Goal: Task Accomplishment & Management: Complete application form

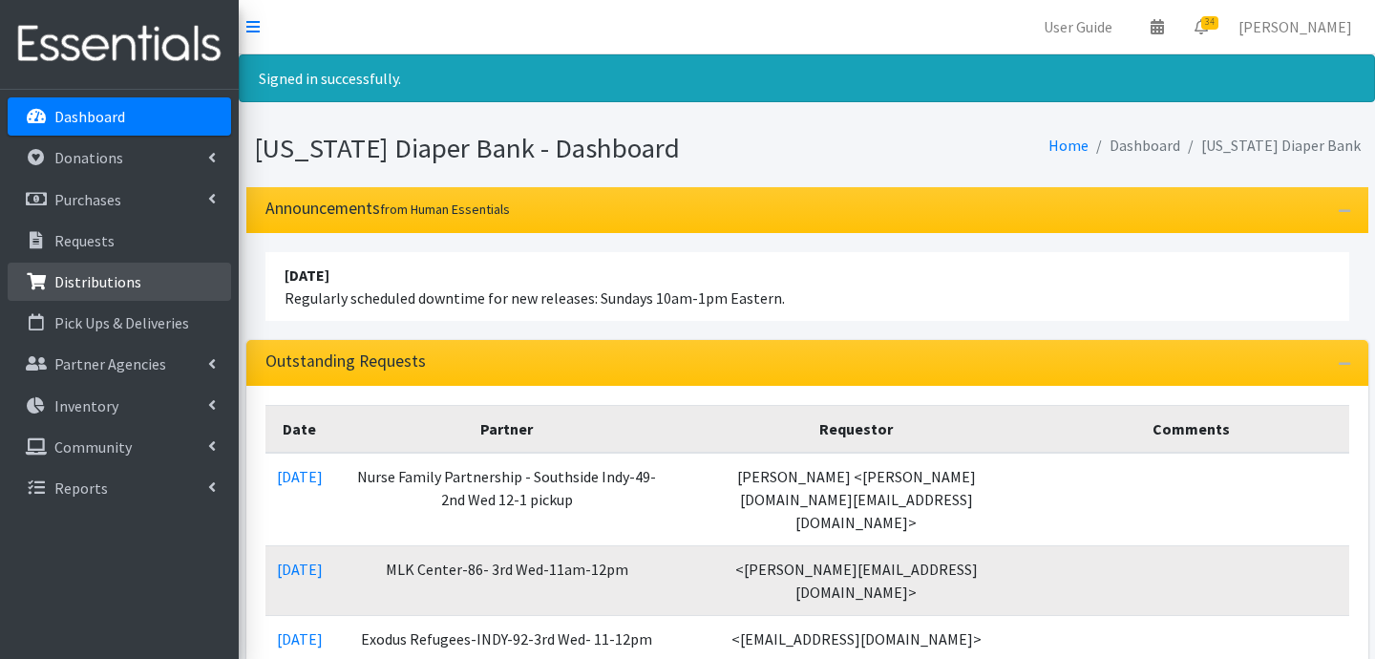
click at [78, 288] on p "Distributions" at bounding box center [97, 281] width 87 height 19
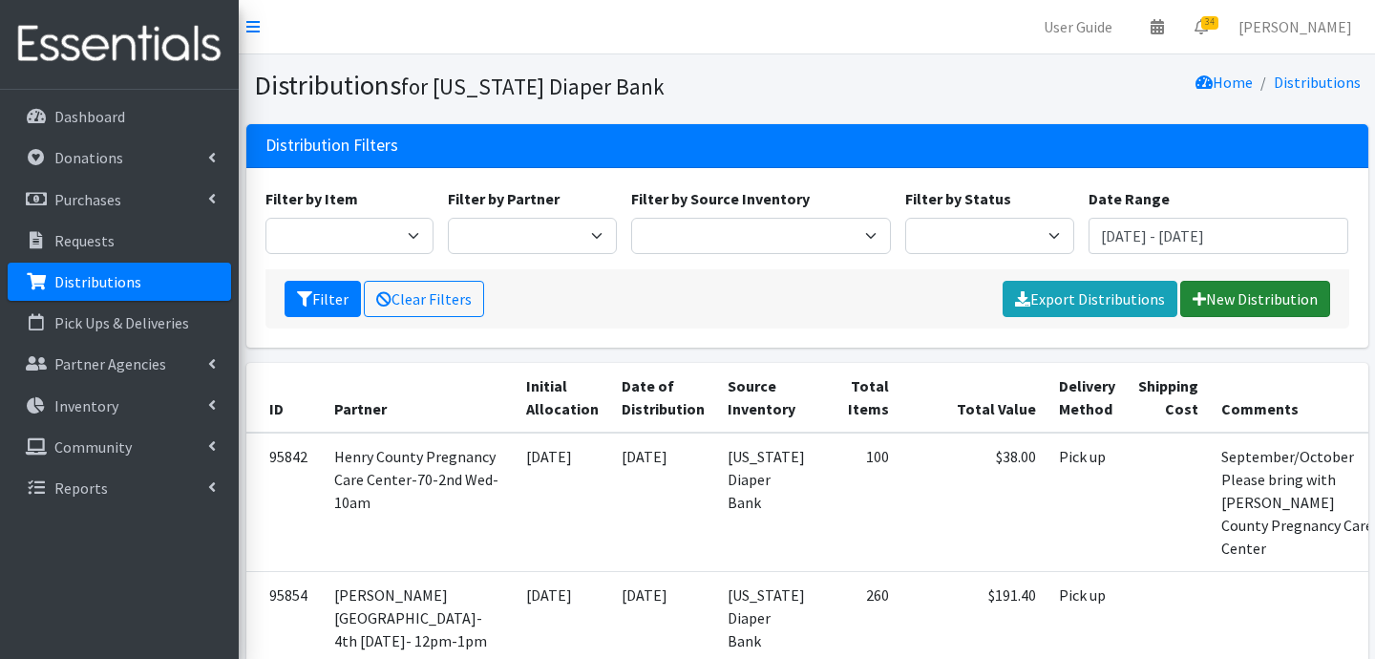
click at [1298, 295] on link "New Distribution" at bounding box center [1255, 299] width 150 height 36
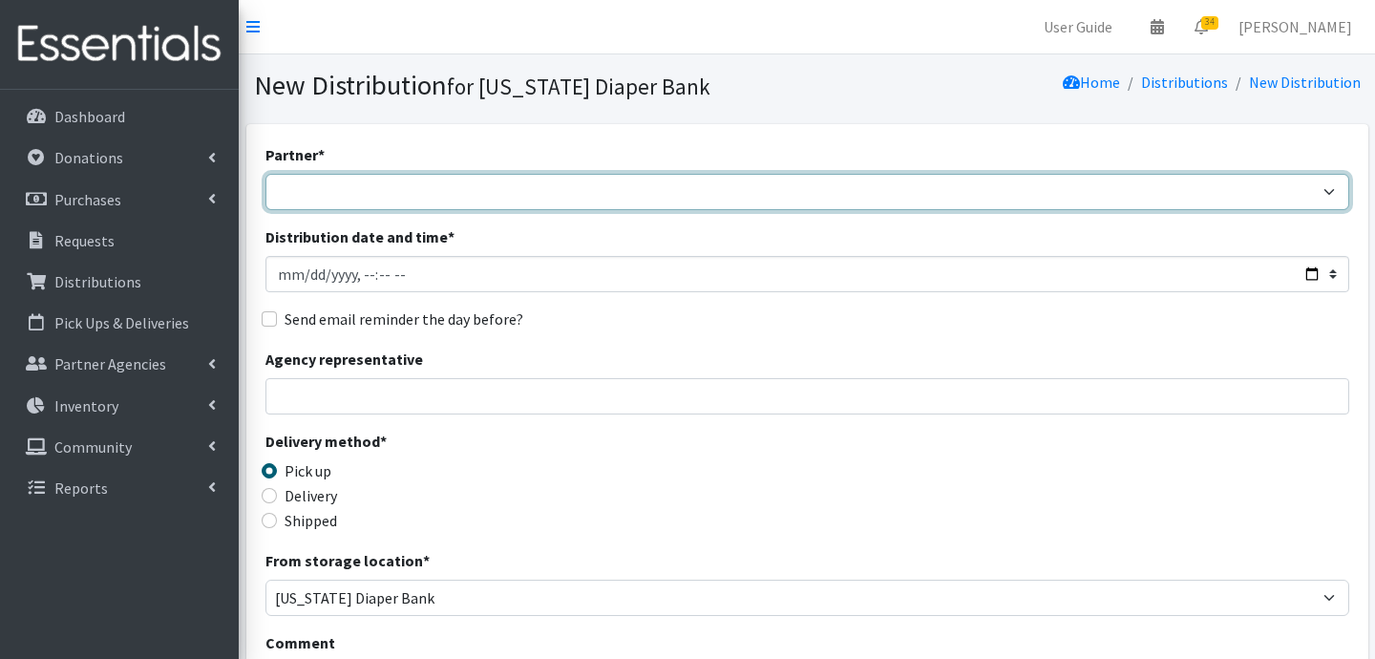
click at [844, 187] on select "ARC [PERSON_NAME] and [GEOGRAPHIC_DATA] [GEOGRAPHIC_DATA] Babies Basic Needs No…" at bounding box center [807, 192] width 1084 height 36
select select "5004"
click at [265, 174] on select "ARC [PERSON_NAME] and [GEOGRAPHIC_DATA] [GEOGRAPHIC_DATA] Babies Basic Needs No…" at bounding box center [807, 192] width 1084 height 36
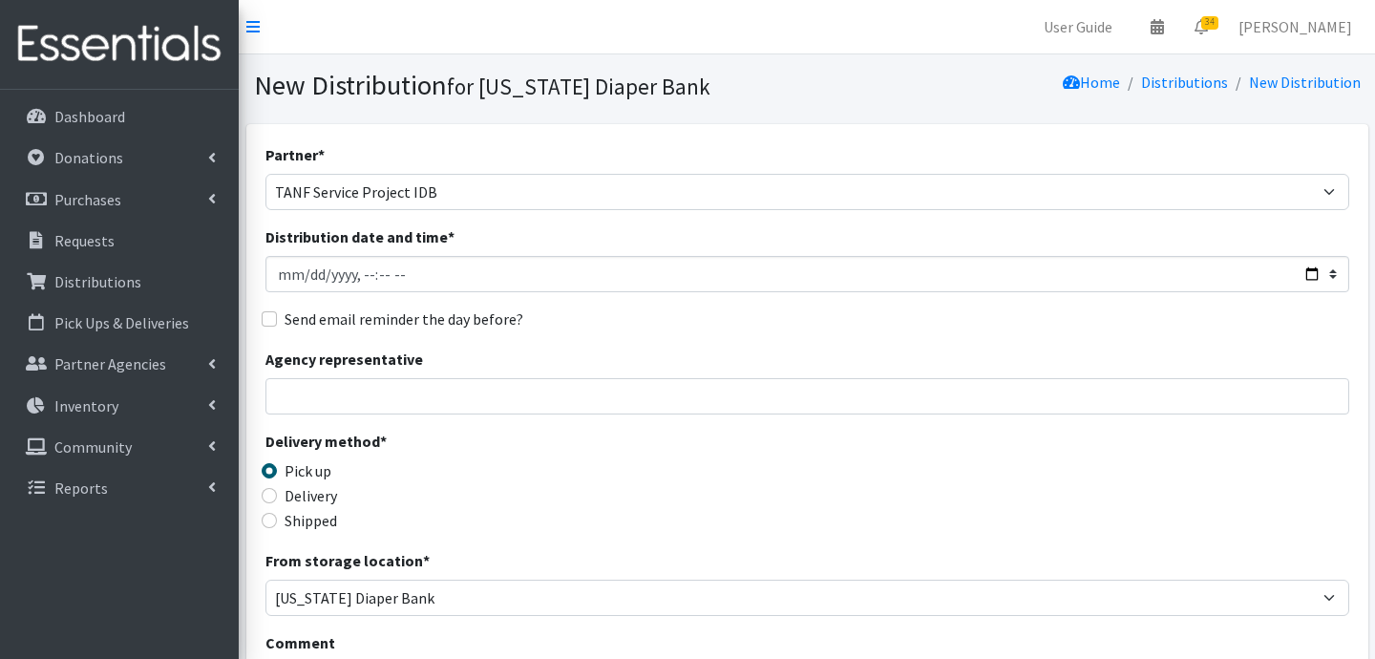
click at [434, 376] on div "Agency representative" at bounding box center [807, 381] width 1084 height 67
click at [431, 388] on input "Agency representative" at bounding box center [807, 396] width 1084 height 36
type input "Jessica Taylor"
click at [271, 492] on input "Delivery" at bounding box center [269, 495] width 15 height 15
radio input "true"
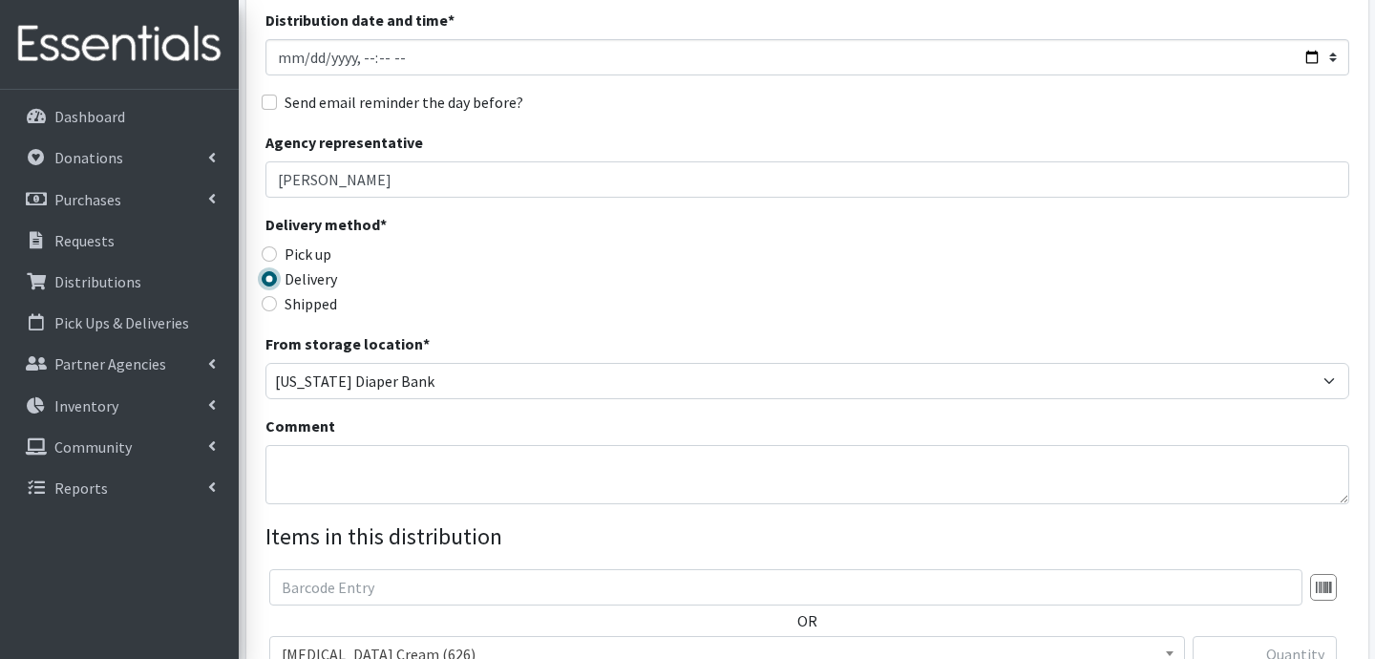
scroll to position [254, 0]
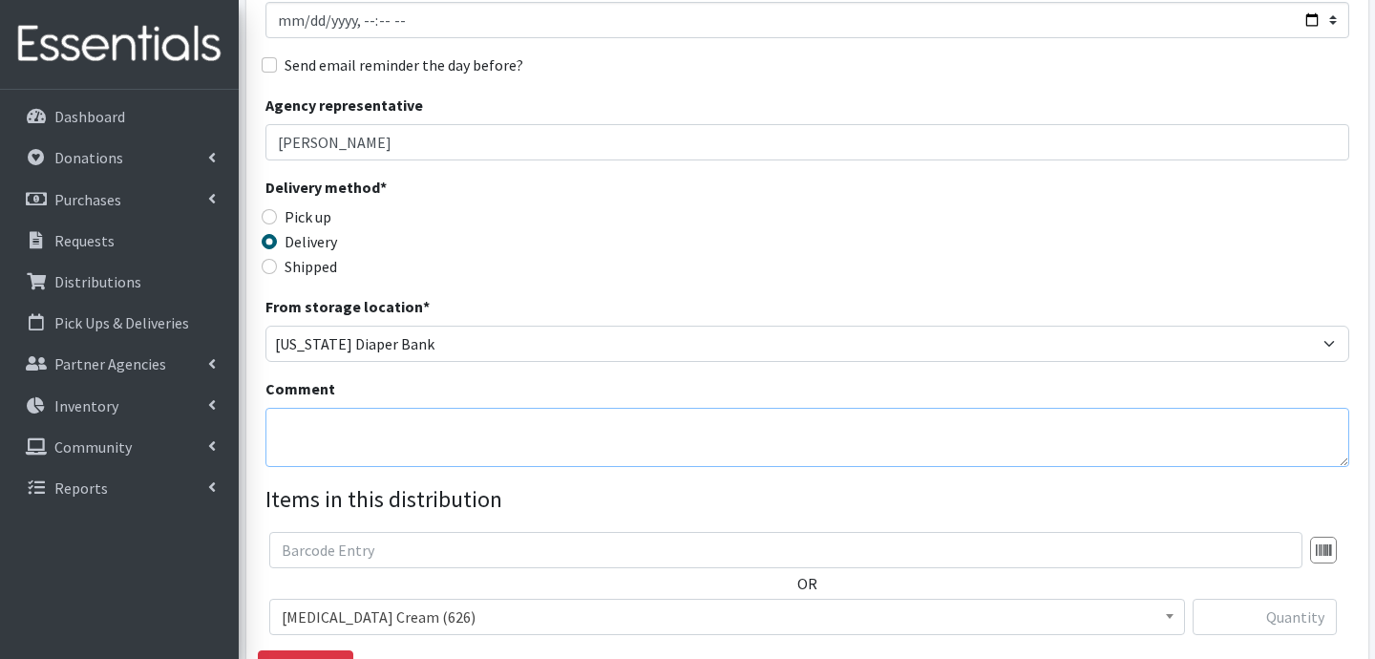
click at [522, 424] on textarea "Comment" at bounding box center [807, 437] width 1084 height 59
type textarea "G"
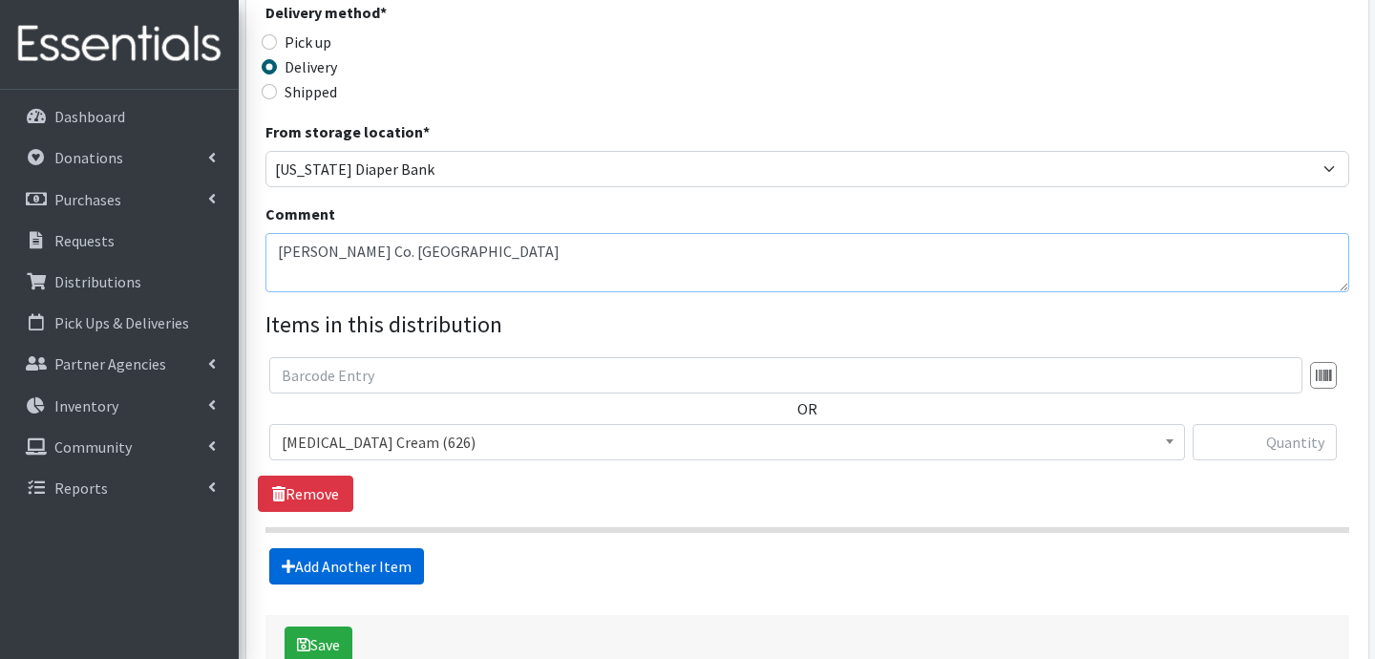
type textarea "[PERSON_NAME] Co. [GEOGRAPHIC_DATA]"
click at [356, 560] on link "Add Another Item" at bounding box center [346, 566] width 155 height 36
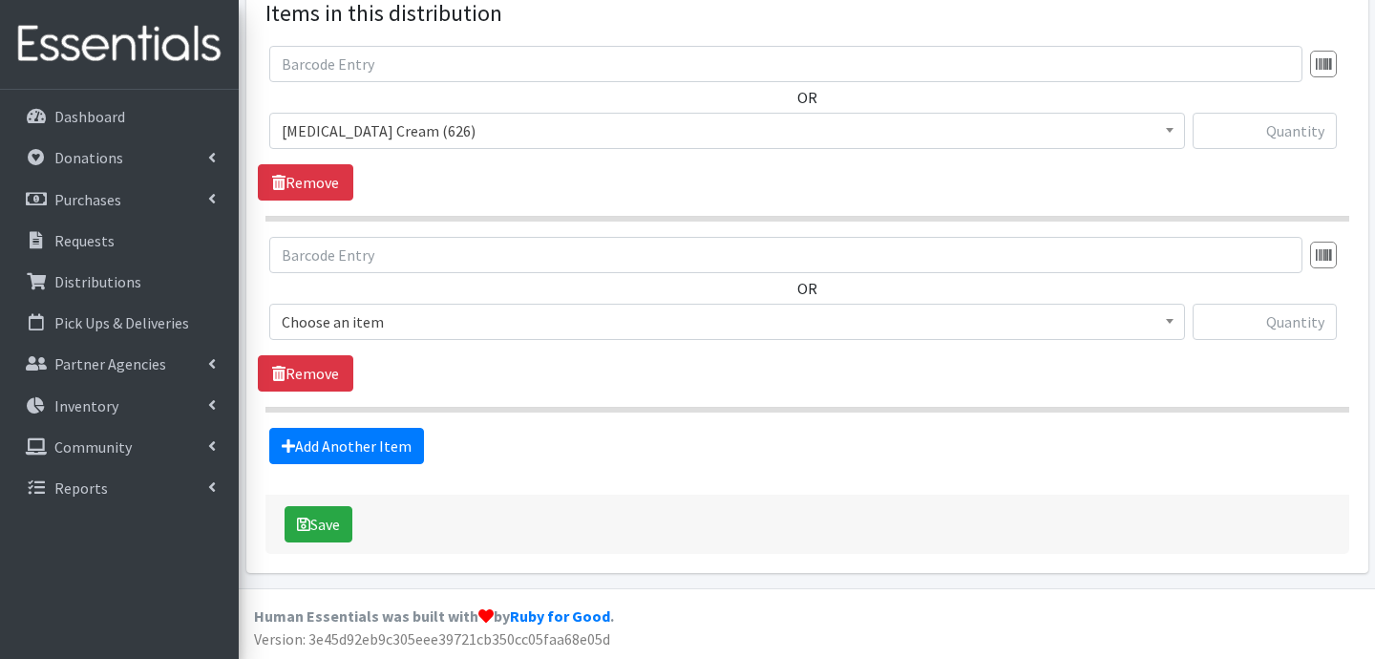
click at [356, 456] on link "Add Another Item" at bounding box center [346, 446] width 155 height 36
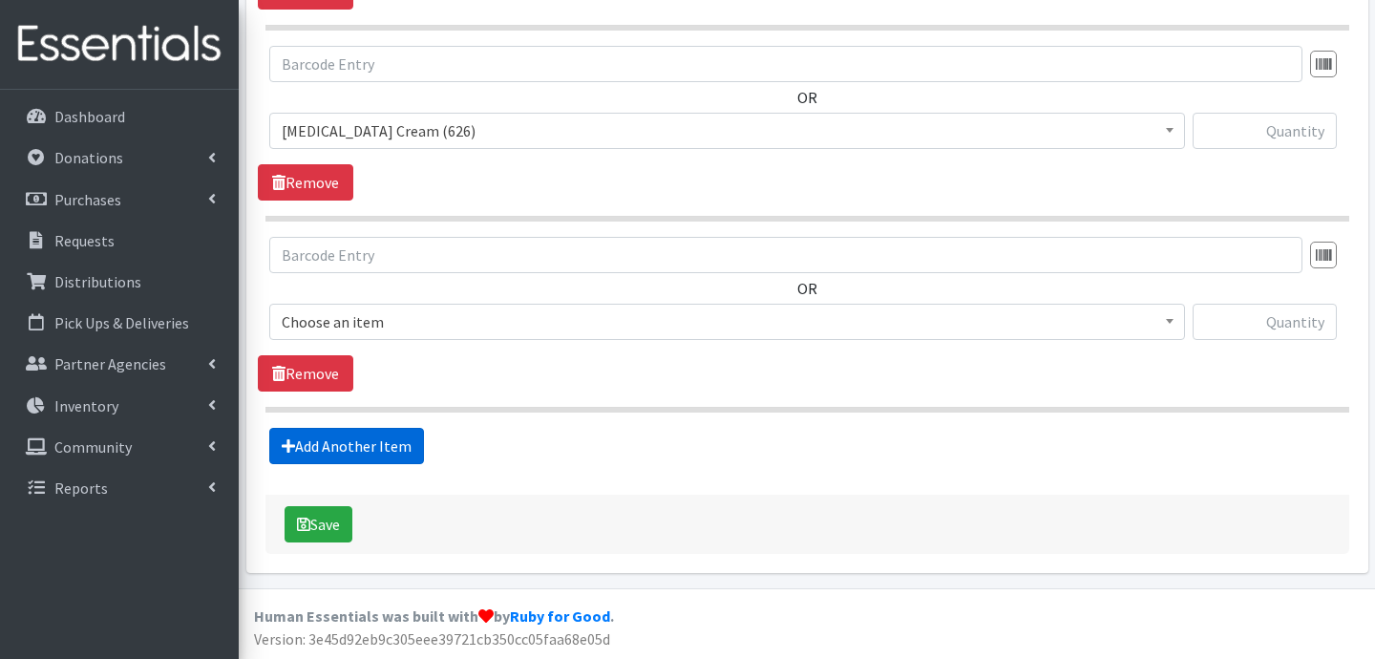
click at [406, 435] on link "Add Another Item" at bounding box center [346, 446] width 155 height 36
click at [388, 432] on link "Add Another Item" at bounding box center [346, 446] width 155 height 36
click at [371, 437] on link "Add Another Item" at bounding box center [346, 446] width 155 height 36
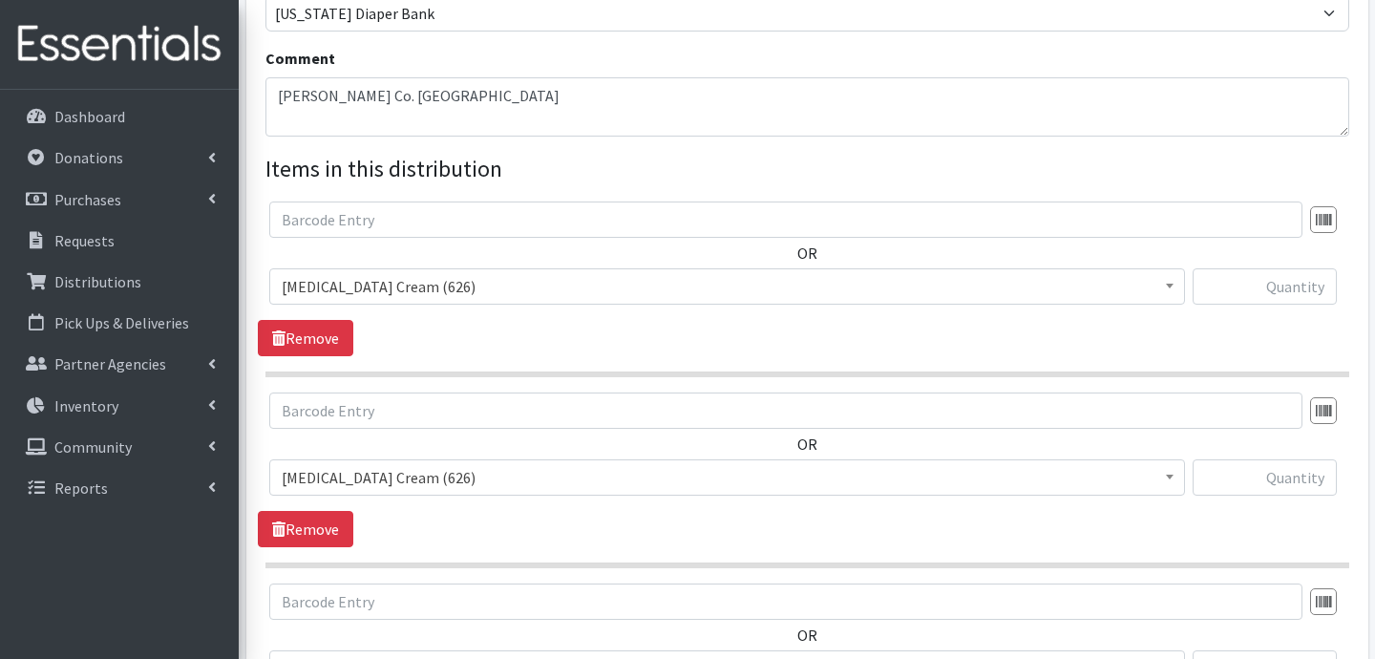
scroll to position [585, 0]
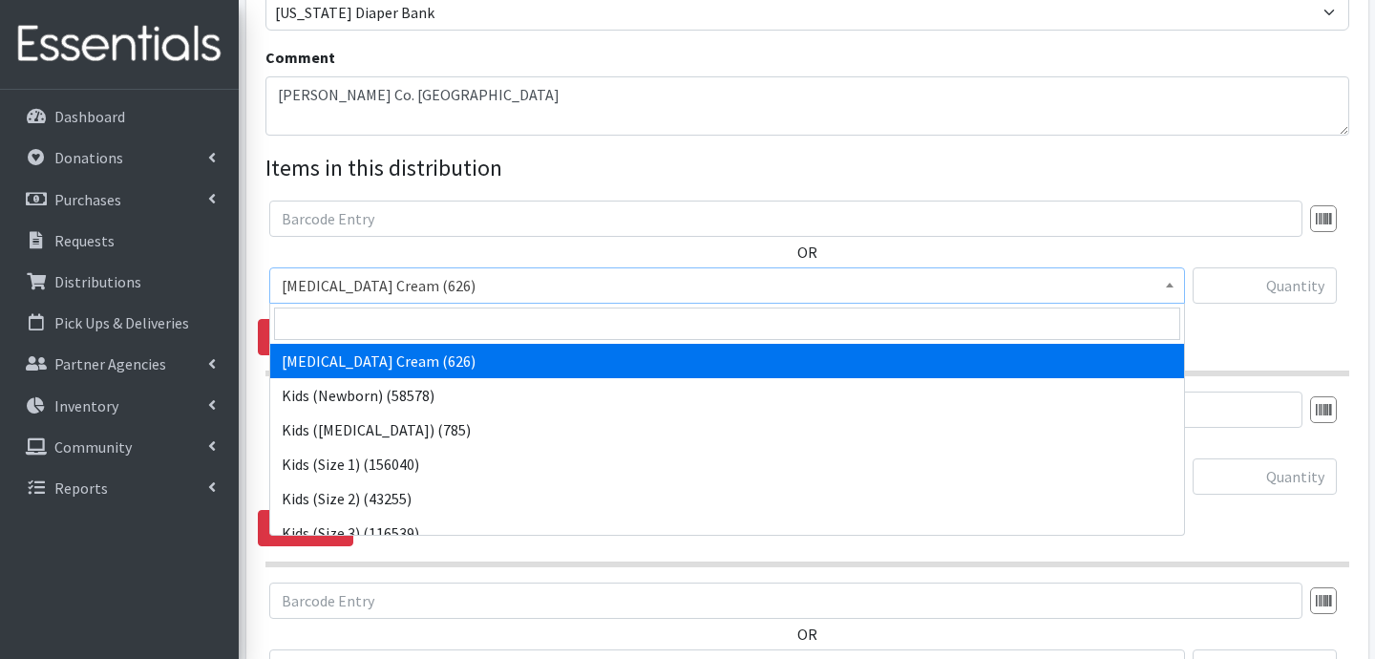
click at [447, 291] on span "Diaper Rash Cream (626)" at bounding box center [727, 285] width 891 height 27
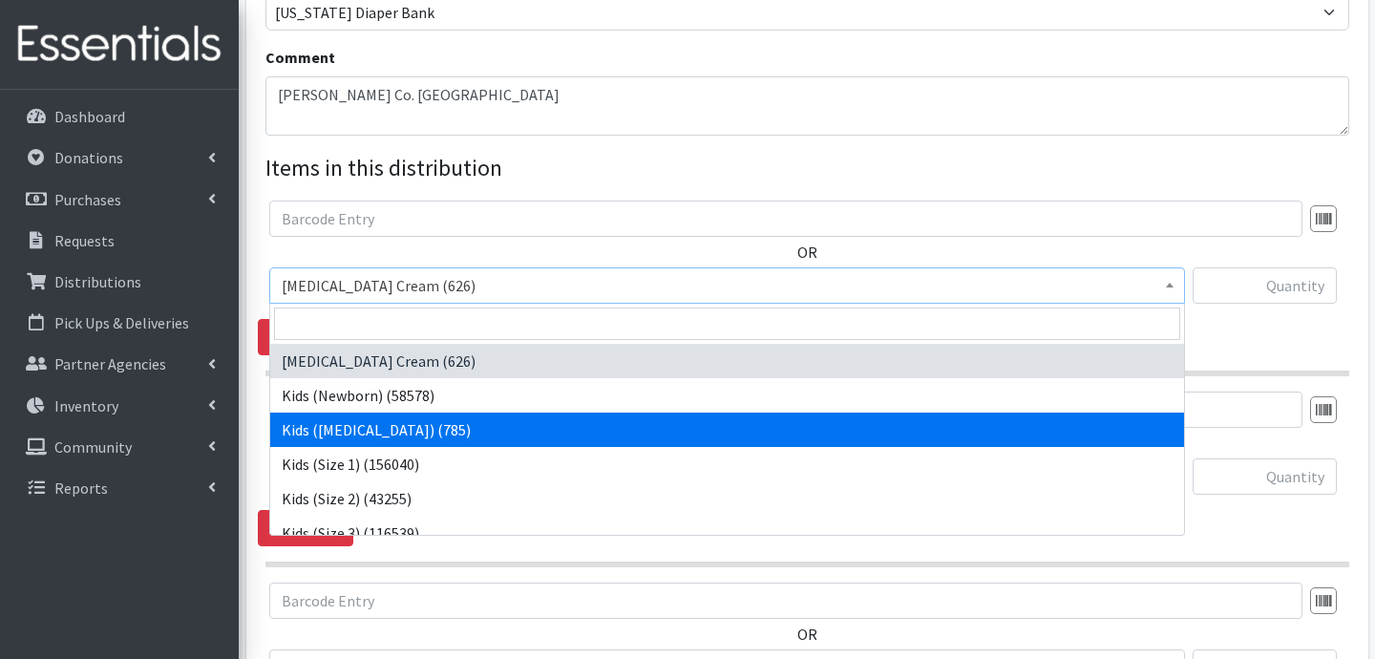
select select "3401"
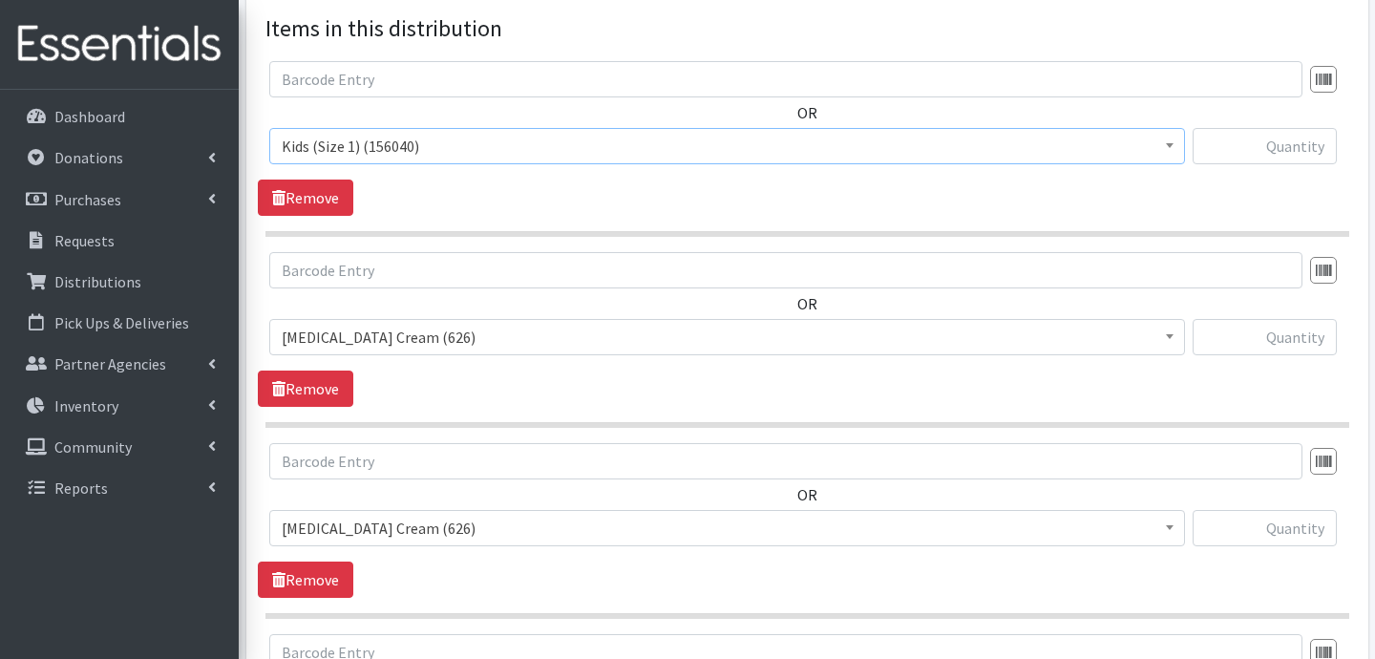
scroll to position [726, 0]
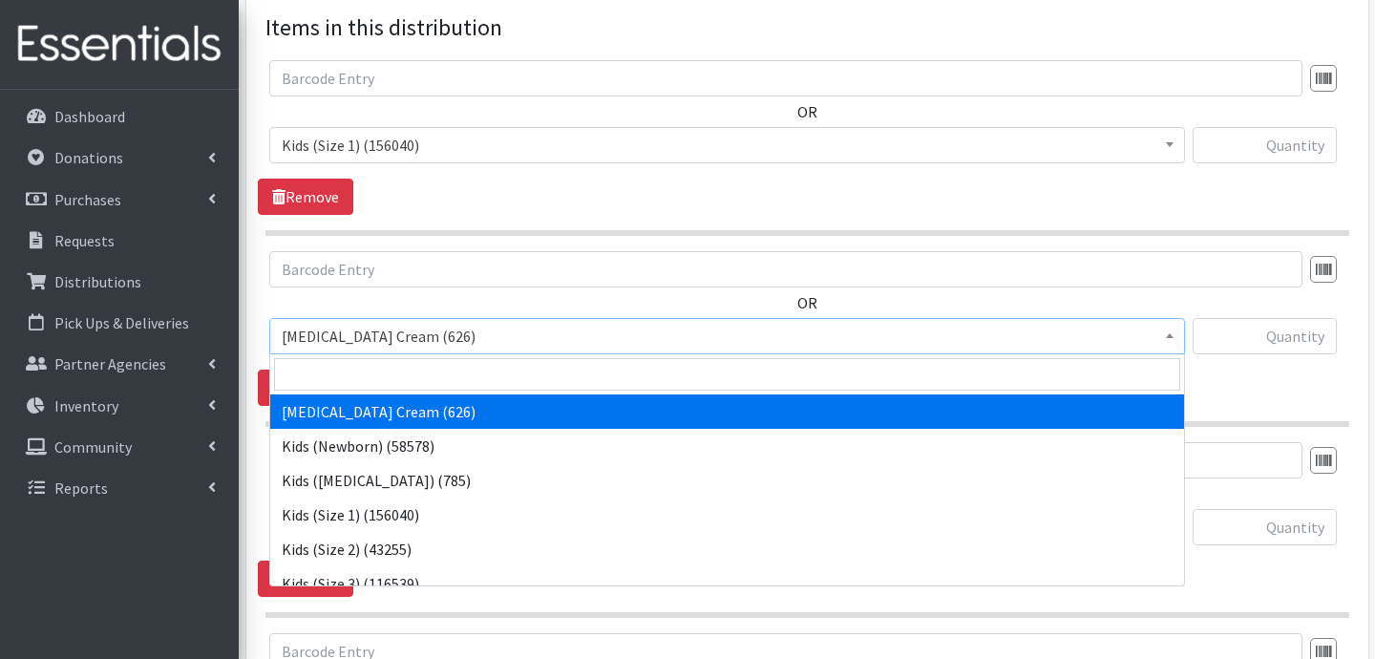
click at [434, 332] on span "[MEDICAL_DATA] Cream (626)" at bounding box center [727, 336] width 891 height 27
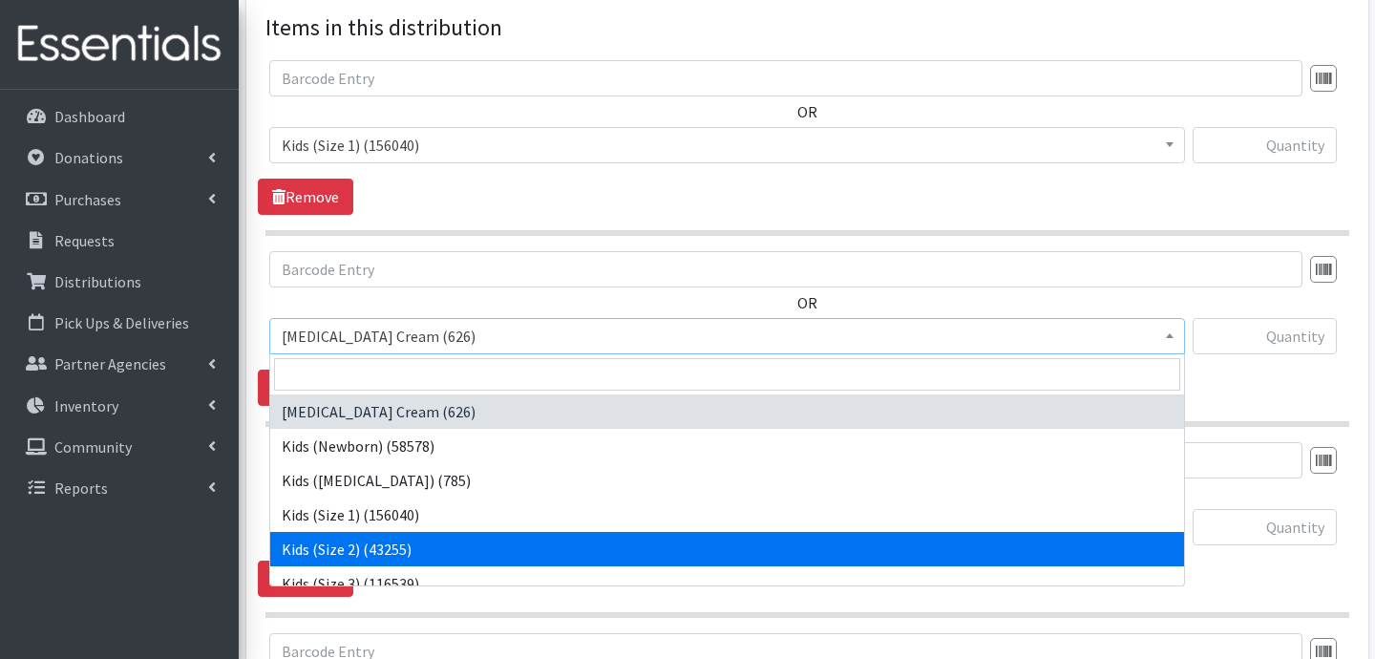
select select "3420"
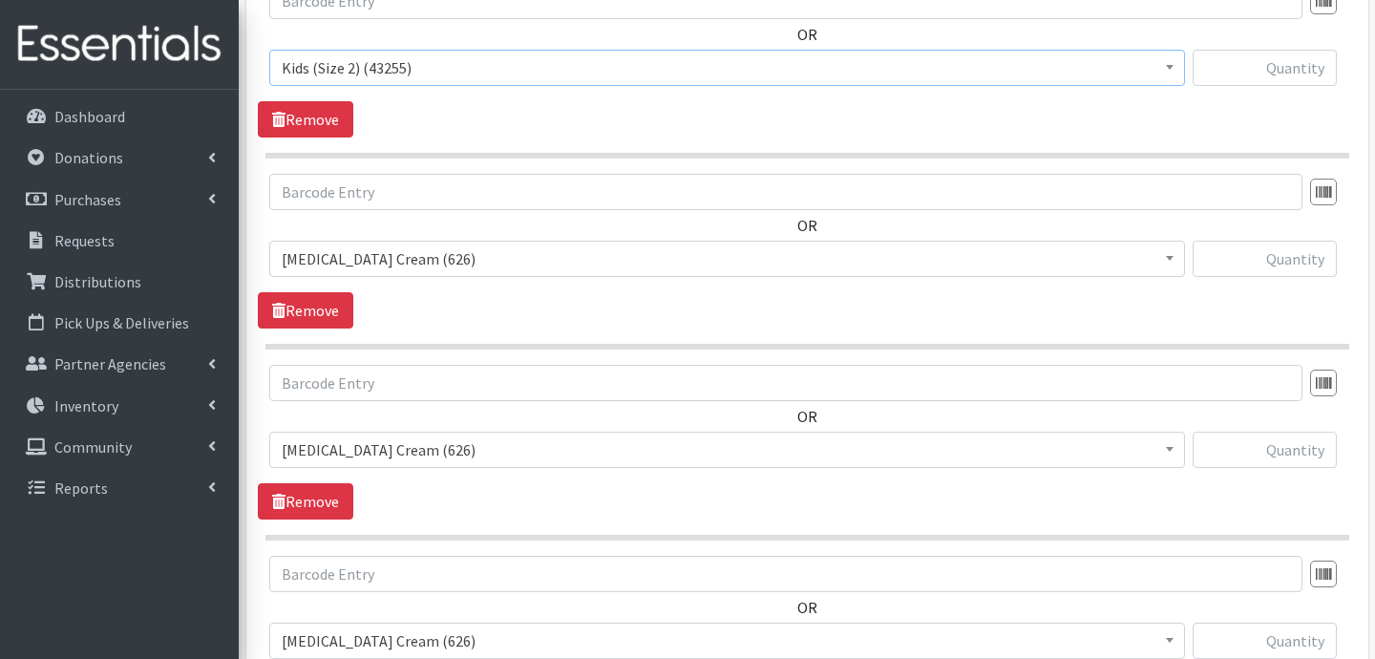
scroll to position [996, 0]
click at [452, 265] on span "[MEDICAL_DATA] Cream (626)" at bounding box center [727, 256] width 891 height 27
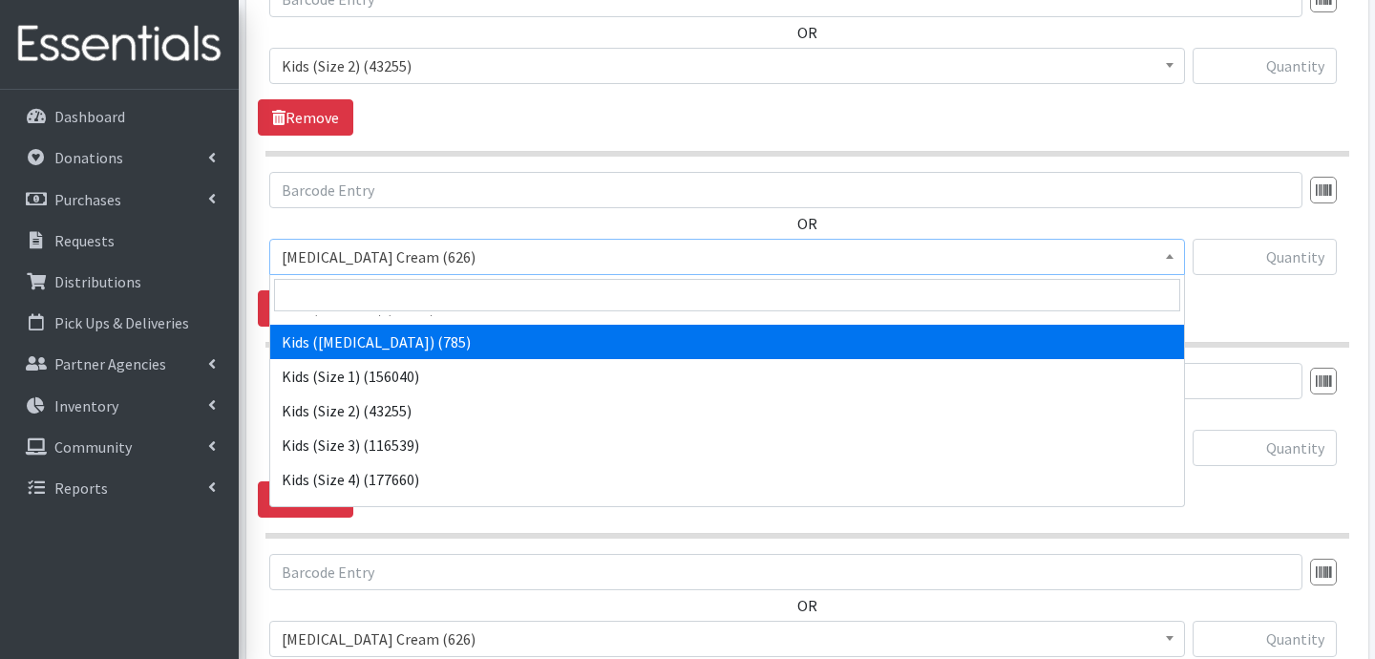
scroll to position [71, 0]
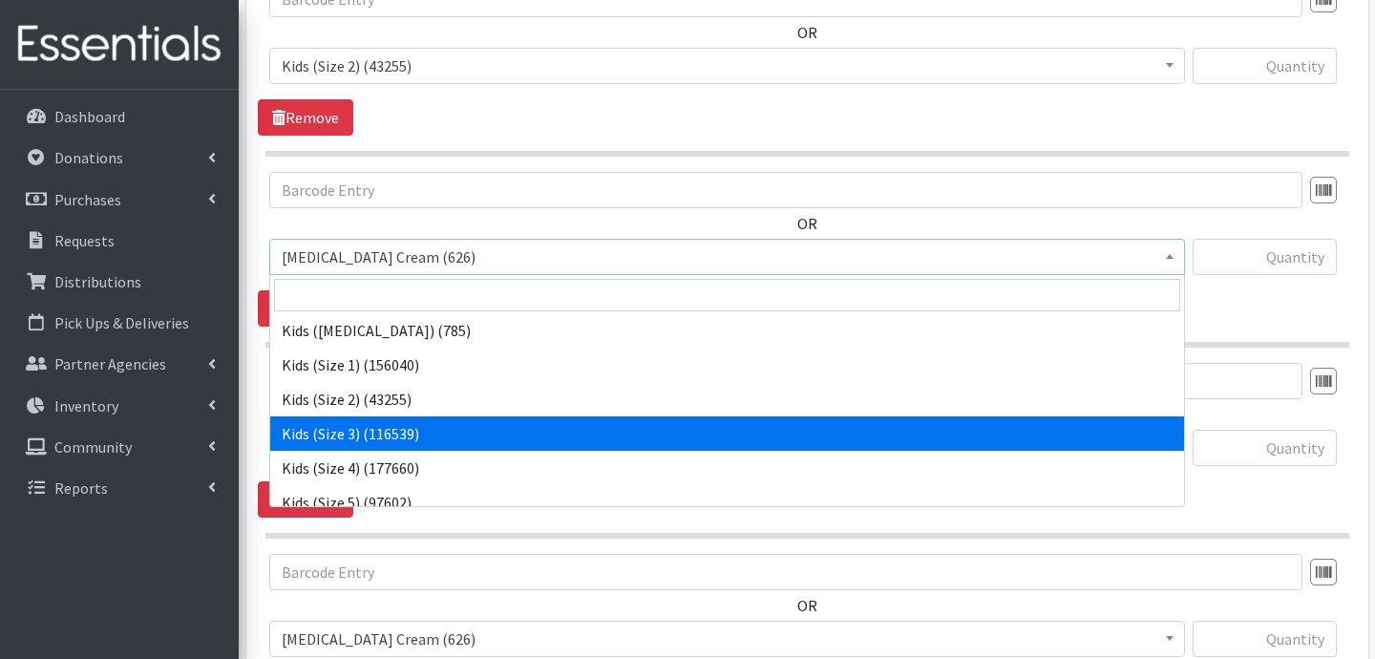
select select "3393"
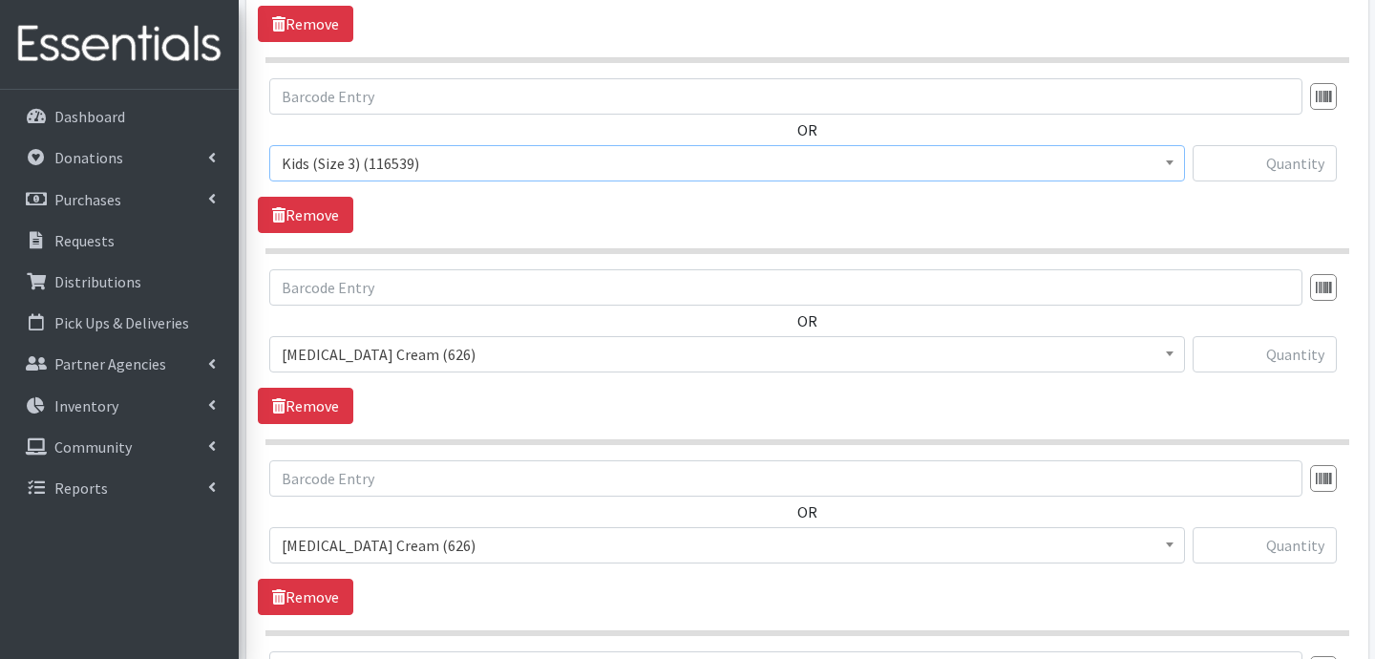
scroll to position [1094, 0]
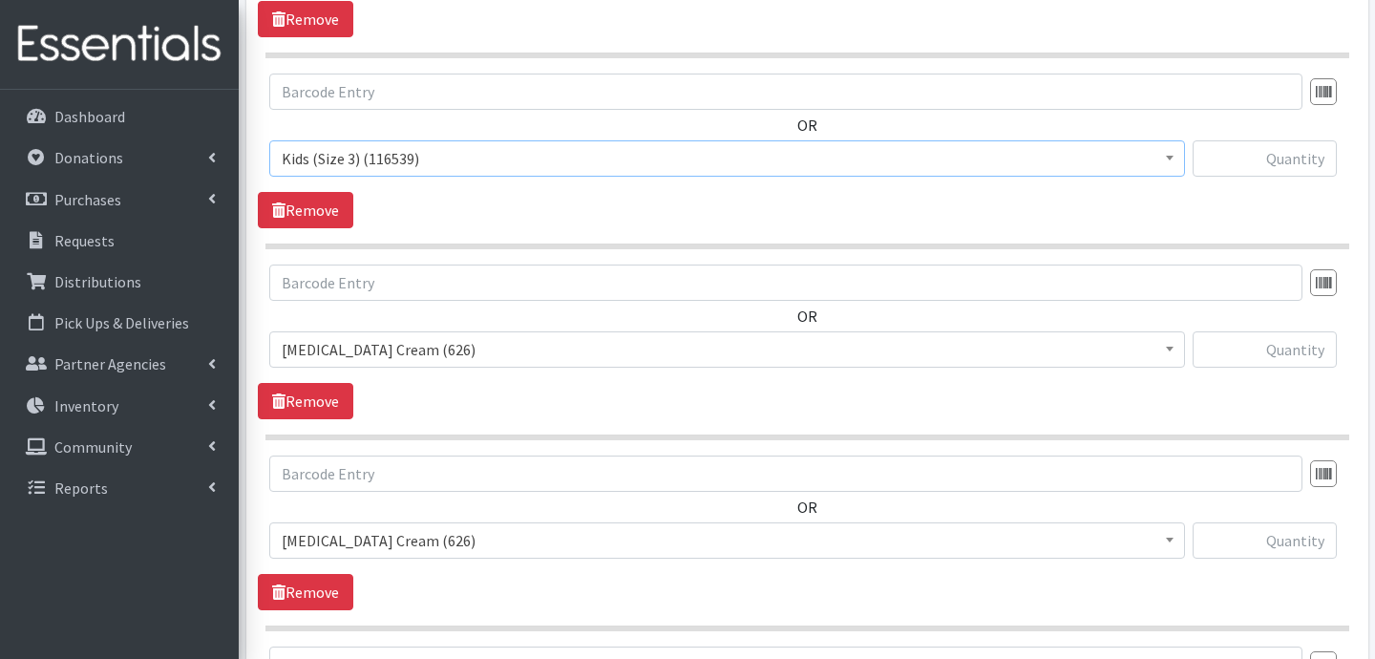
click at [442, 342] on span "[MEDICAL_DATA] Cream (626)" at bounding box center [727, 349] width 891 height 27
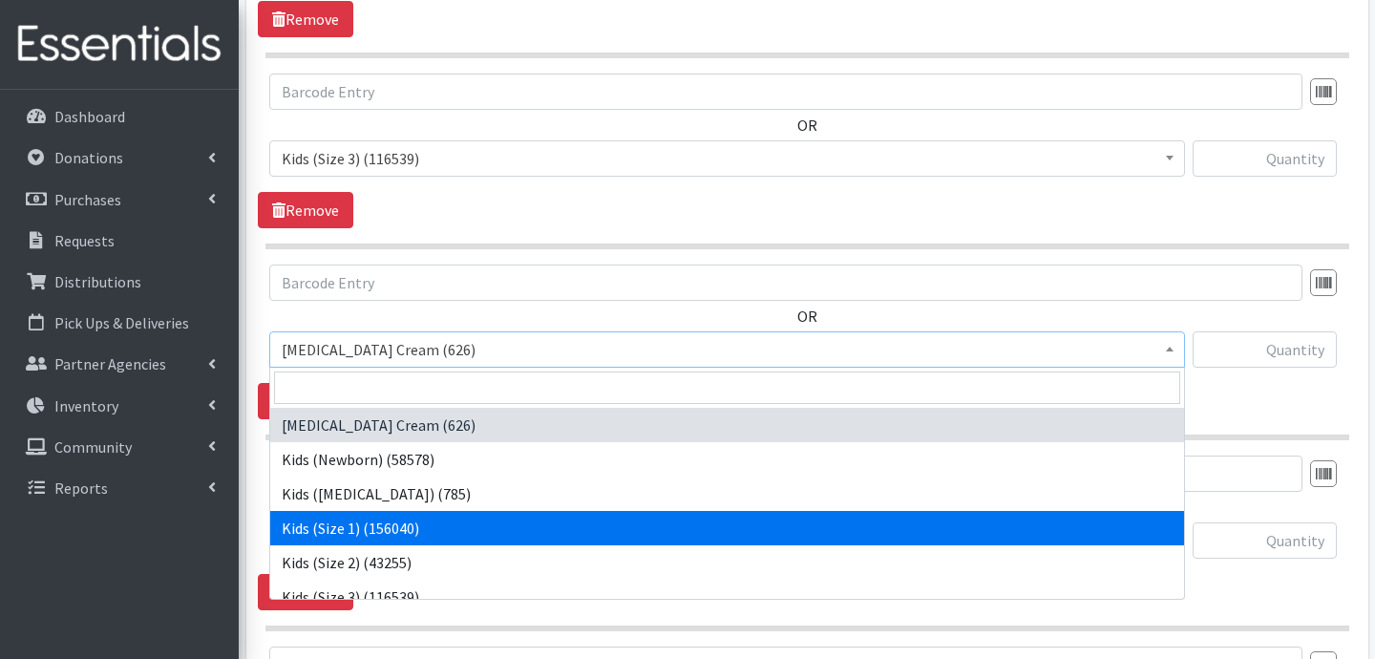
scroll to position [72, 0]
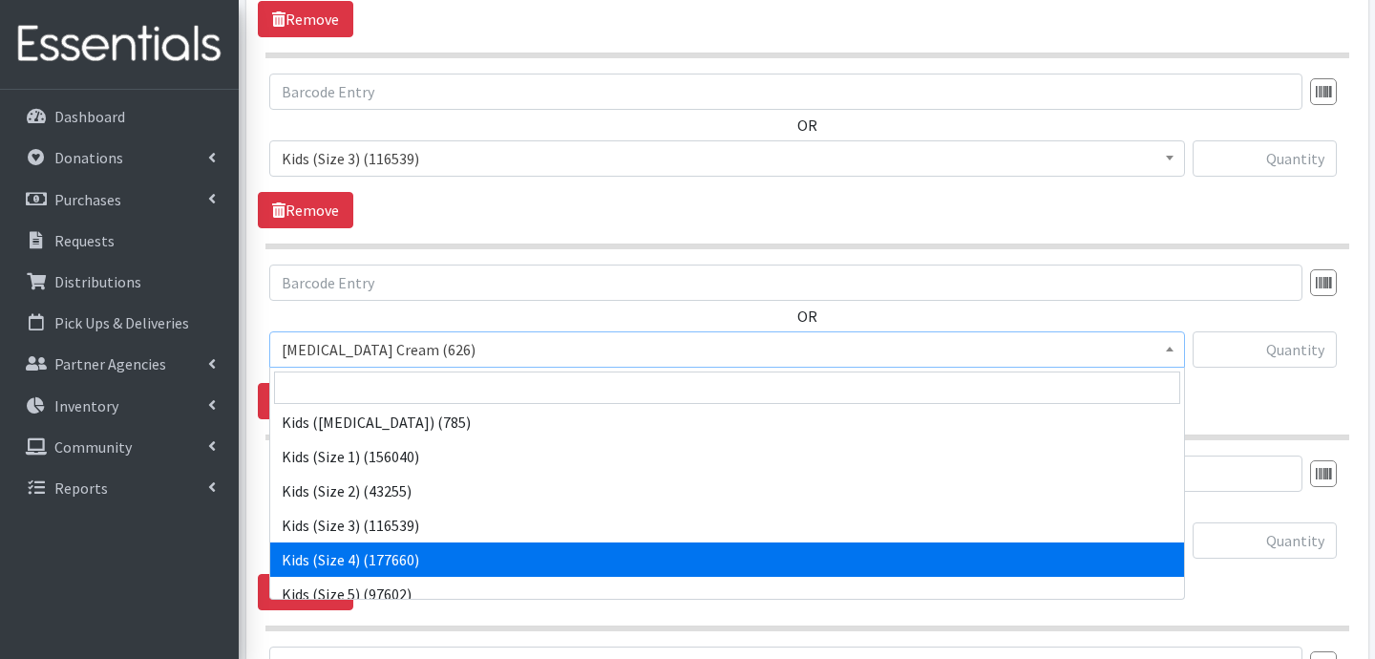
select select "3394"
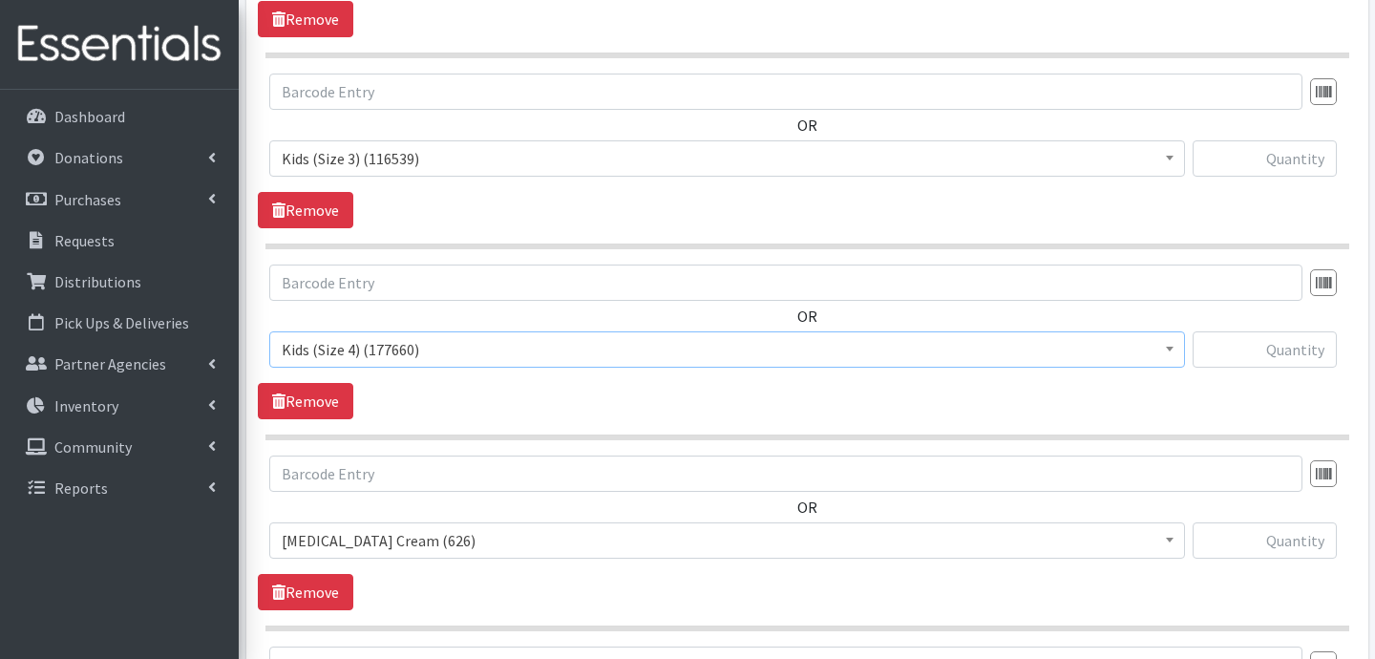
scroll to position [1167, 0]
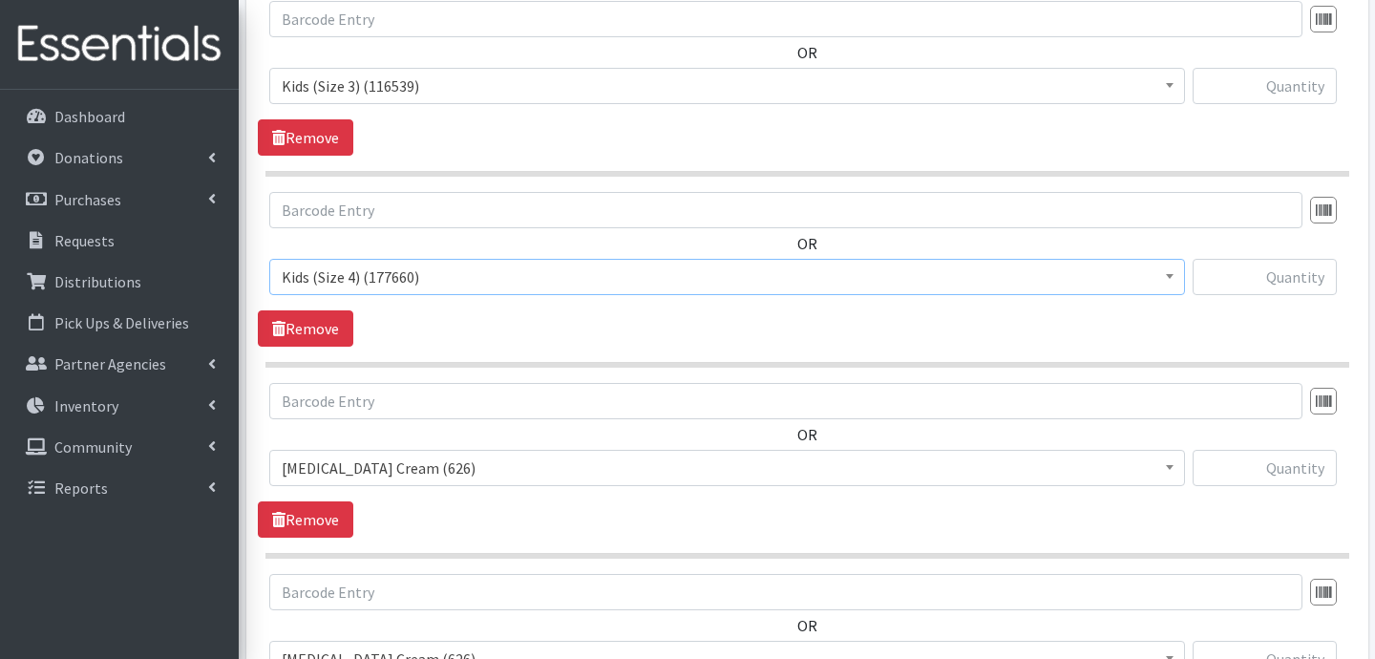
click at [521, 476] on span "[MEDICAL_DATA] Cream (626)" at bounding box center [727, 468] width 891 height 27
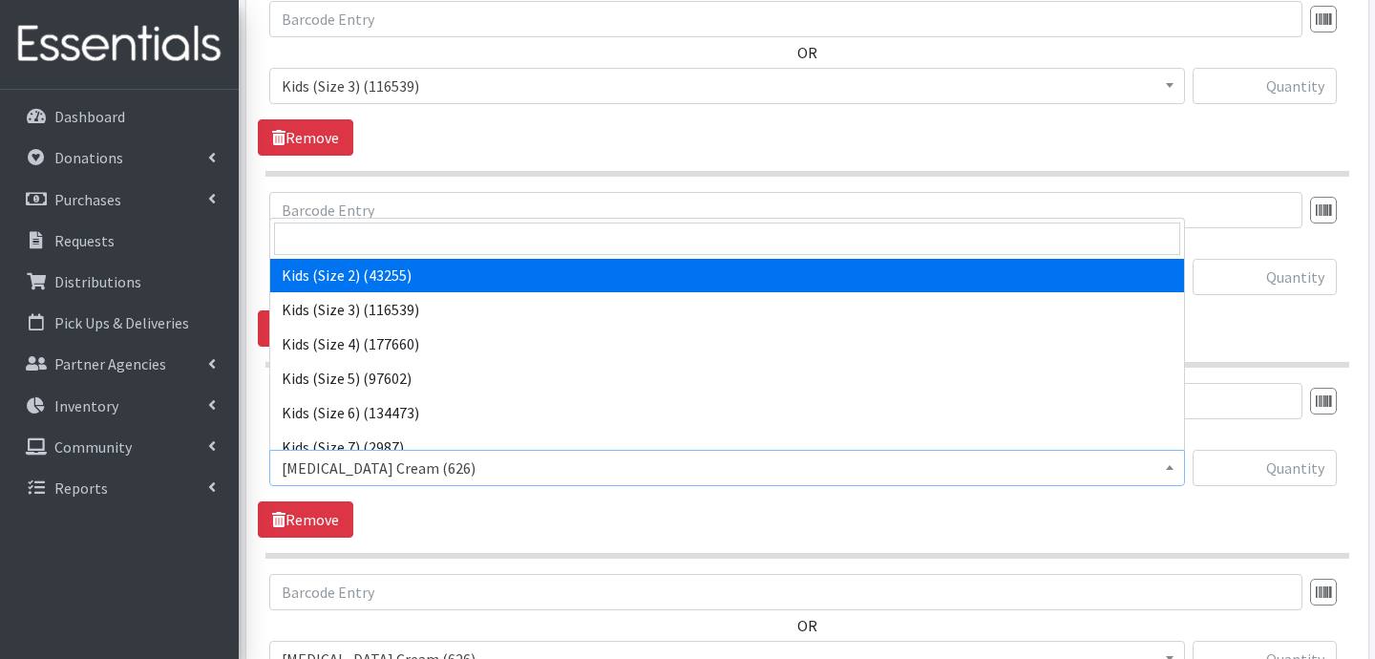
scroll to position [154, 0]
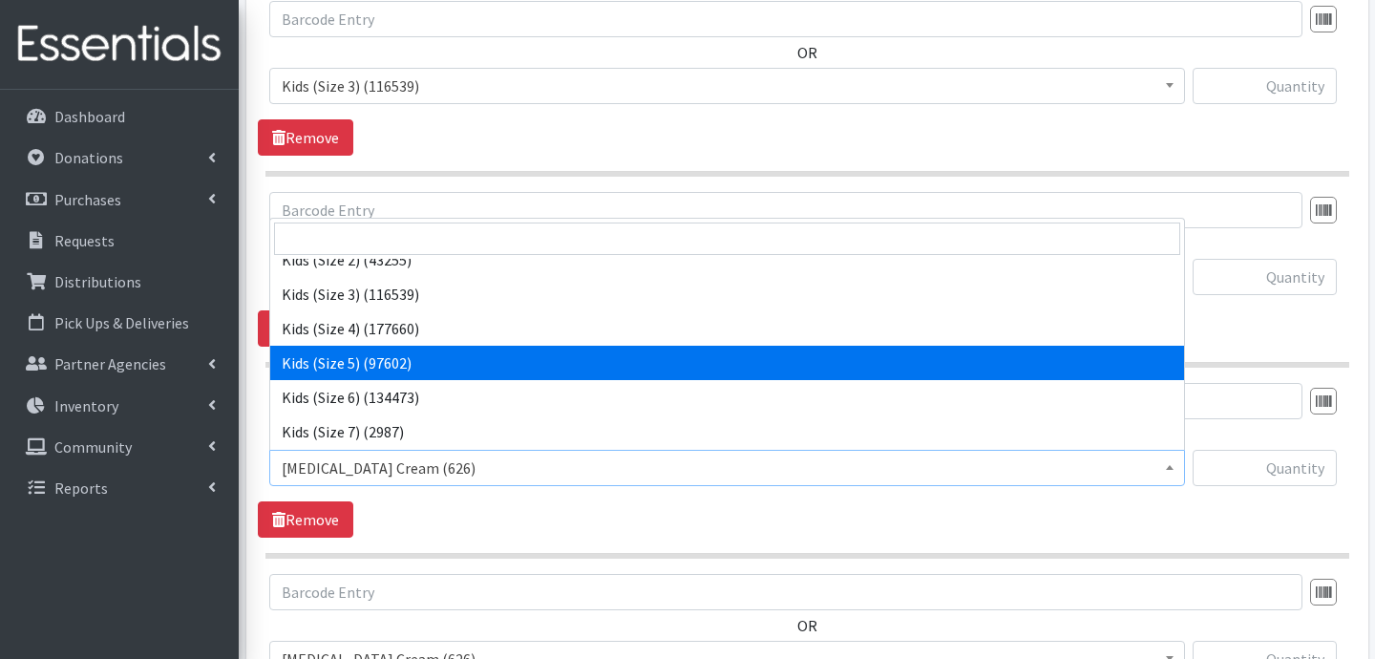
select select "3407"
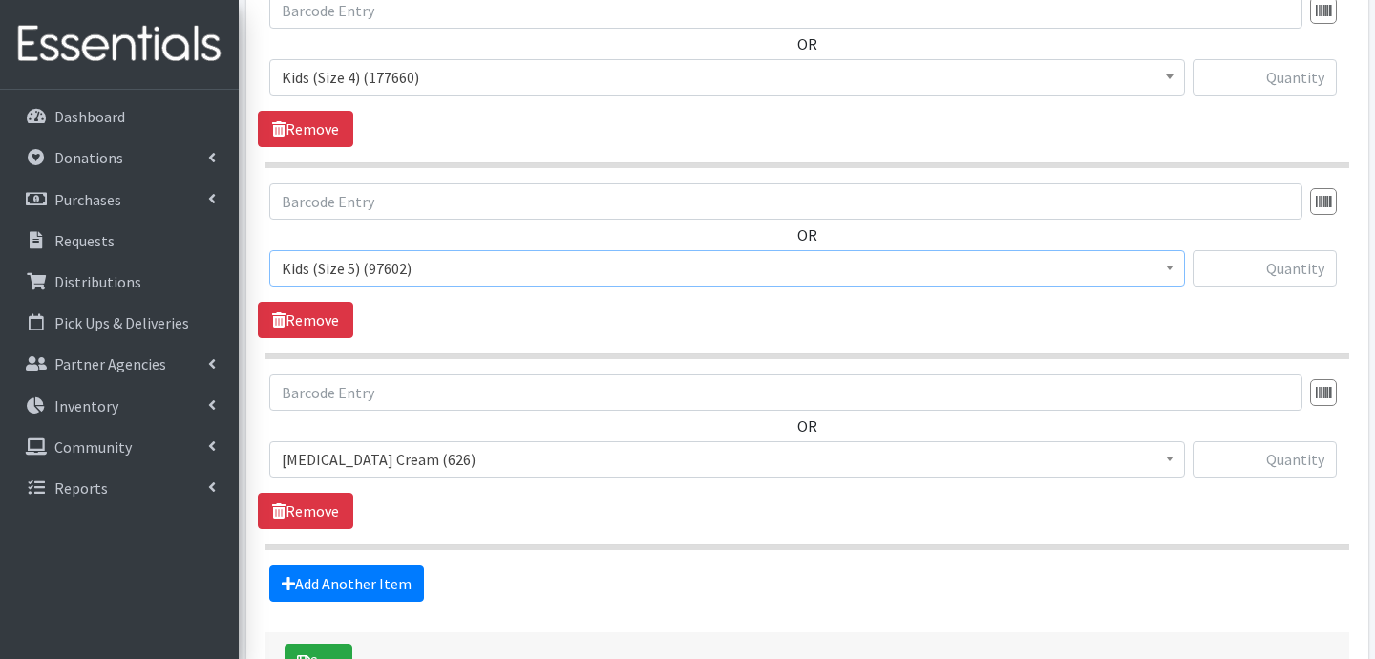
scroll to position [1371, 0]
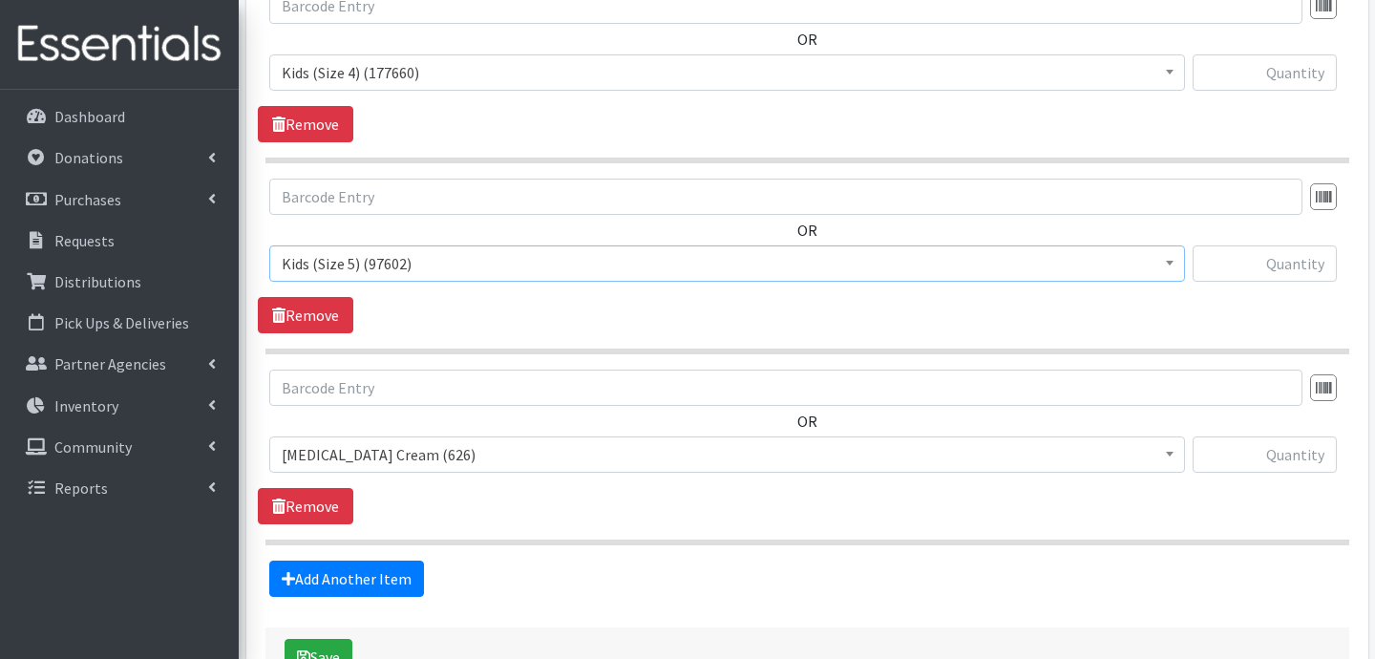
click at [440, 448] on span "[MEDICAL_DATA] Cream (626)" at bounding box center [727, 454] width 891 height 27
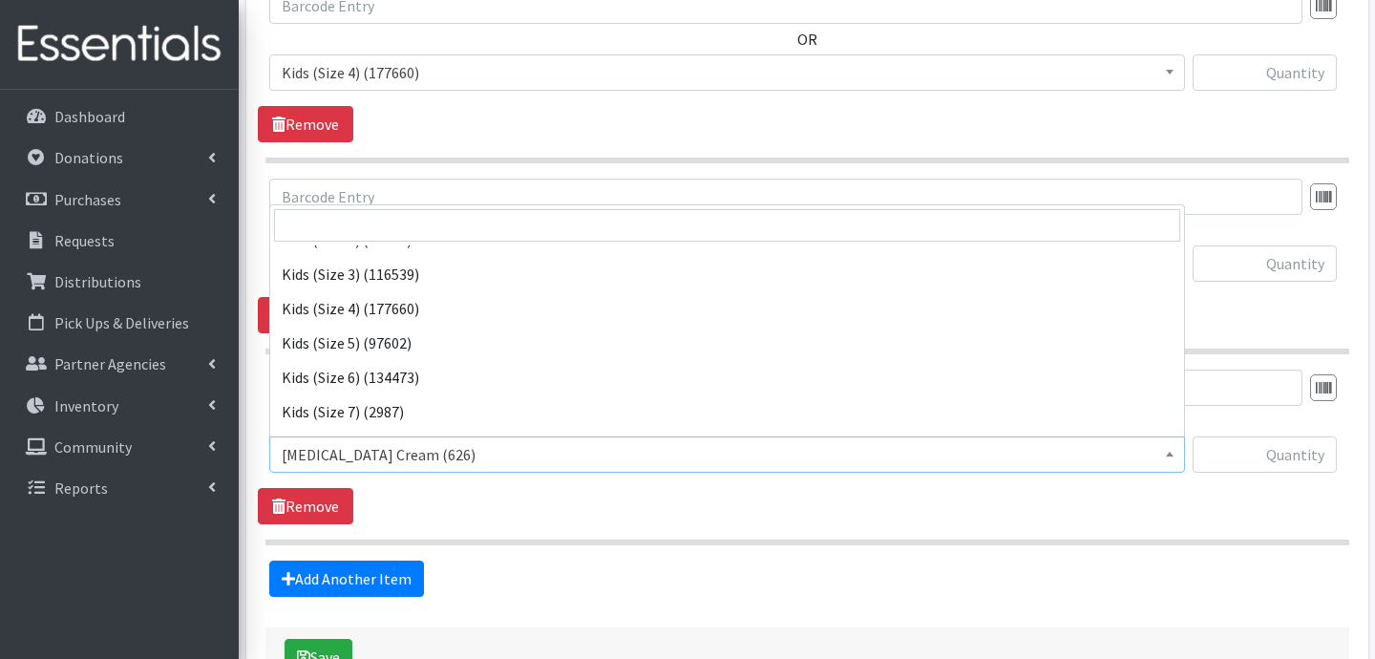
scroll to position [163, 0]
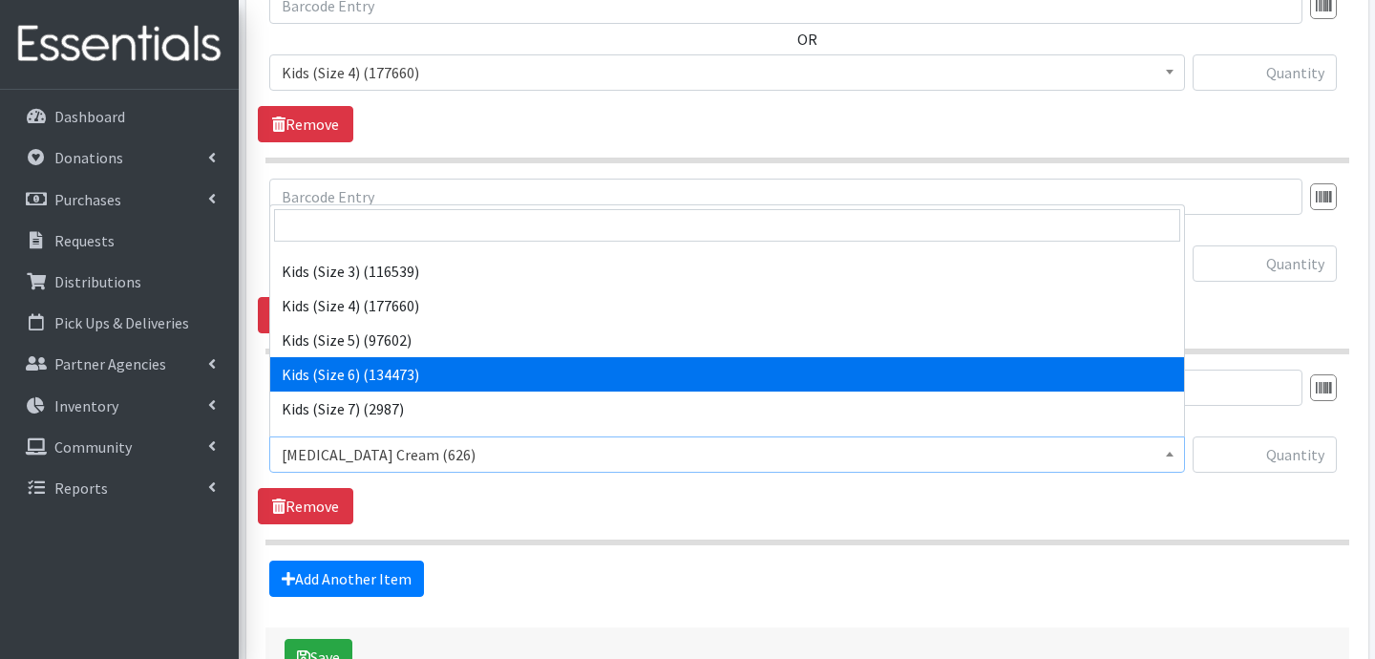
select select "3419"
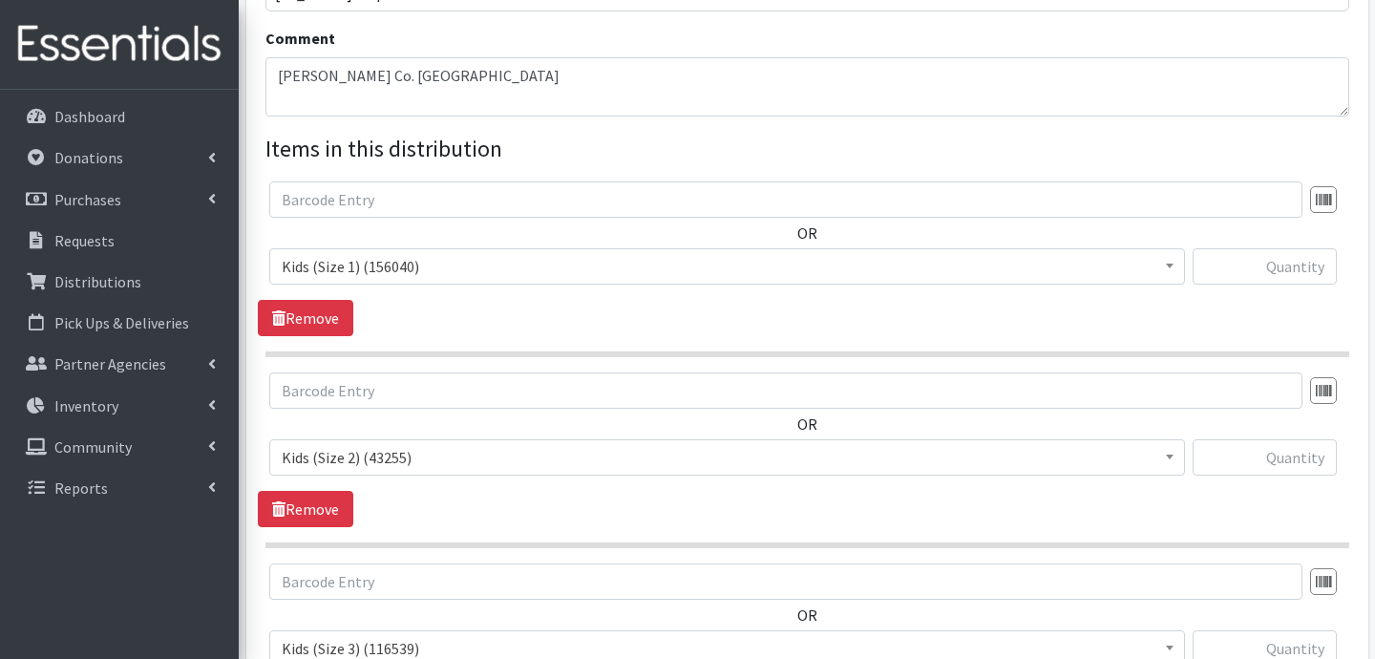
scroll to position [601, 0]
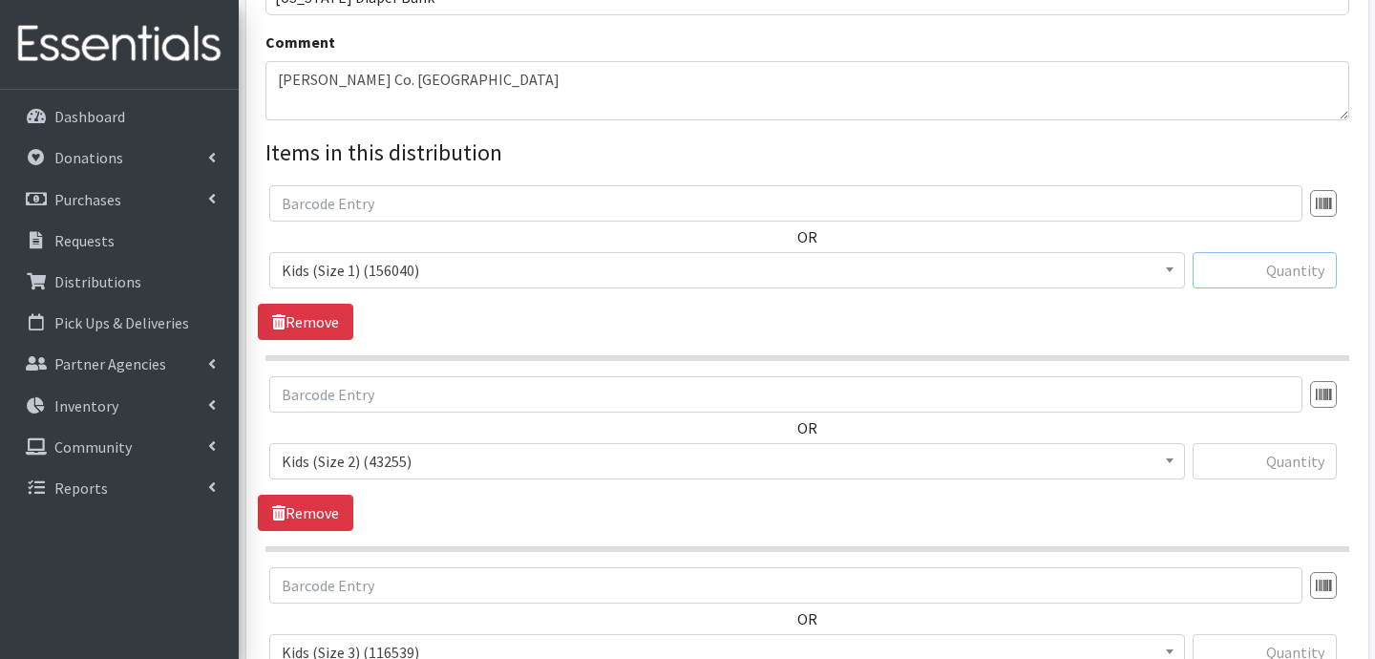
click at [1288, 270] on input "text" at bounding box center [1265, 270] width 144 height 36
type input "1600"
click at [1268, 462] on input "text" at bounding box center [1265, 461] width 144 height 36
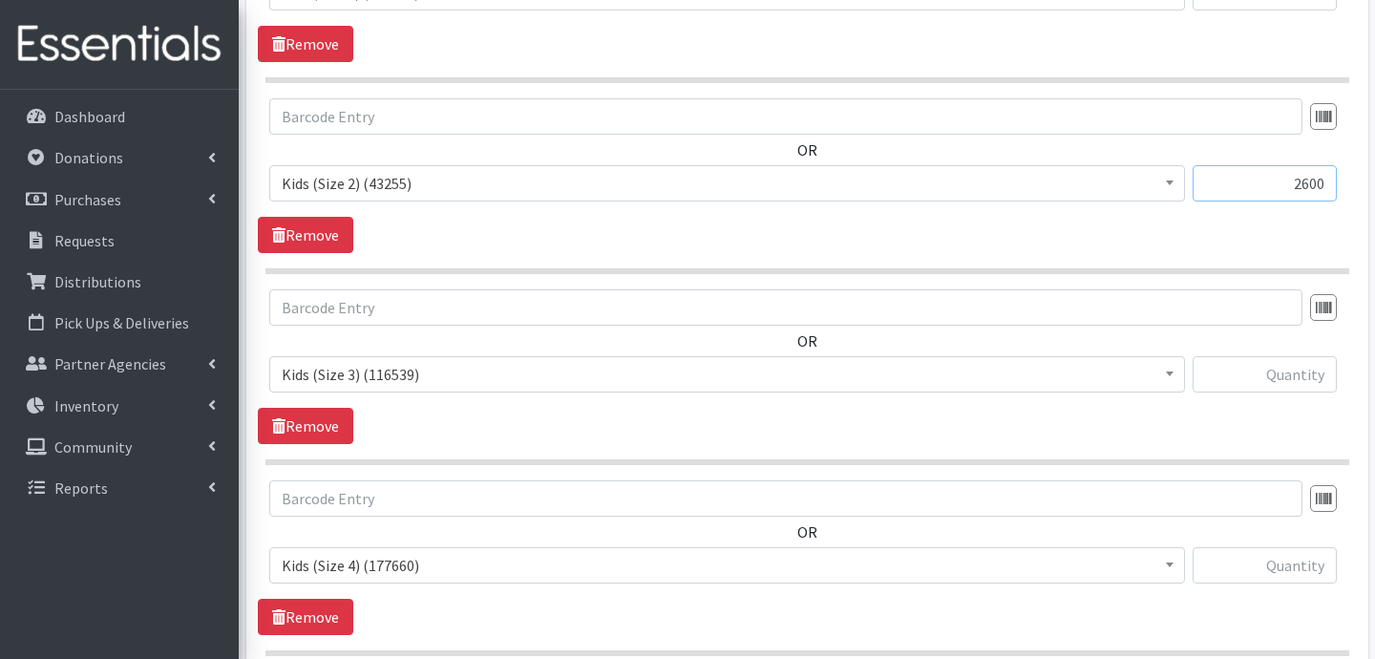
scroll to position [879, 0]
type input "2600"
click at [1298, 378] on input "text" at bounding box center [1265, 373] width 144 height 36
type input "3600"
click at [1302, 559] on input "text" at bounding box center [1265, 564] width 144 height 36
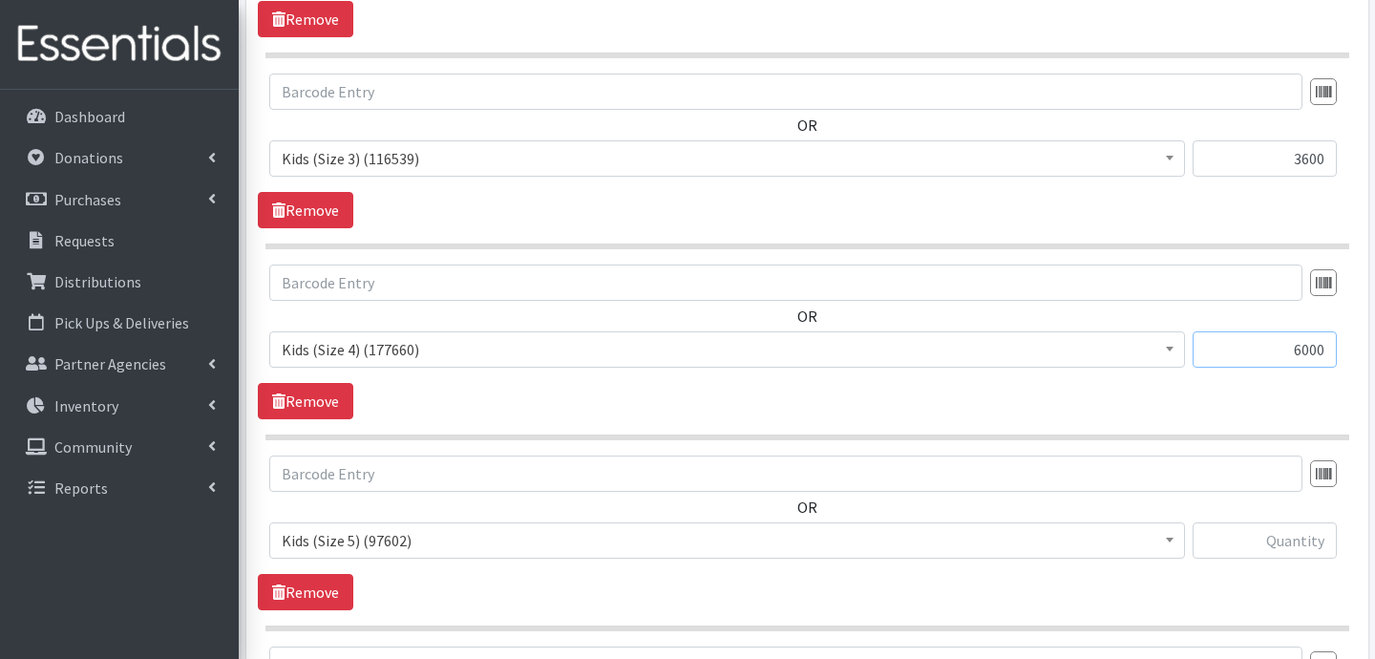
scroll to position [1155, 0]
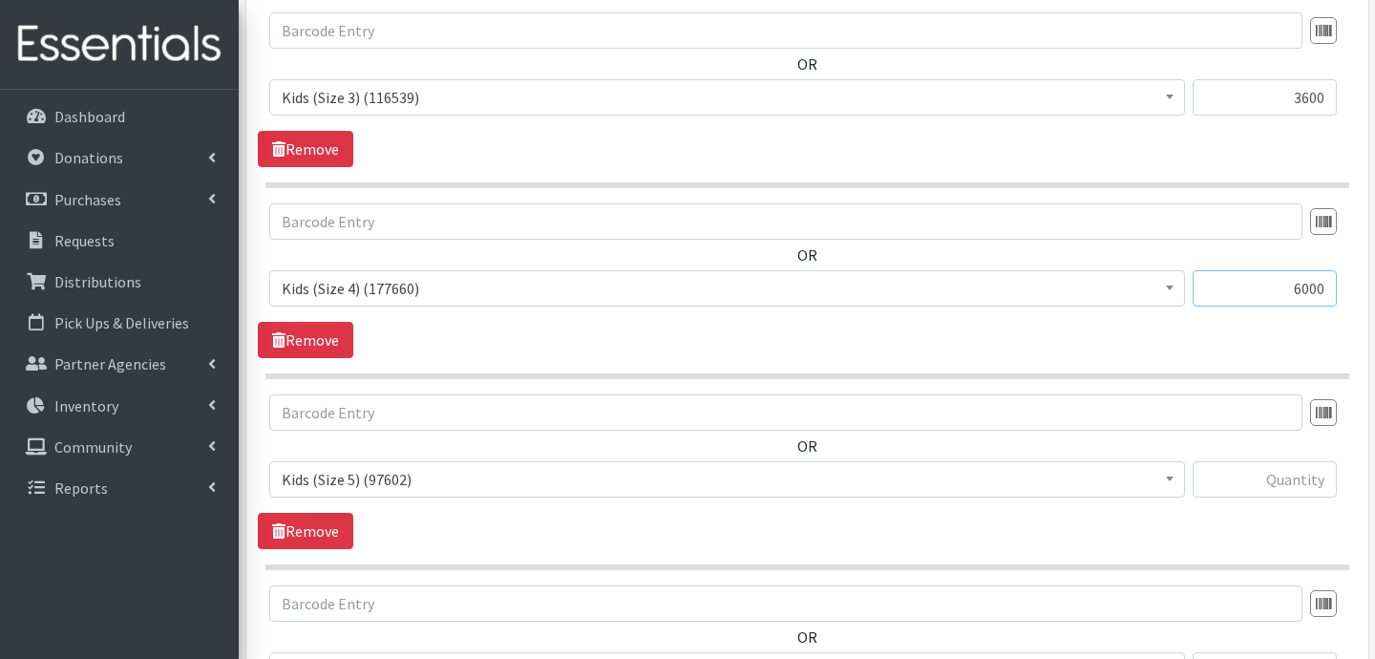
type input "6000"
click at [1276, 482] on input "text" at bounding box center [1265, 479] width 144 height 36
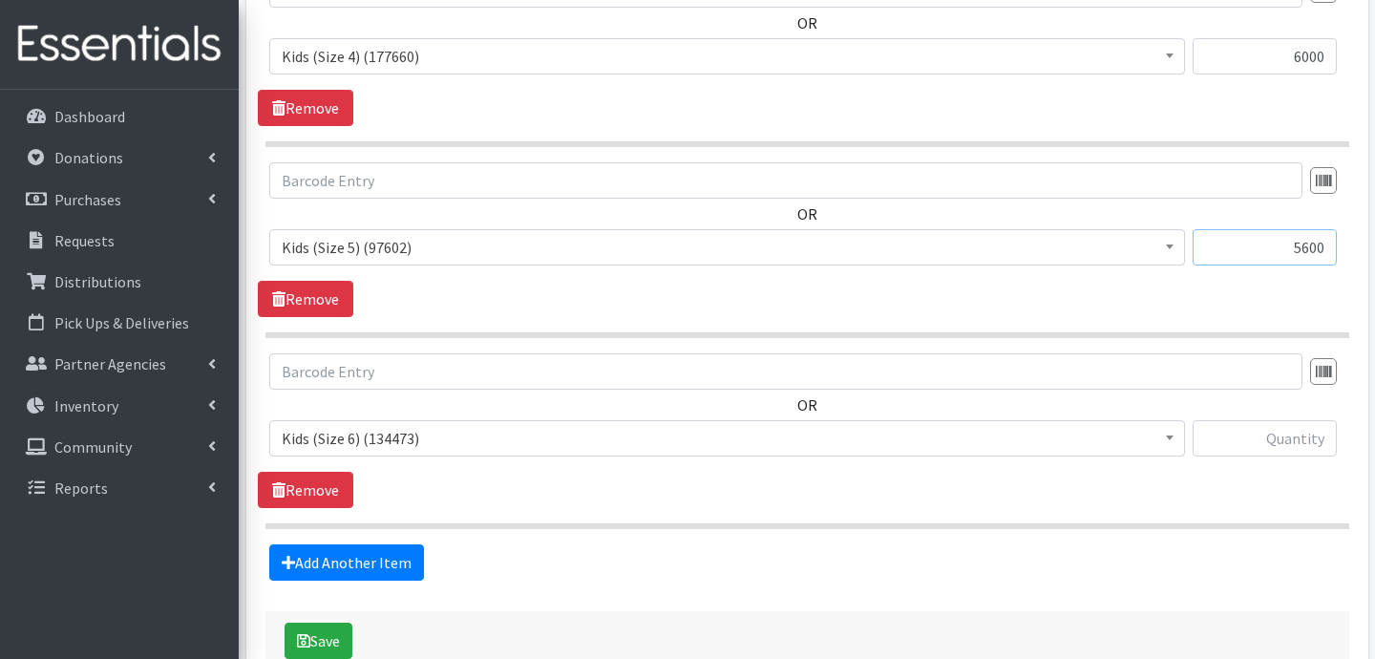
scroll to position [1401, 0]
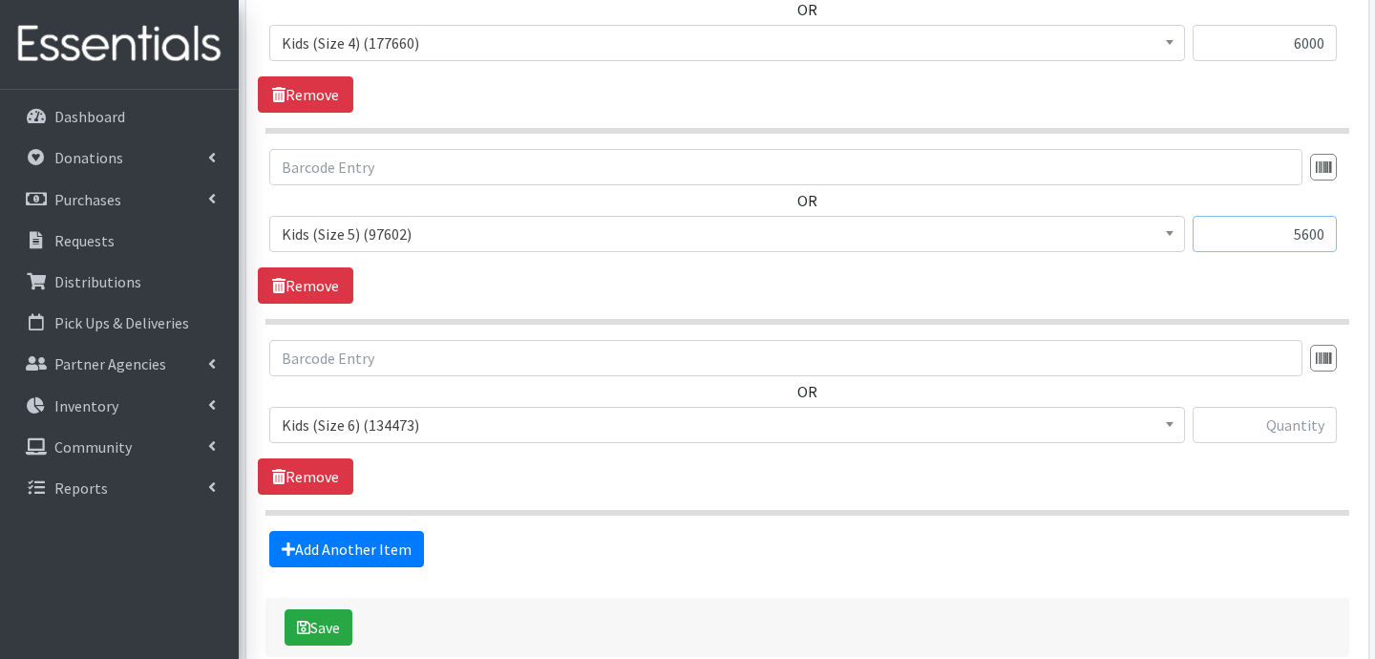
type input "5600"
click at [1274, 432] on input "text" at bounding box center [1265, 425] width 144 height 36
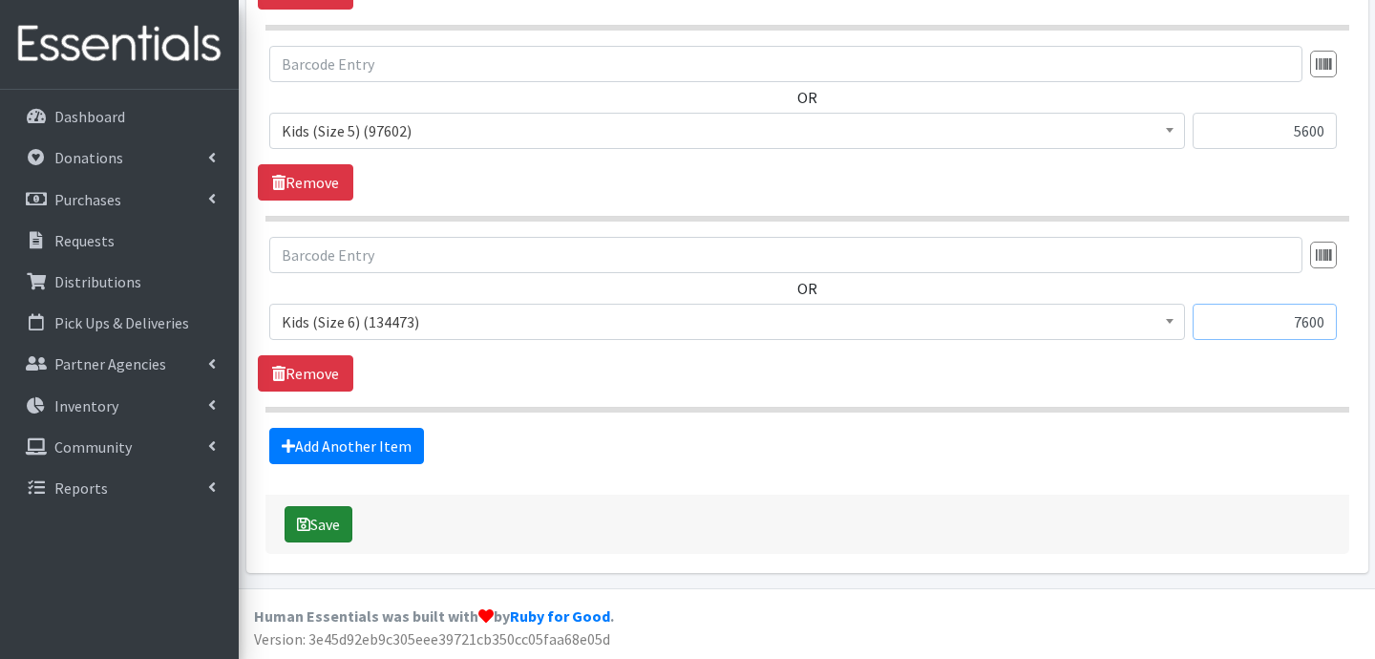
type input "7600"
click at [325, 519] on button "Save" at bounding box center [319, 524] width 68 height 36
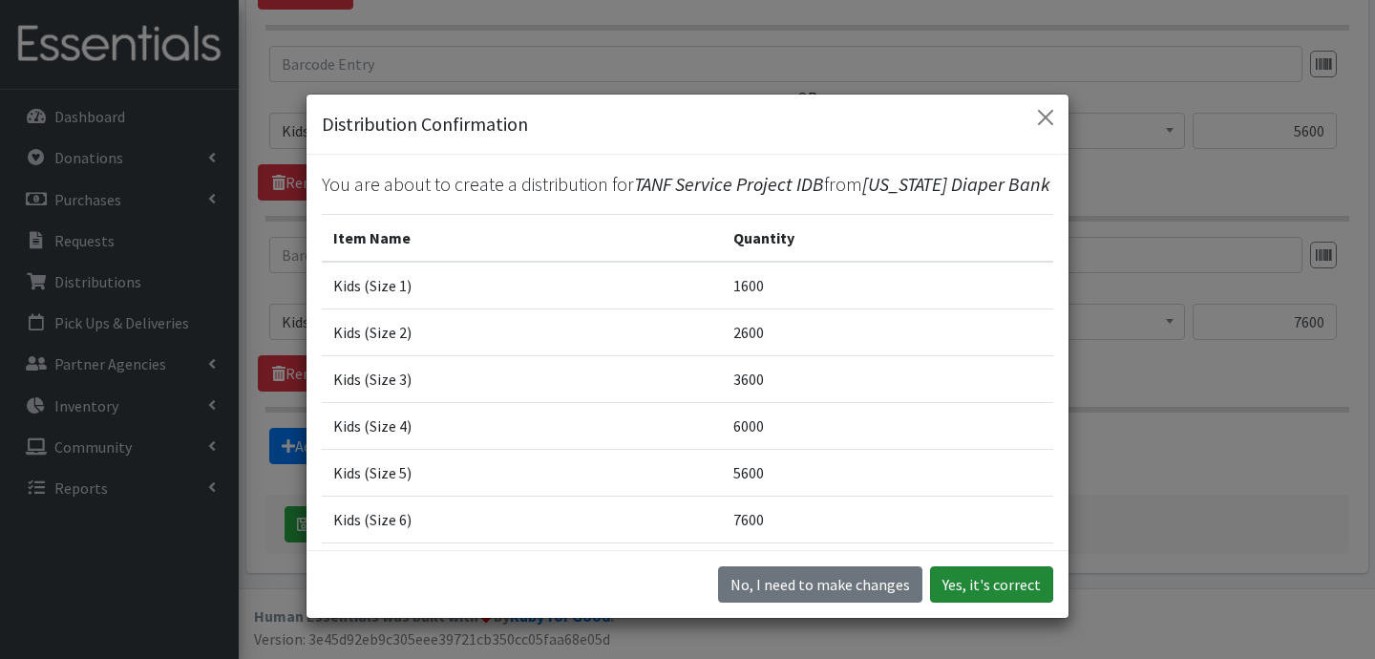
click at [1008, 589] on button "Yes, it's correct" at bounding box center [991, 584] width 123 height 36
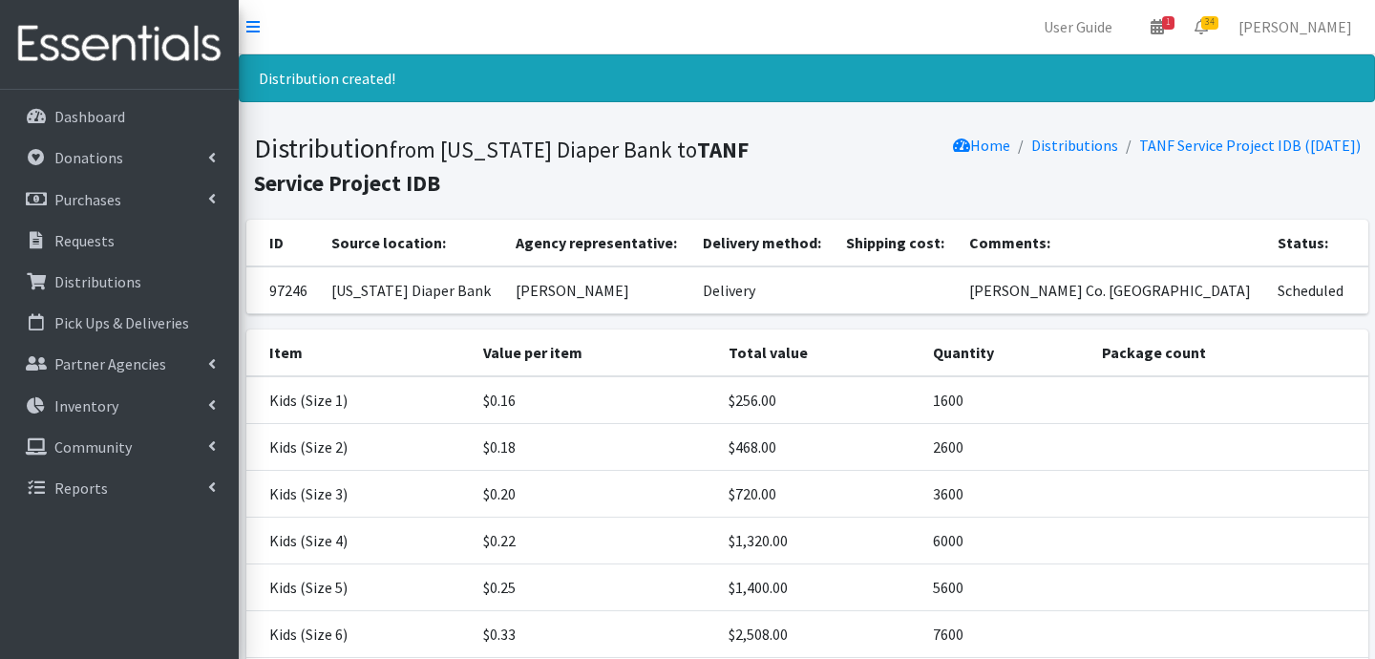
scroll to position [192, 0]
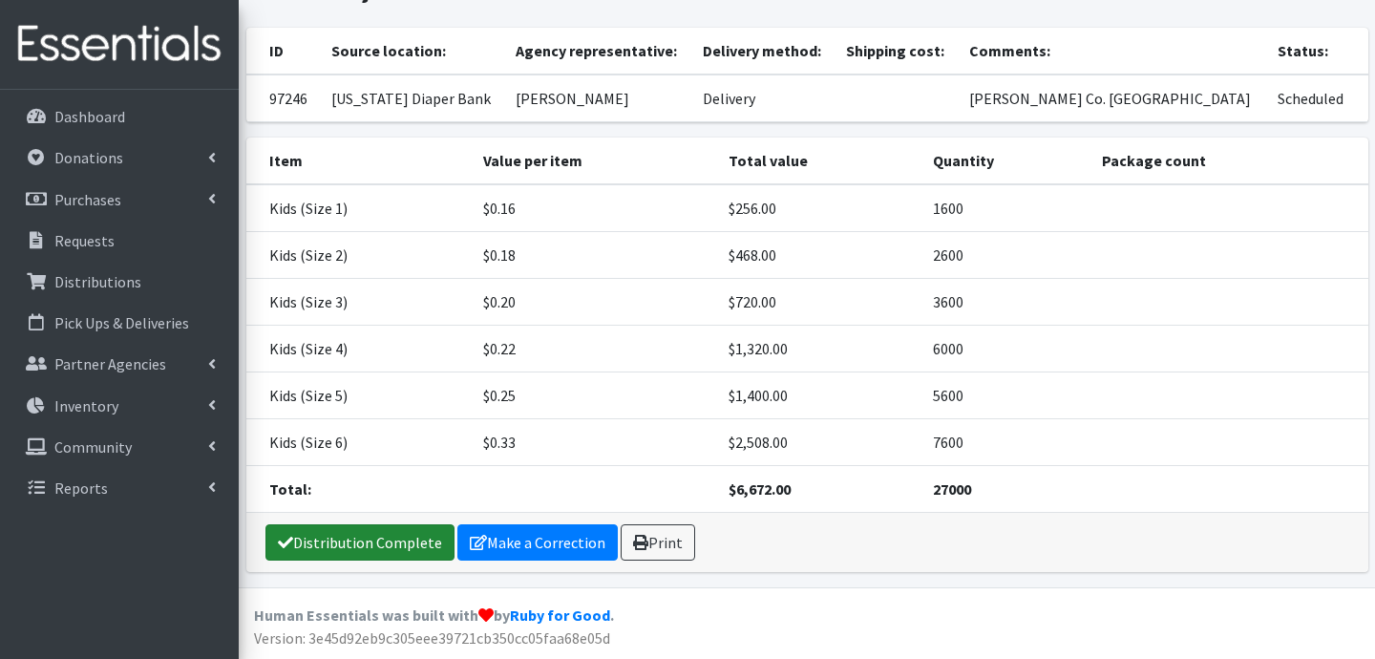
click at [364, 543] on link "Distribution Complete" at bounding box center [359, 542] width 189 height 36
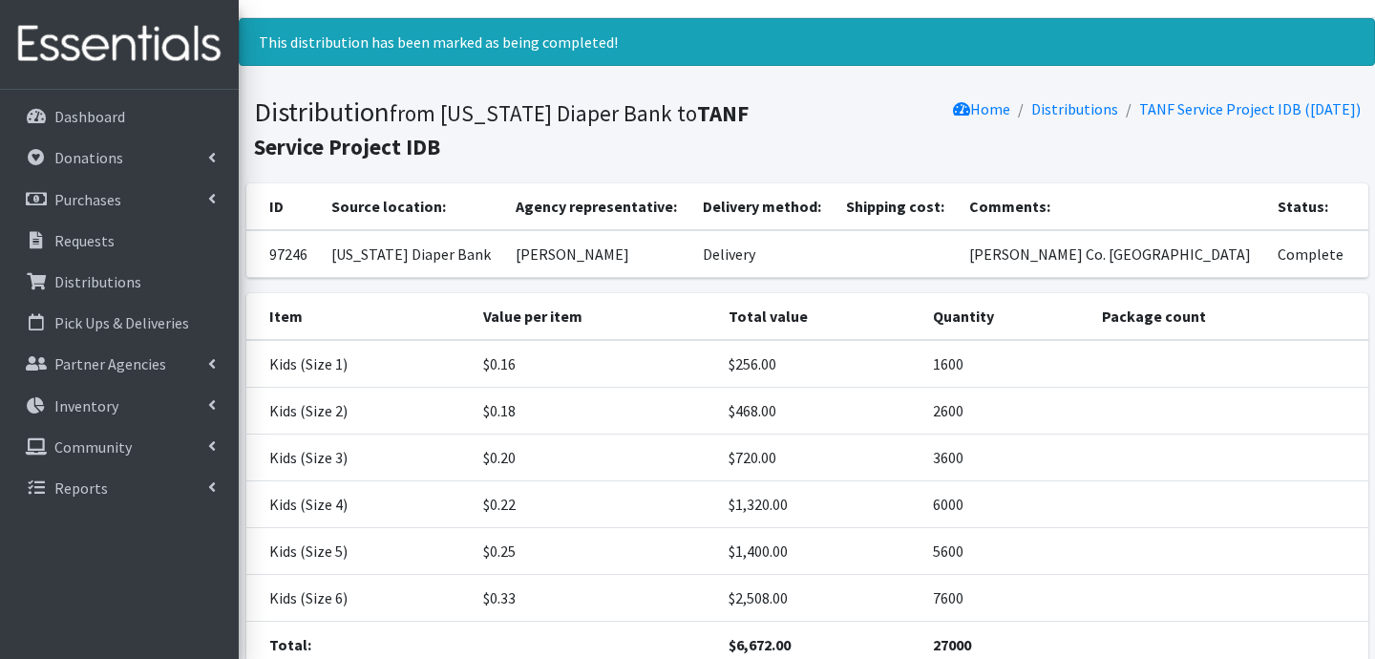
scroll to position [0, 0]
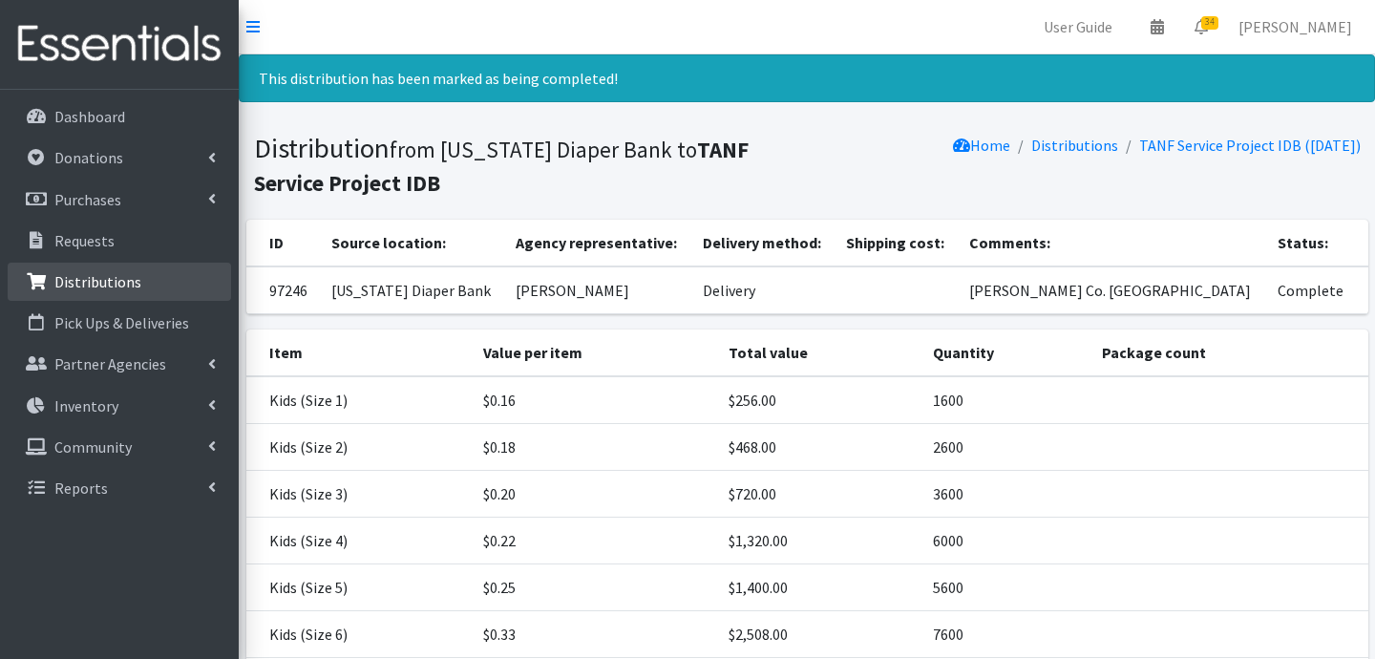
click at [61, 284] on p "Distributions" at bounding box center [97, 281] width 87 height 19
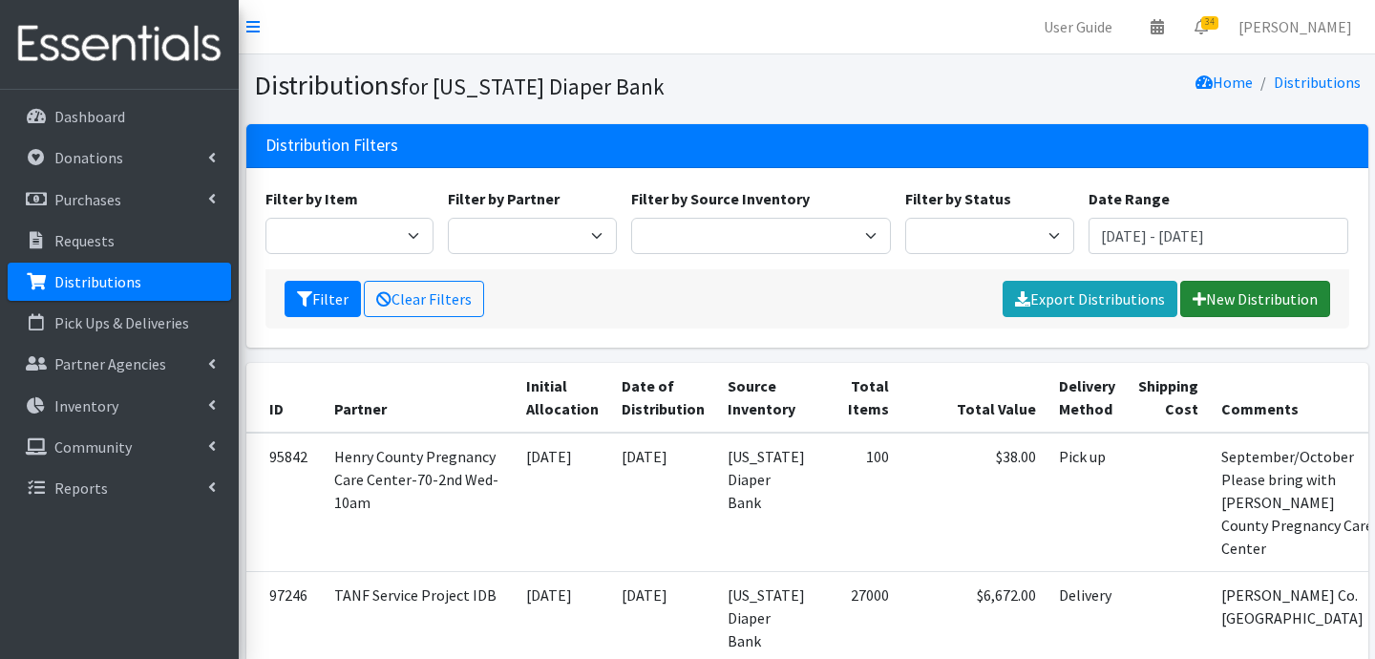
click at [1254, 298] on link "New Distribution" at bounding box center [1255, 299] width 150 height 36
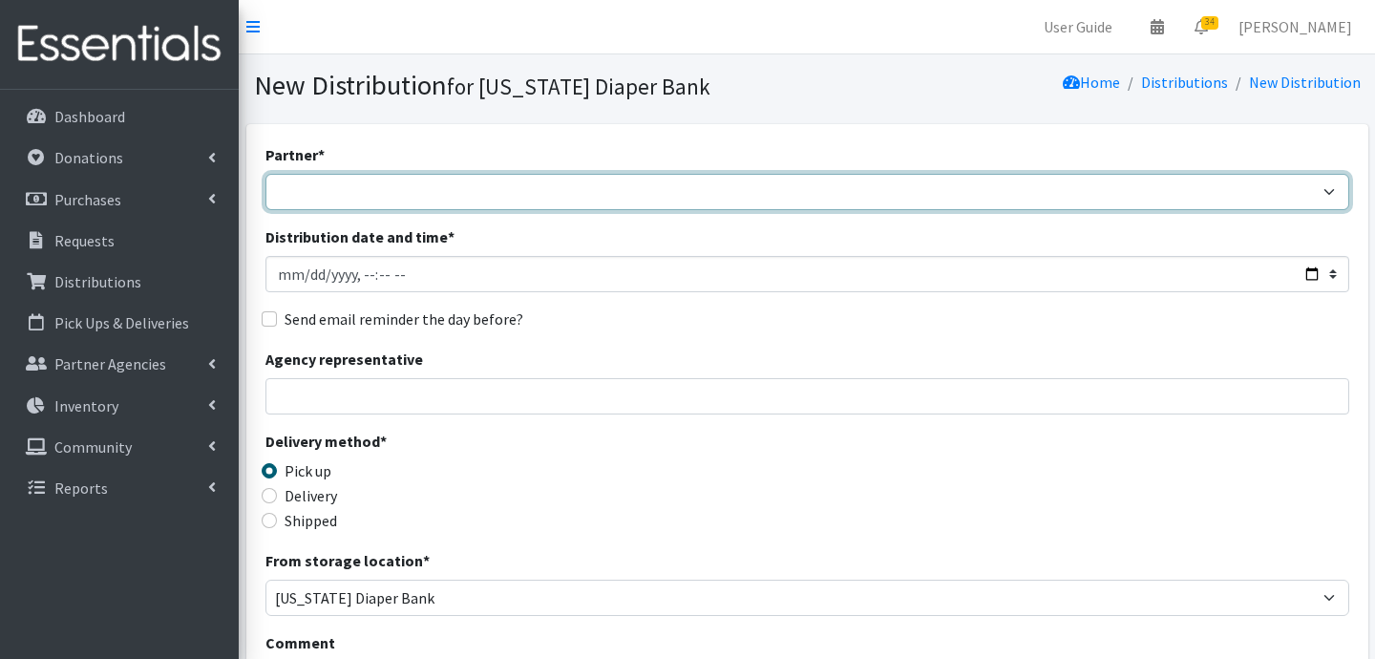
click at [333, 198] on select "ARC Boone and Hendricks County WIC Babies Basic Needs Northern Indiana Baby Ble…" at bounding box center [807, 192] width 1084 height 36
select select "5004"
click at [265, 174] on select "ARC Boone and Hendricks County WIC Babies Basic Needs Northern Indiana Baby Ble…" at bounding box center [807, 192] width 1084 height 36
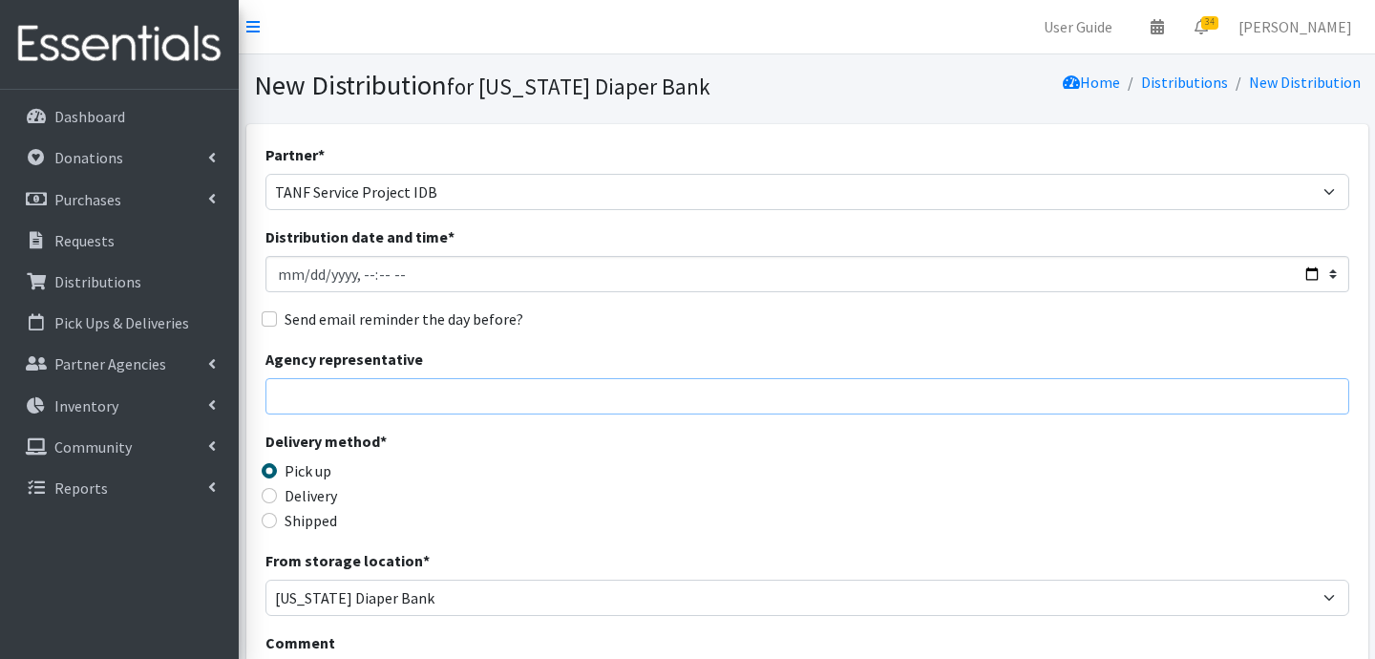
click at [443, 404] on input "Agency representative" at bounding box center [807, 396] width 1084 height 36
type input "Jessica Taylor"
click at [270, 498] on input "Delivery" at bounding box center [269, 495] width 15 height 15
radio input "true"
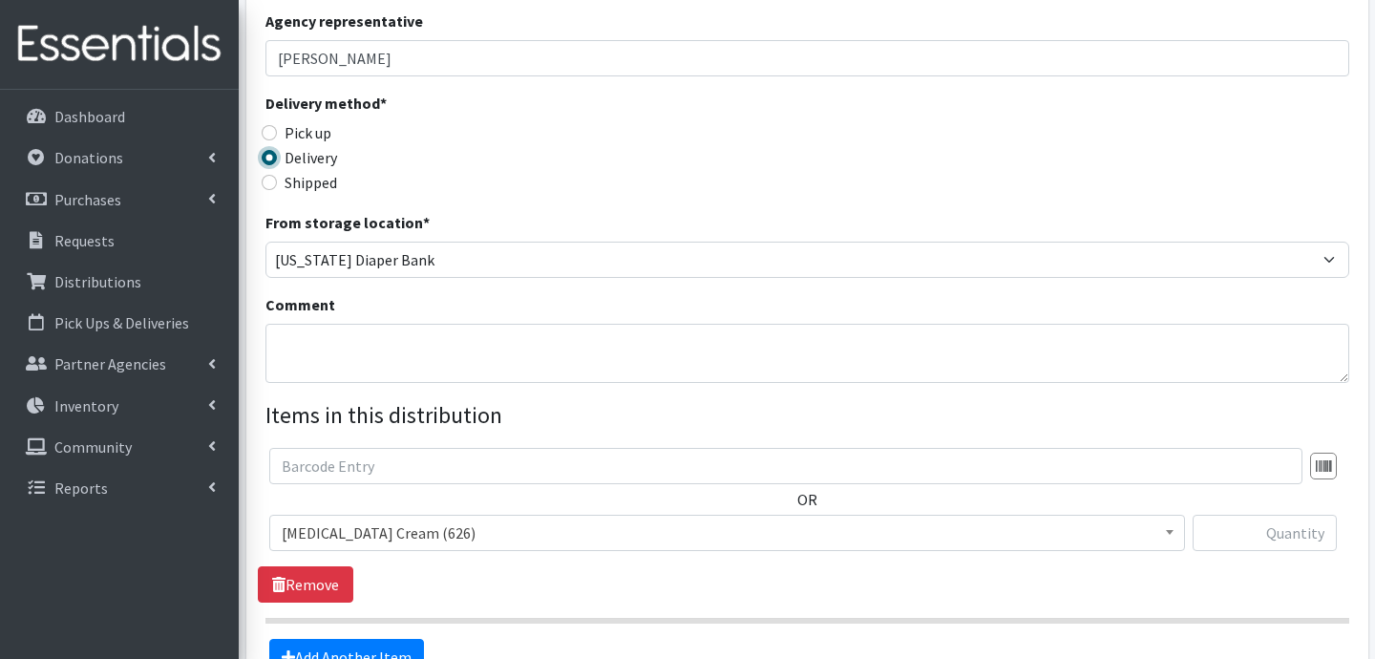
scroll to position [352, 0]
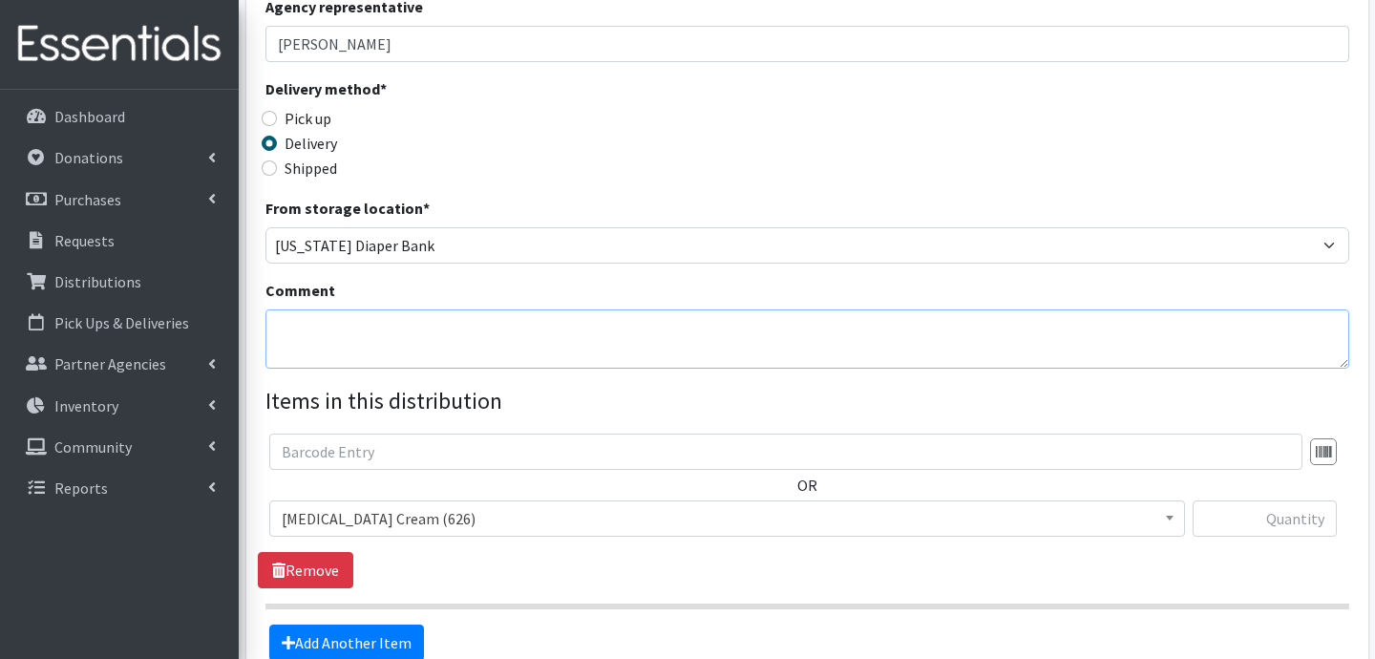
click at [423, 343] on textarea "Comment" at bounding box center [807, 338] width 1084 height 59
type textarea "M"
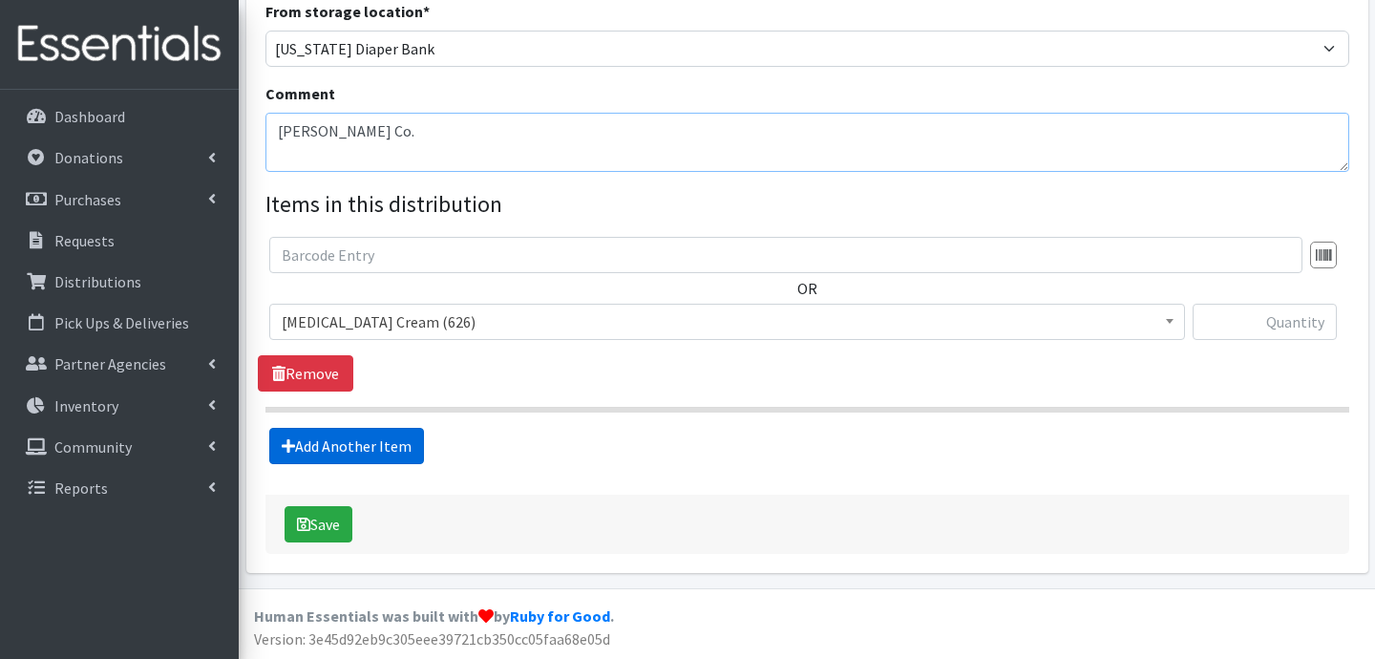
type textarea "Howard Co."
click at [368, 440] on link "Add Another Item" at bounding box center [346, 446] width 155 height 36
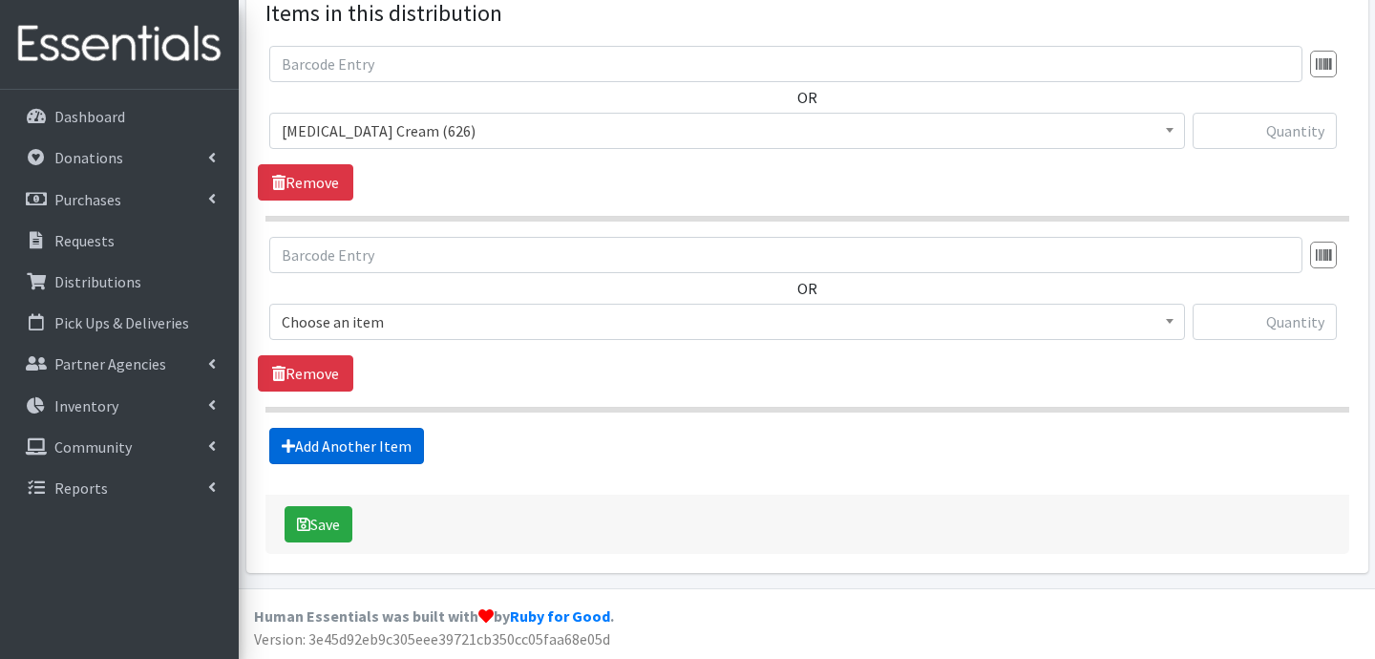
click at [374, 434] on link "Add Another Item" at bounding box center [346, 446] width 155 height 36
click at [378, 440] on link "Add Another Item" at bounding box center [346, 446] width 155 height 36
click at [367, 441] on link "Add Another Item" at bounding box center [346, 446] width 155 height 36
click at [378, 446] on link "Add Another Item" at bounding box center [346, 446] width 155 height 36
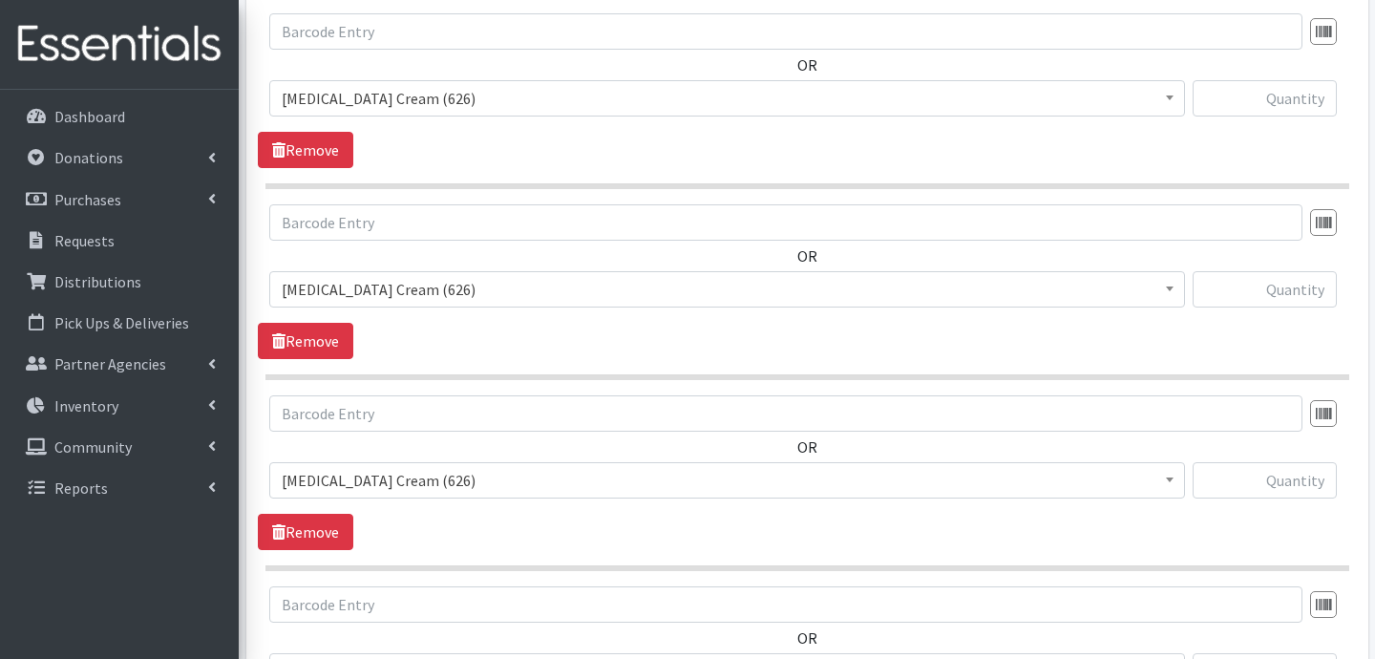
scroll to position [703, 0]
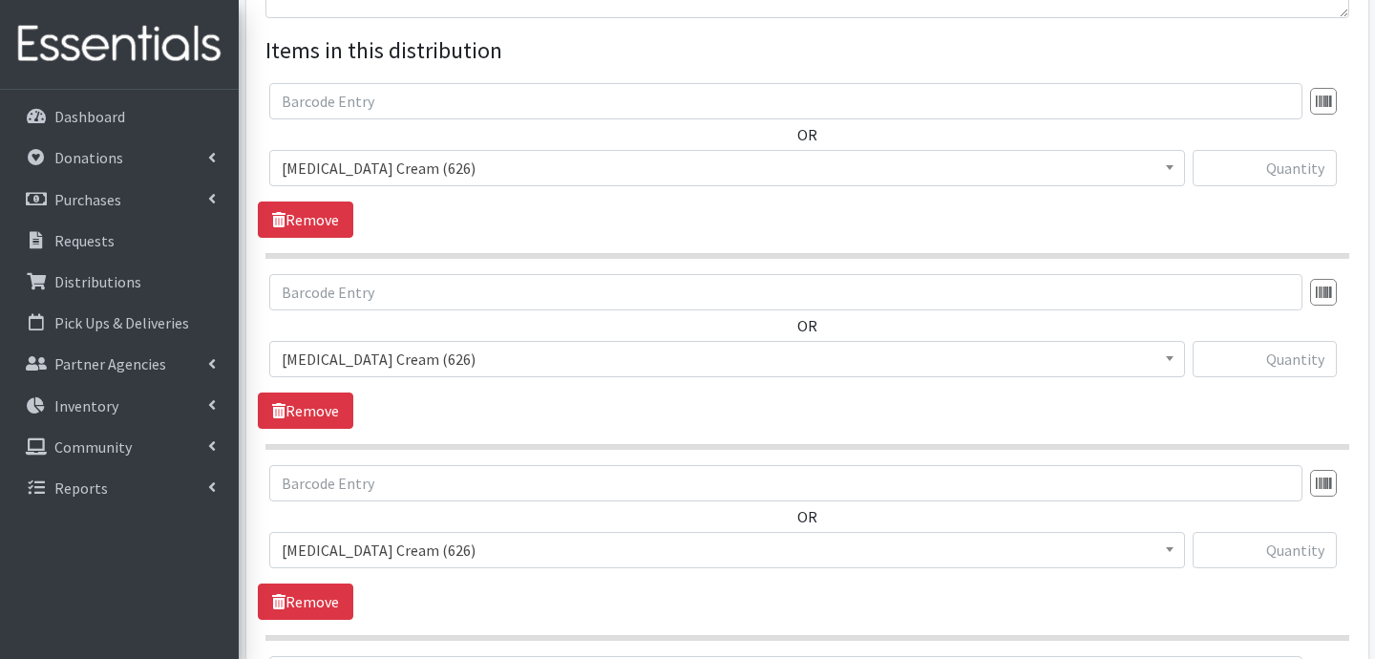
click at [436, 174] on span "[MEDICAL_DATA] Cream (626)" at bounding box center [727, 168] width 891 height 27
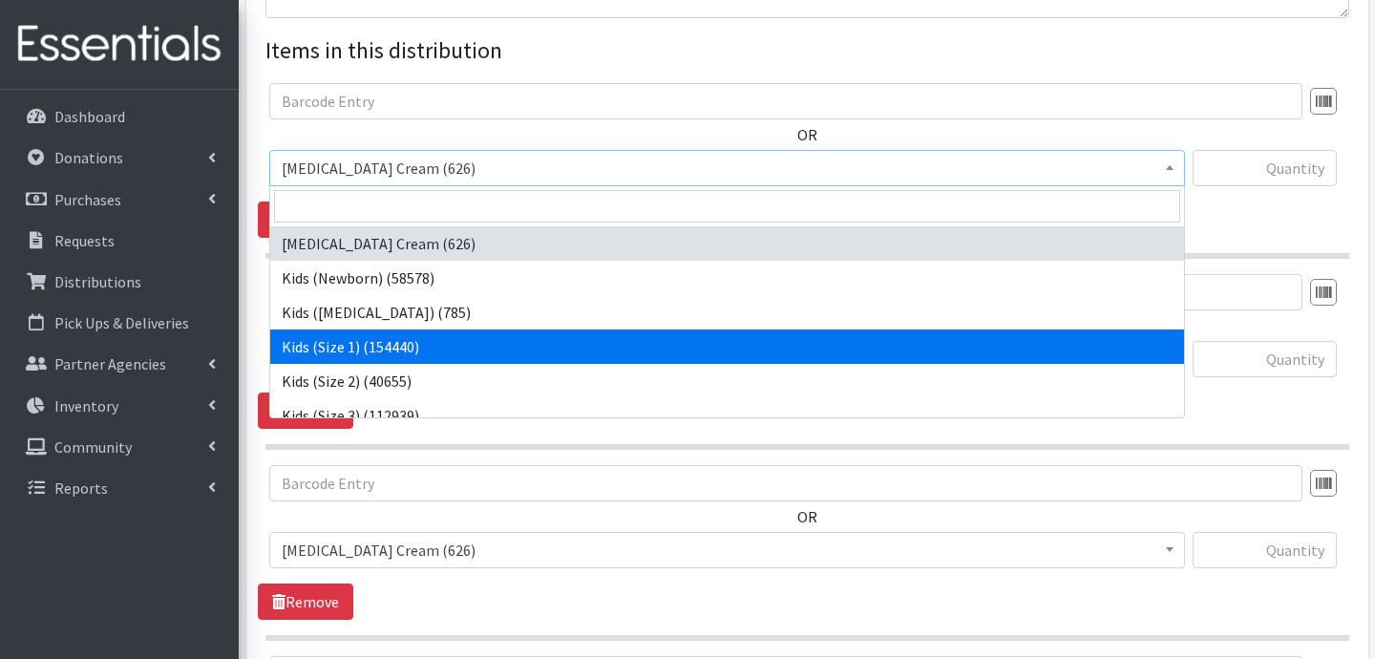
select select "3401"
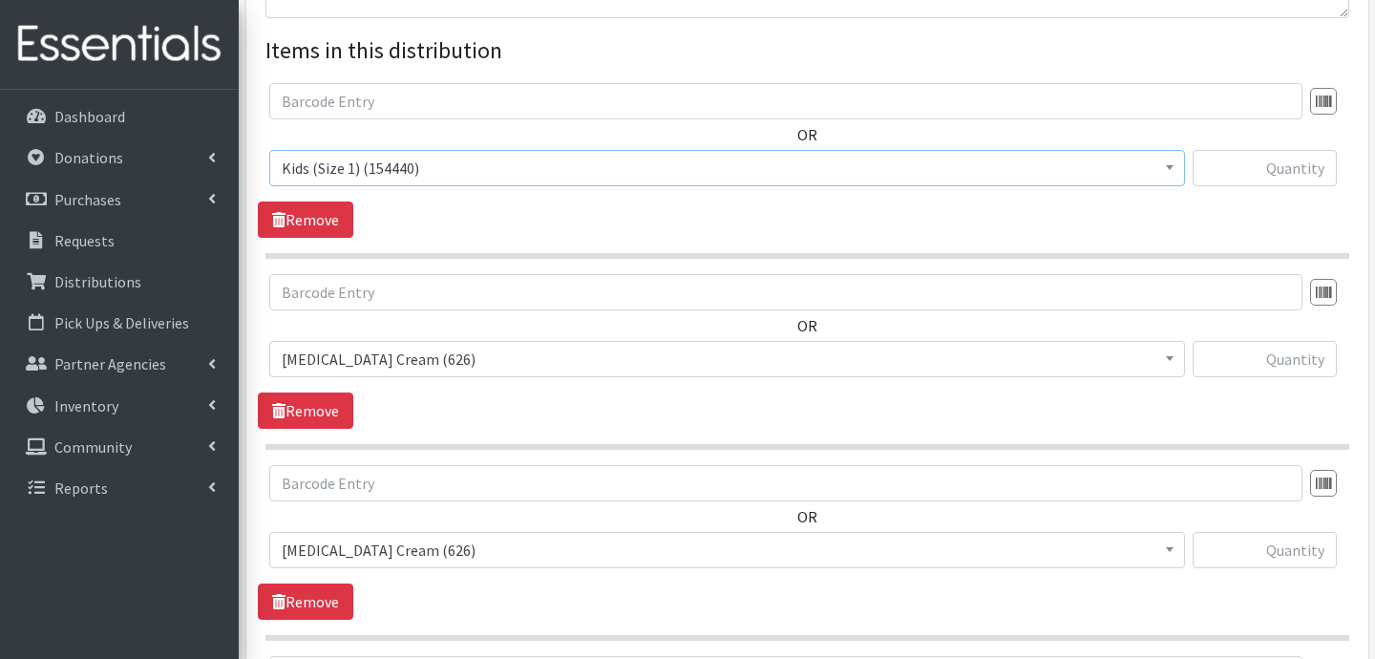
click at [404, 355] on span "[MEDICAL_DATA] Cream (626)" at bounding box center [727, 359] width 891 height 27
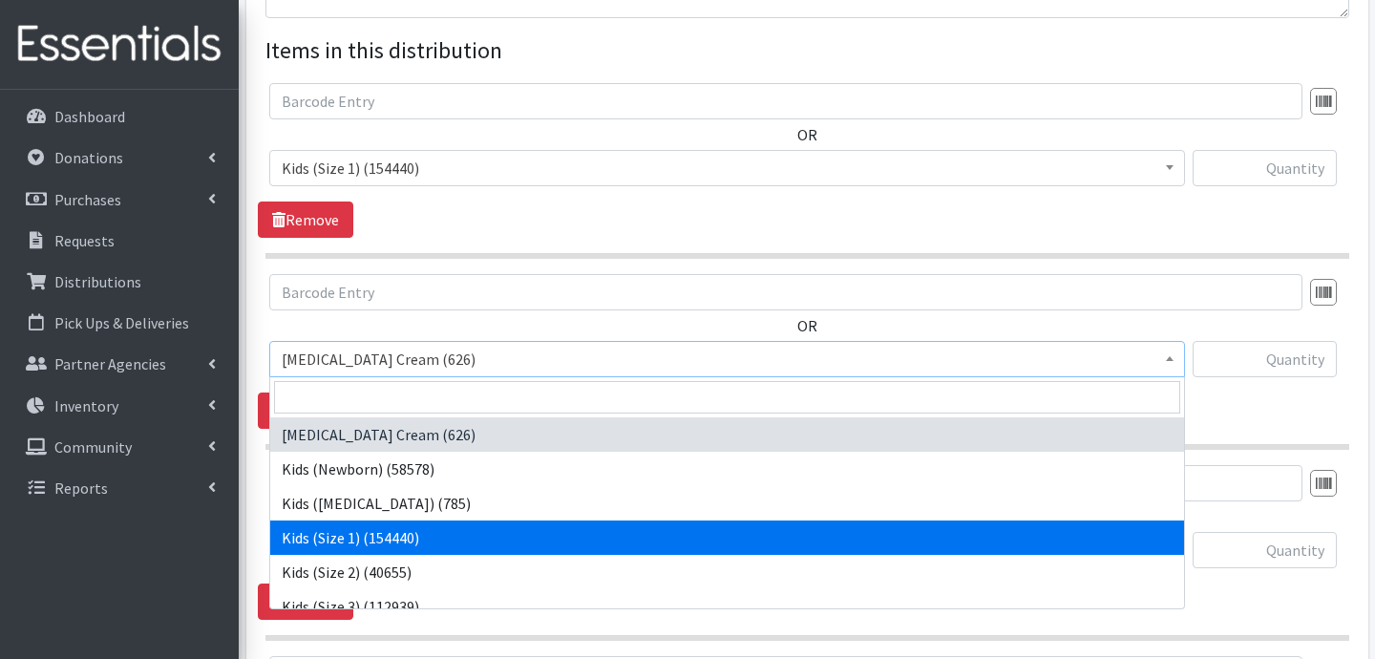
select select "3420"
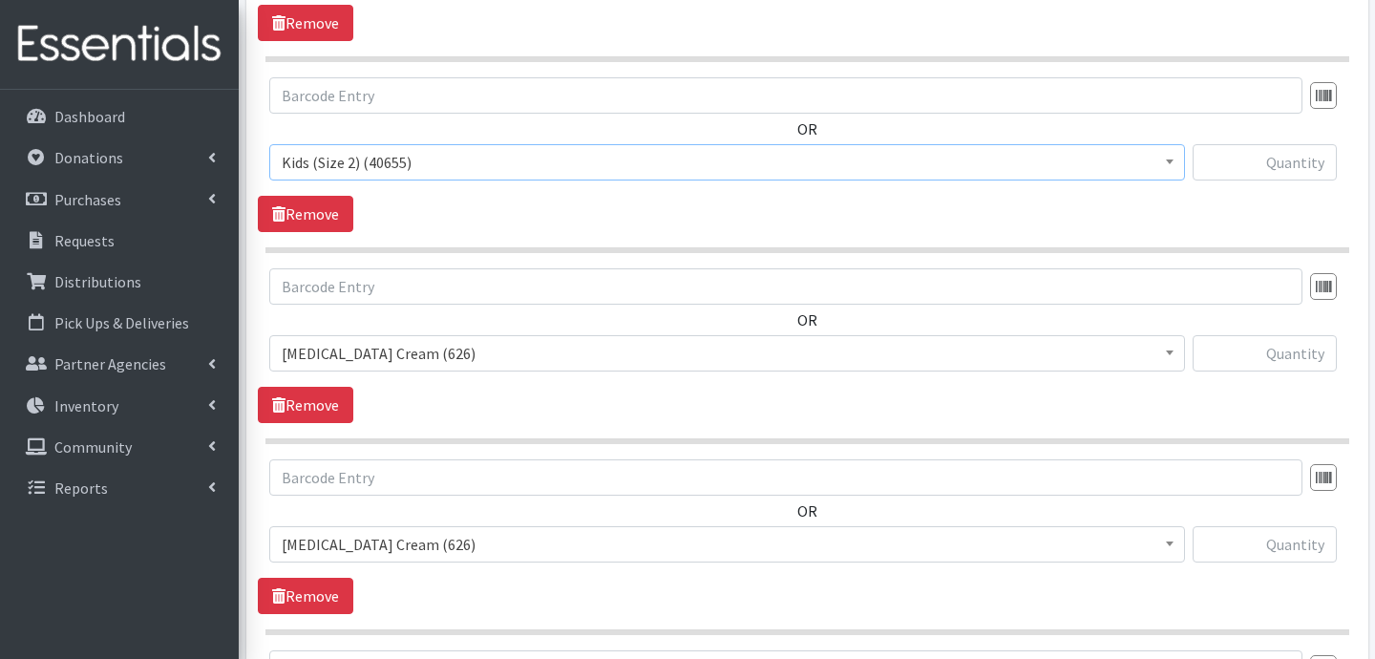
scroll to position [900, 0]
click at [475, 339] on span "[MEDICAL_DATA] Cream (626)" at bounding box center [727, 352] width 891 height 27
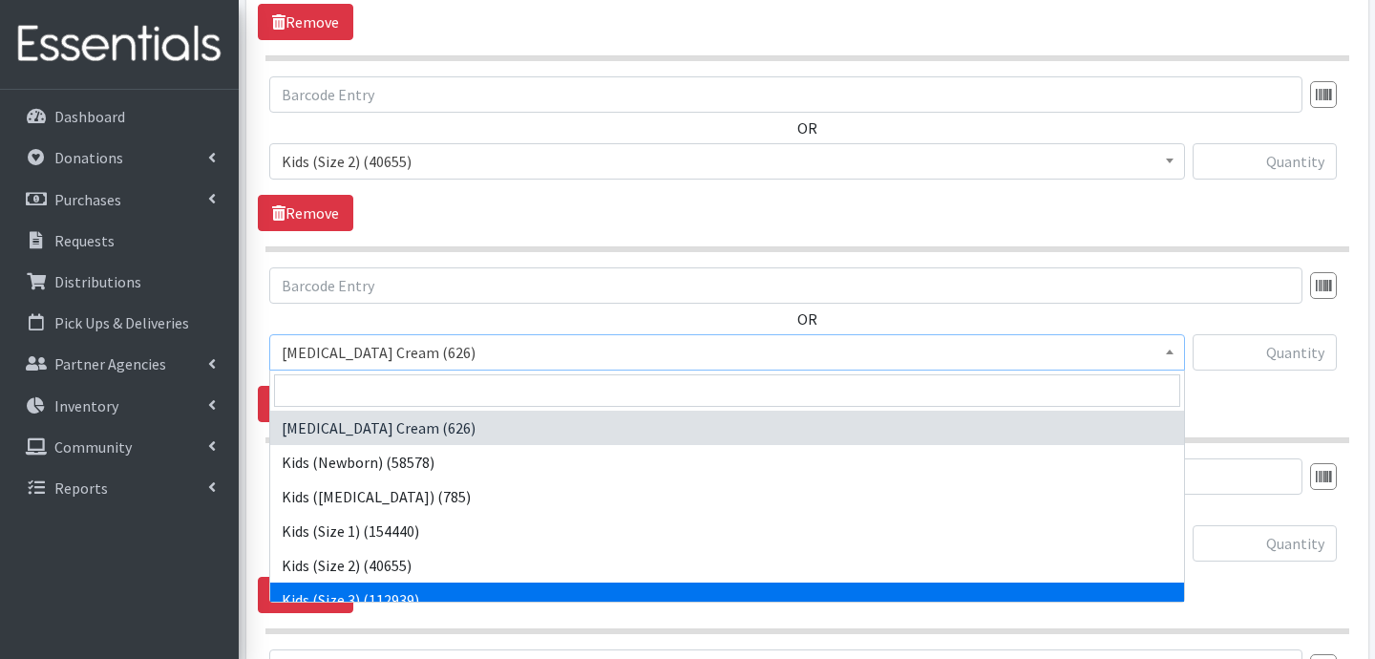
select select "3393"
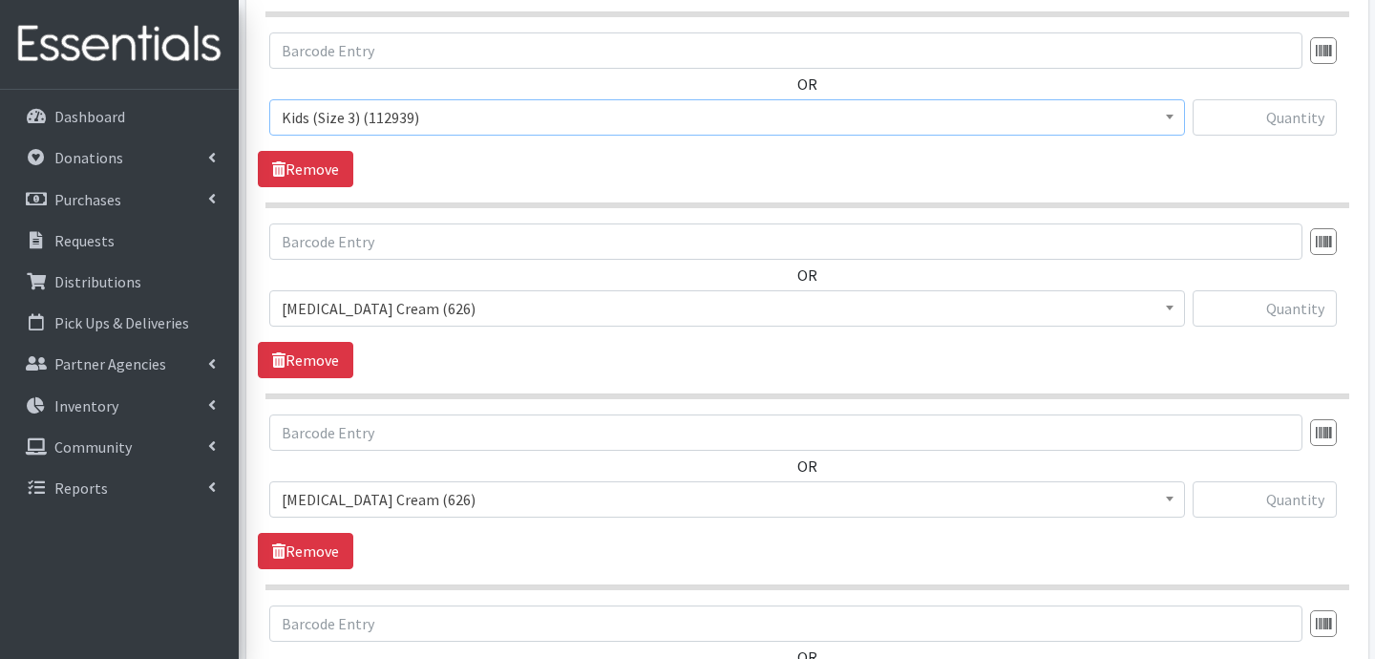
scroll to position [1142, 0]
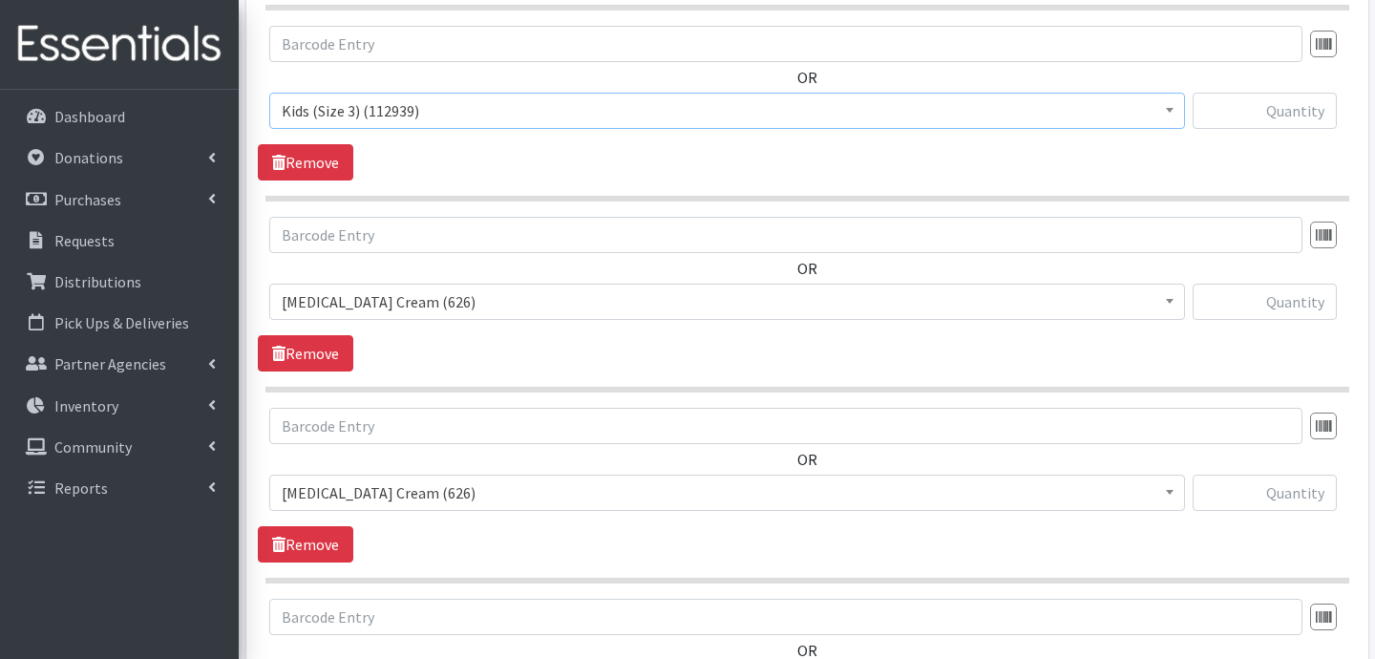
click at [441, 304] on span "[MEDICAL_DATA] Cream (626)" at bounding box center [727, 301] width 891 height 27
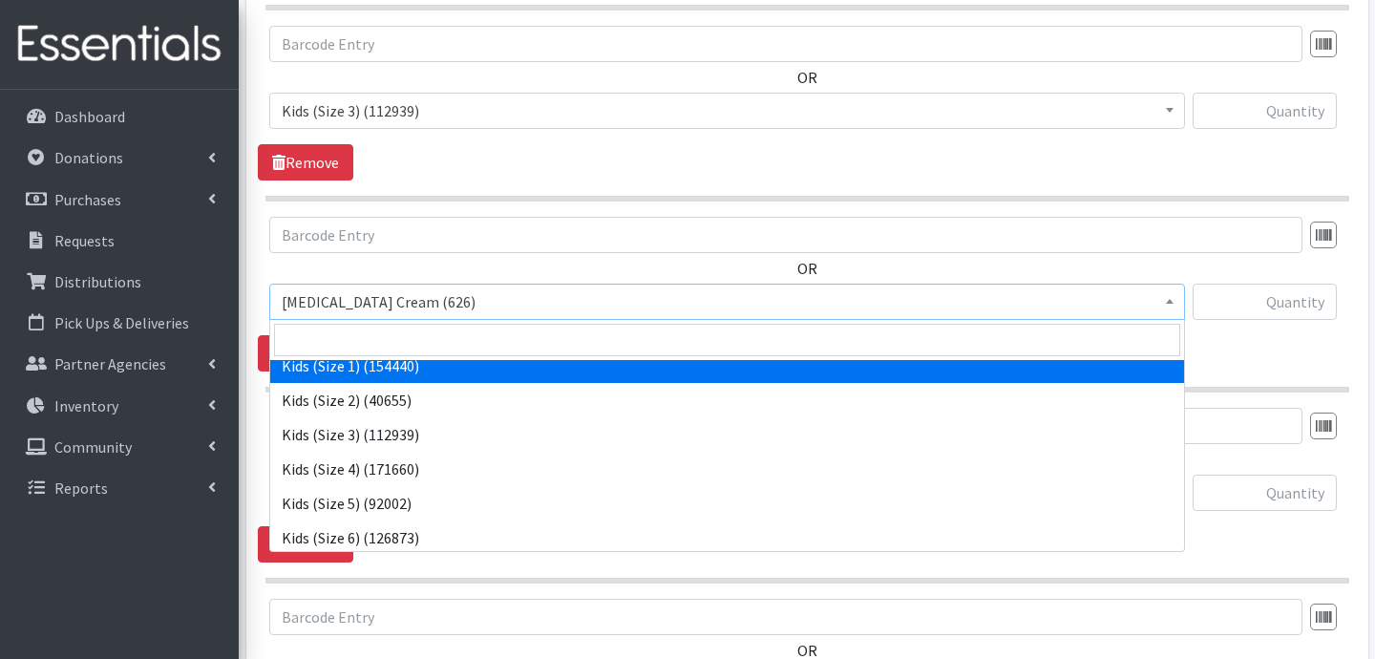
scroll to position [118, 0]
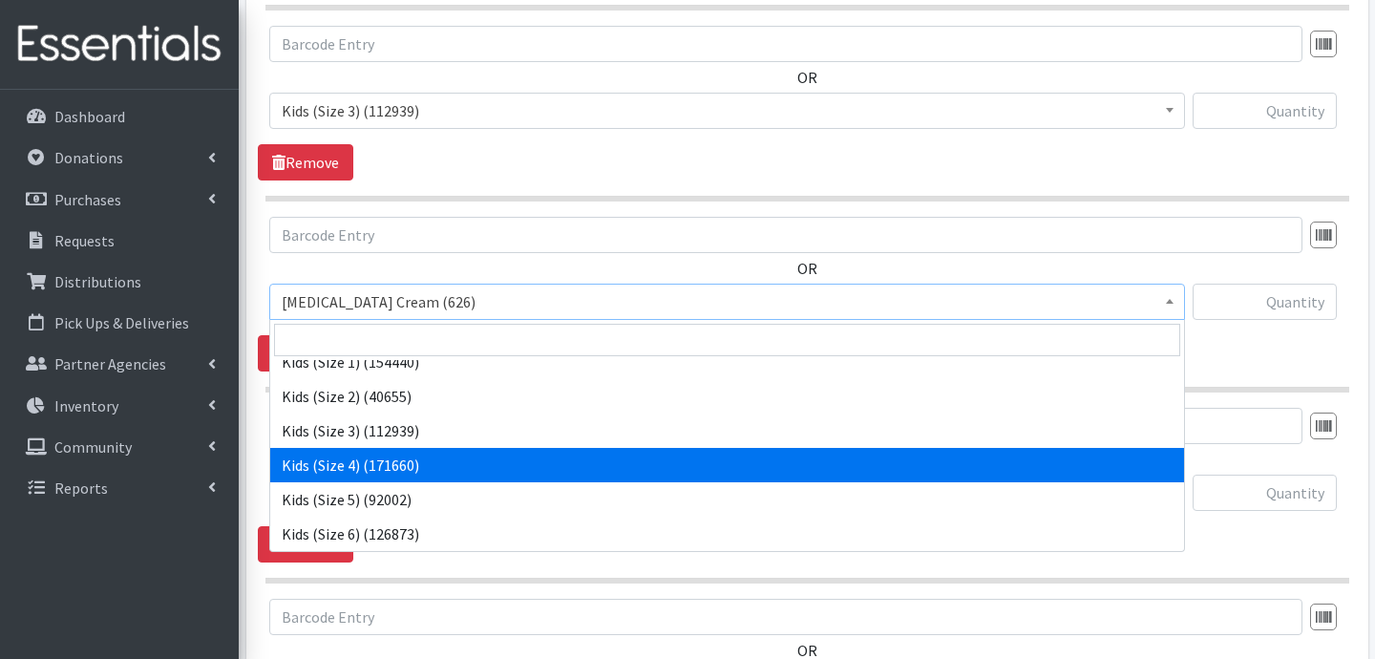
select select "3394"
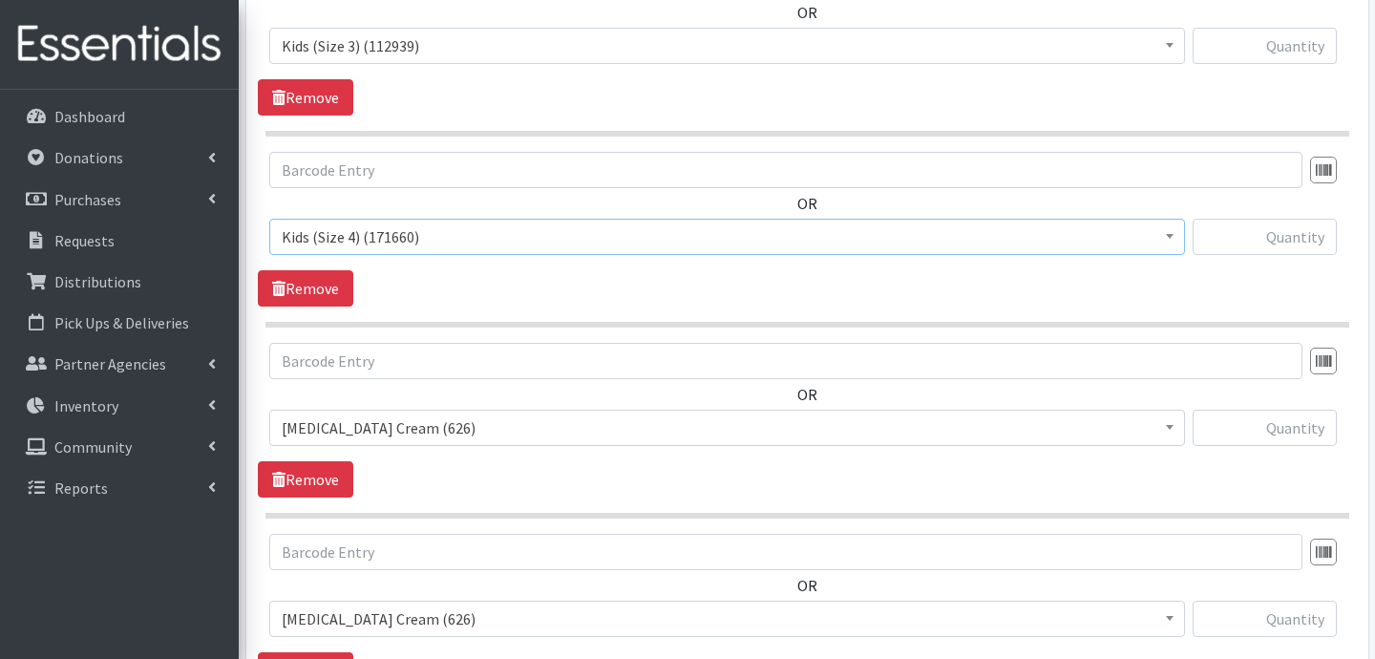
scroll to position [1247, 0]
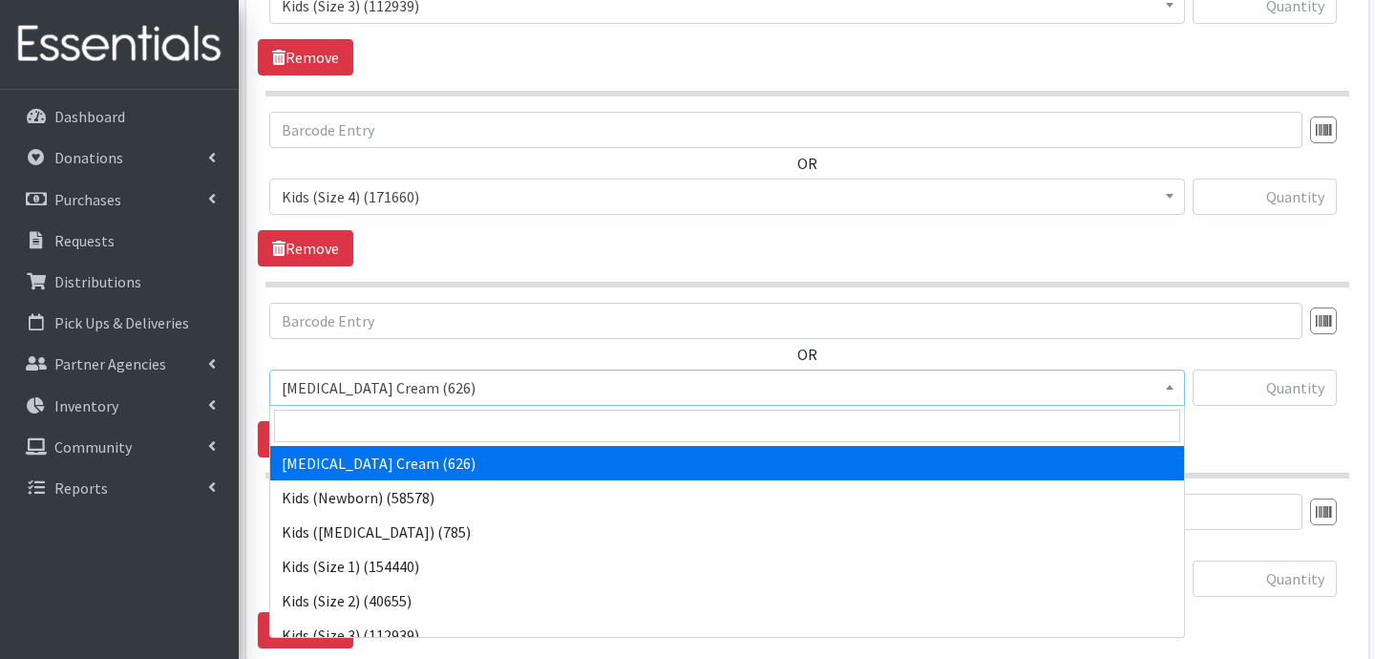
click at [470, 397] on span "[MEDICAL_DATA] Cream (626)" at bounding box center [727, 387] width 891 height 27
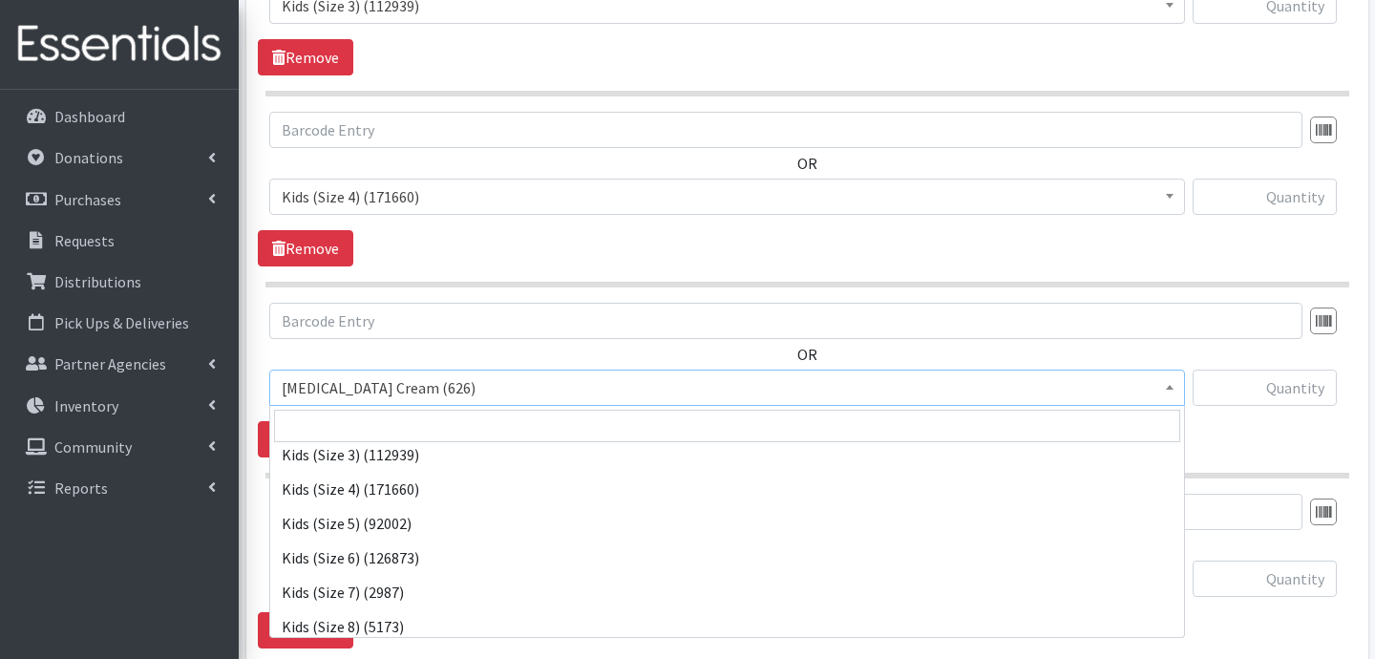
scroll to position [188, 0]
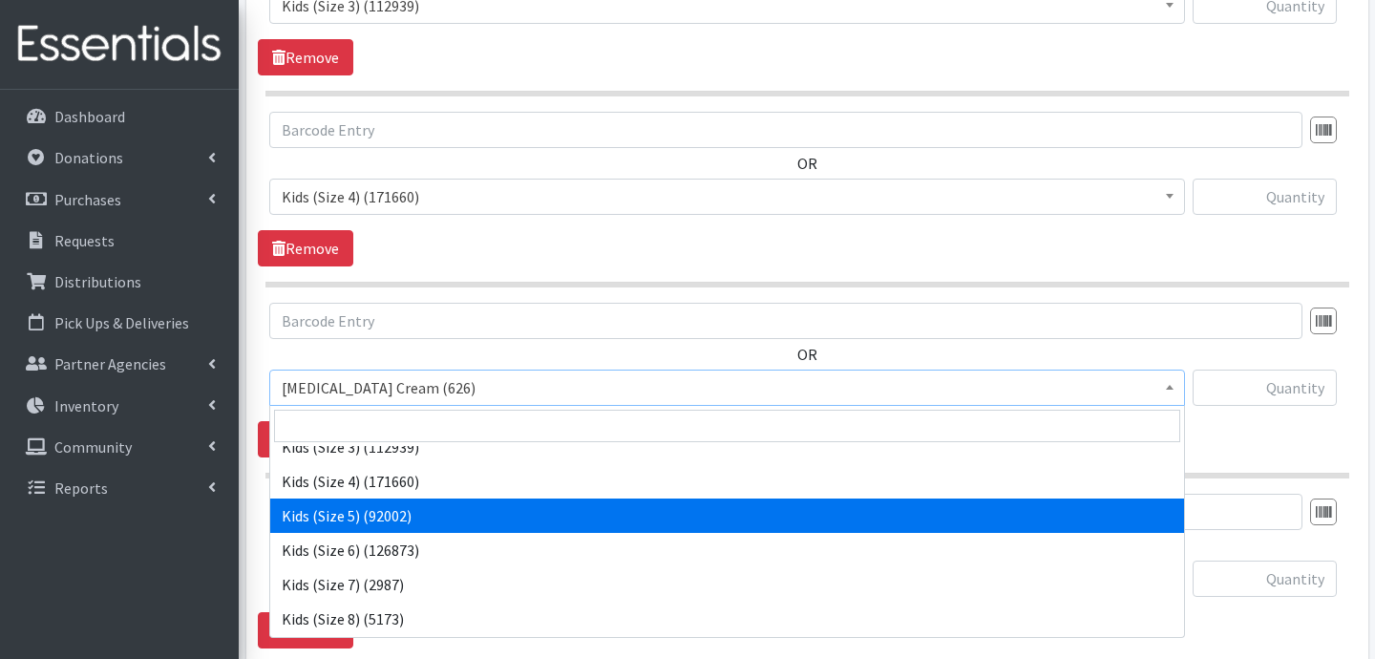
select select "3407"
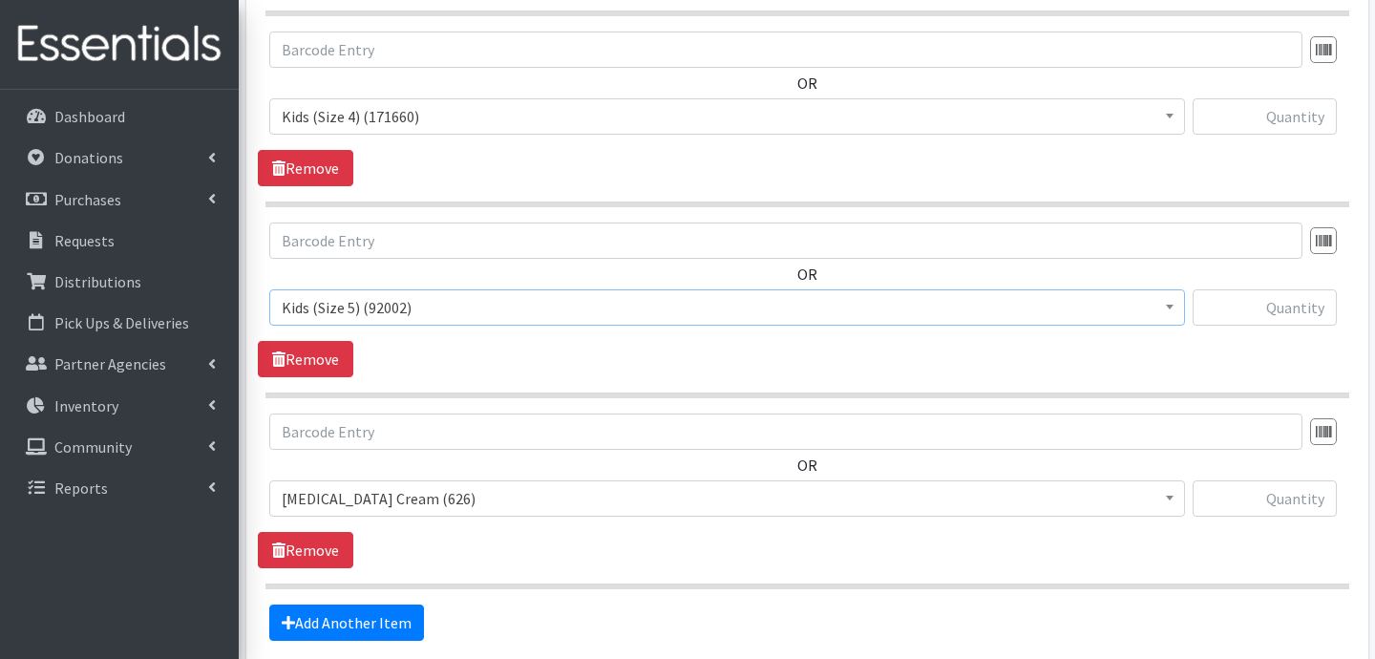
scroll to position [1364, 0]
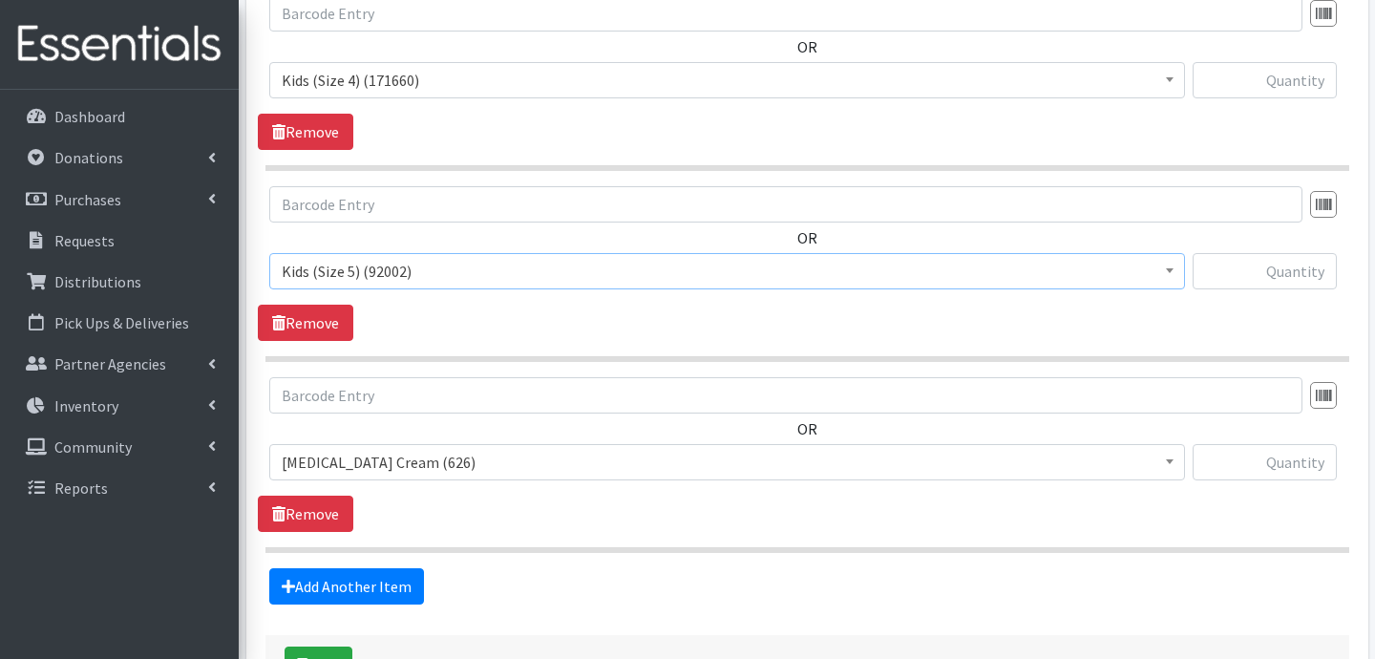
click at [458, 464] on span "[MEDICAL_DATA] Cream (626)" at bounding box center [727, 462] width 891 height 27
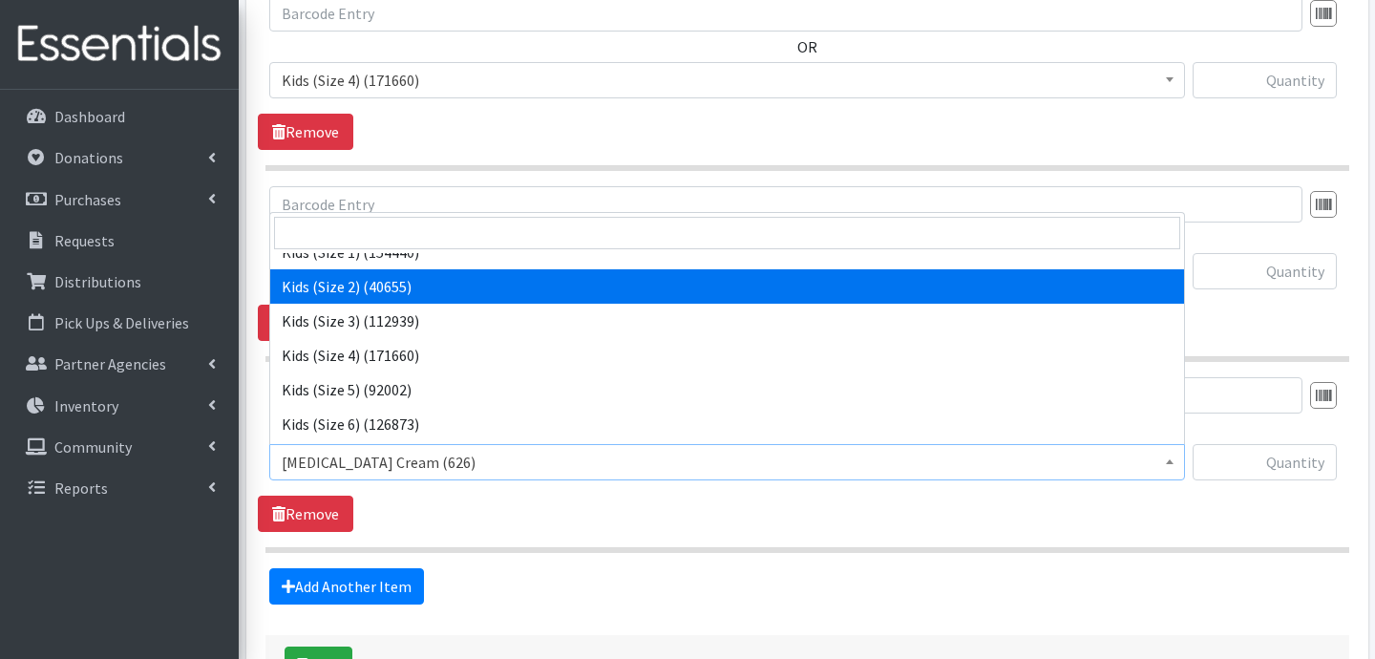
scroll to position [153, 0]
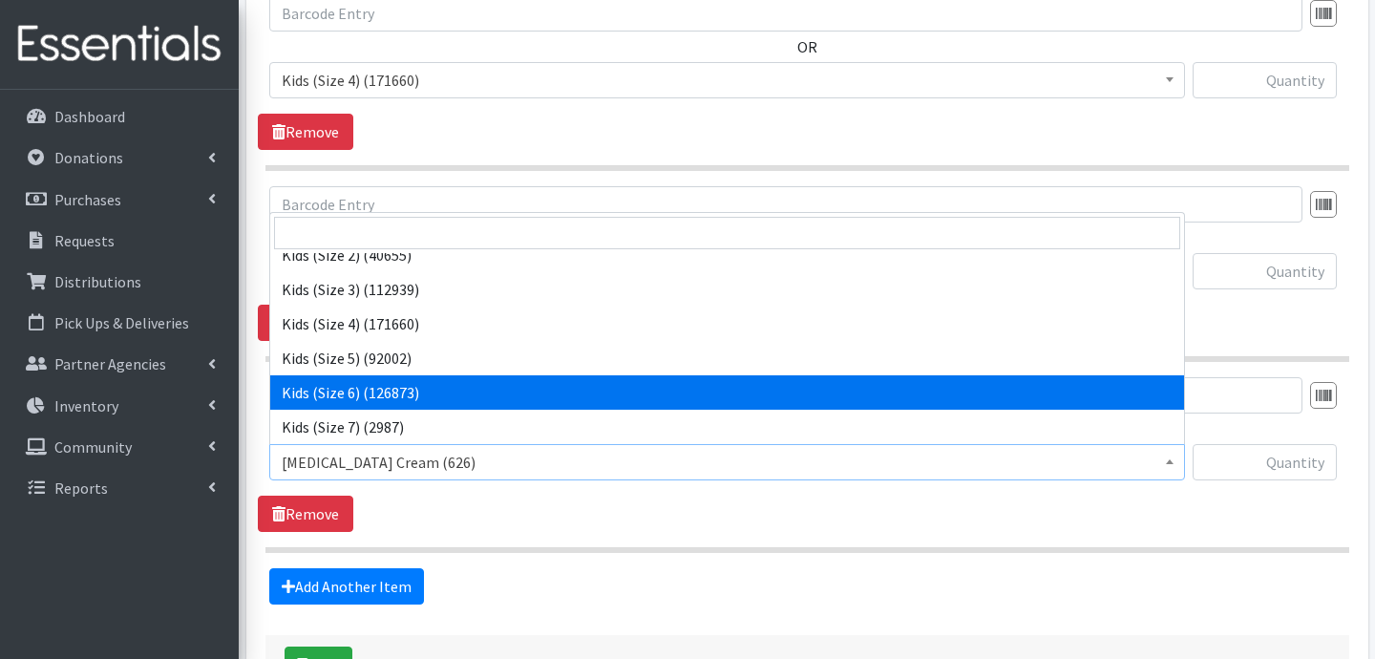
select select "3419"
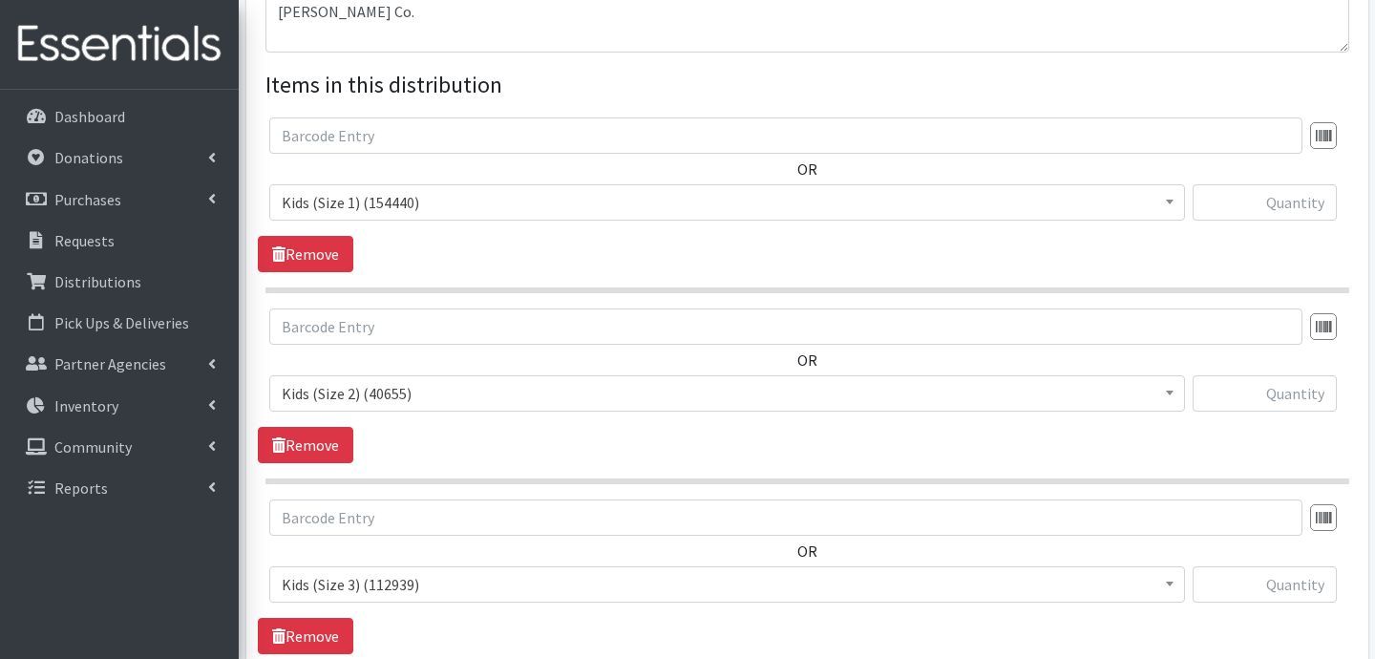
scroll to position [657, 0]
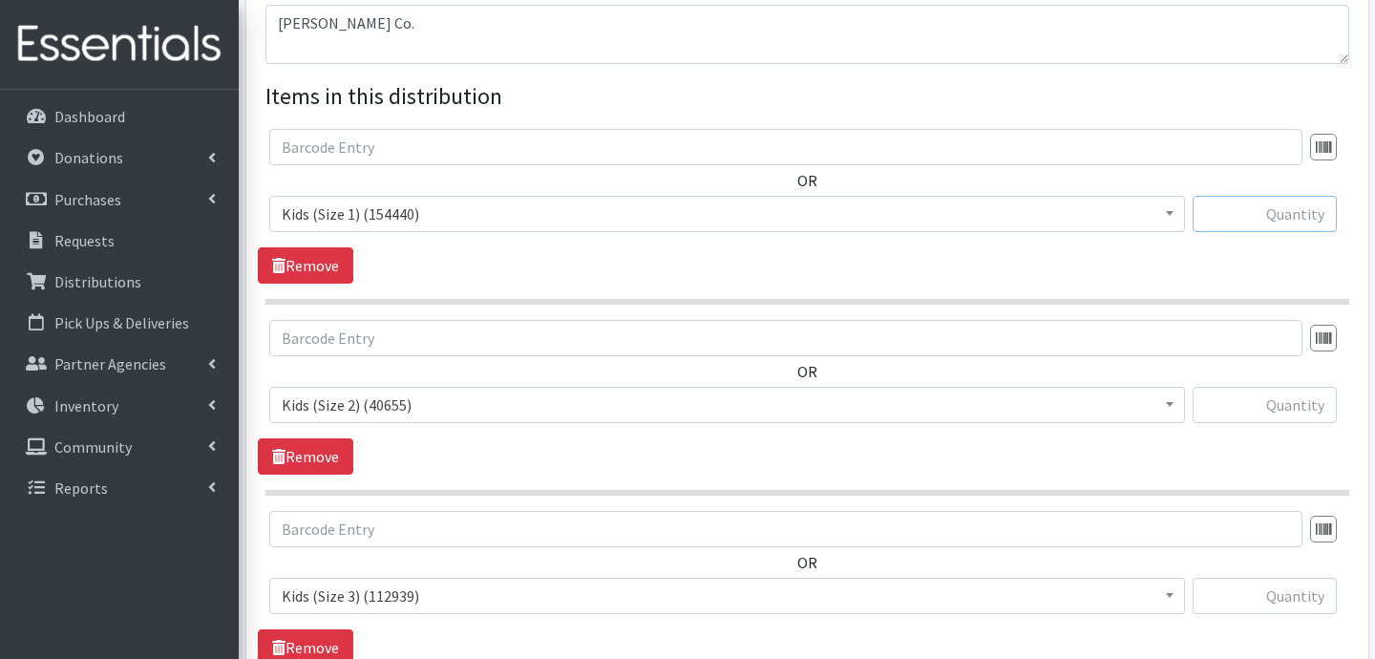
click at [1241, 218] on input "text" at bounding box center [1265, 214] width 144 height 36
type input "200"
click at [1284, 406] on input "text" at bounding box center [1265, 405] width 144 height 36
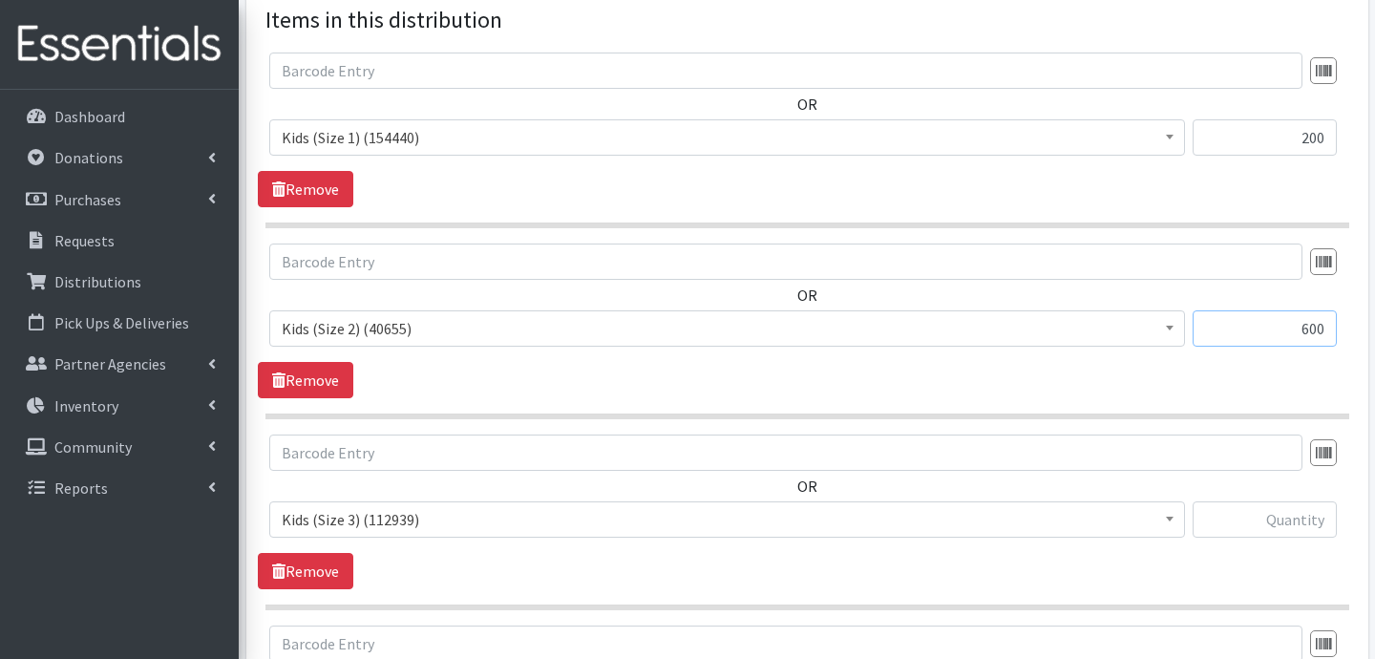
scroll to position [739, 0]
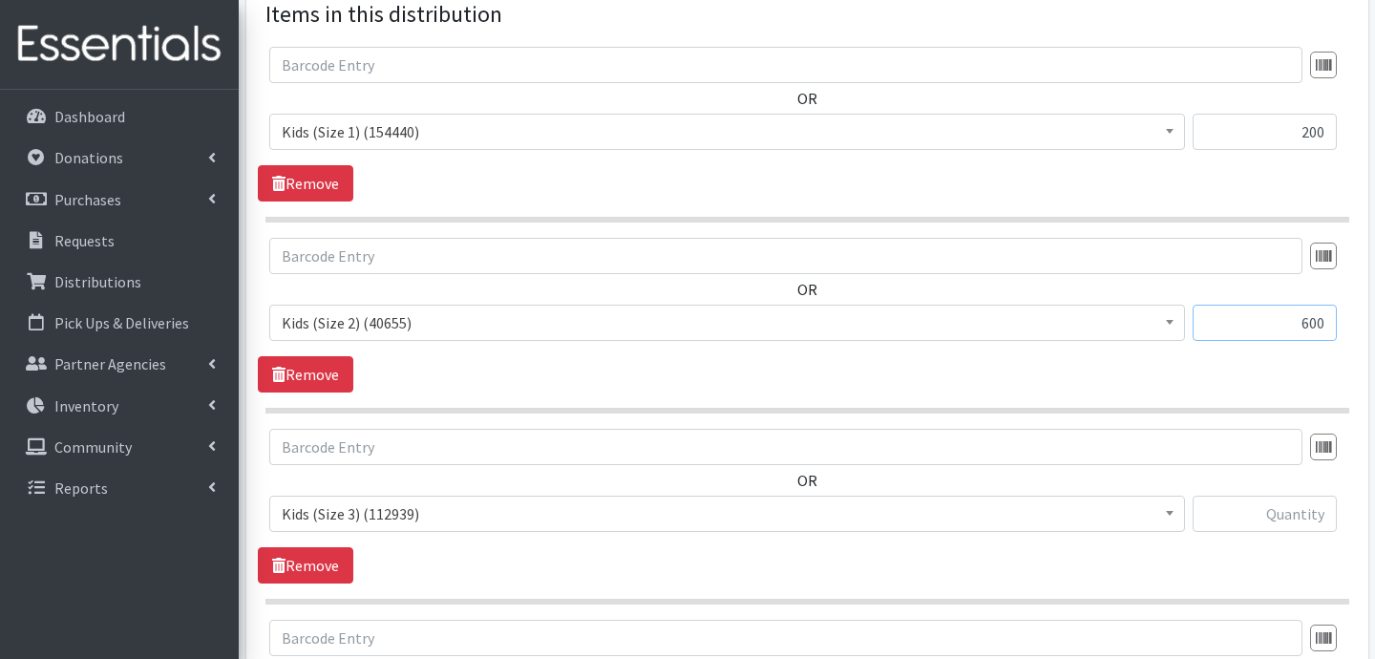
type input "600"
click at [1291, 515] on input "text" at bounding box center [1265, 514] width 144 height 36
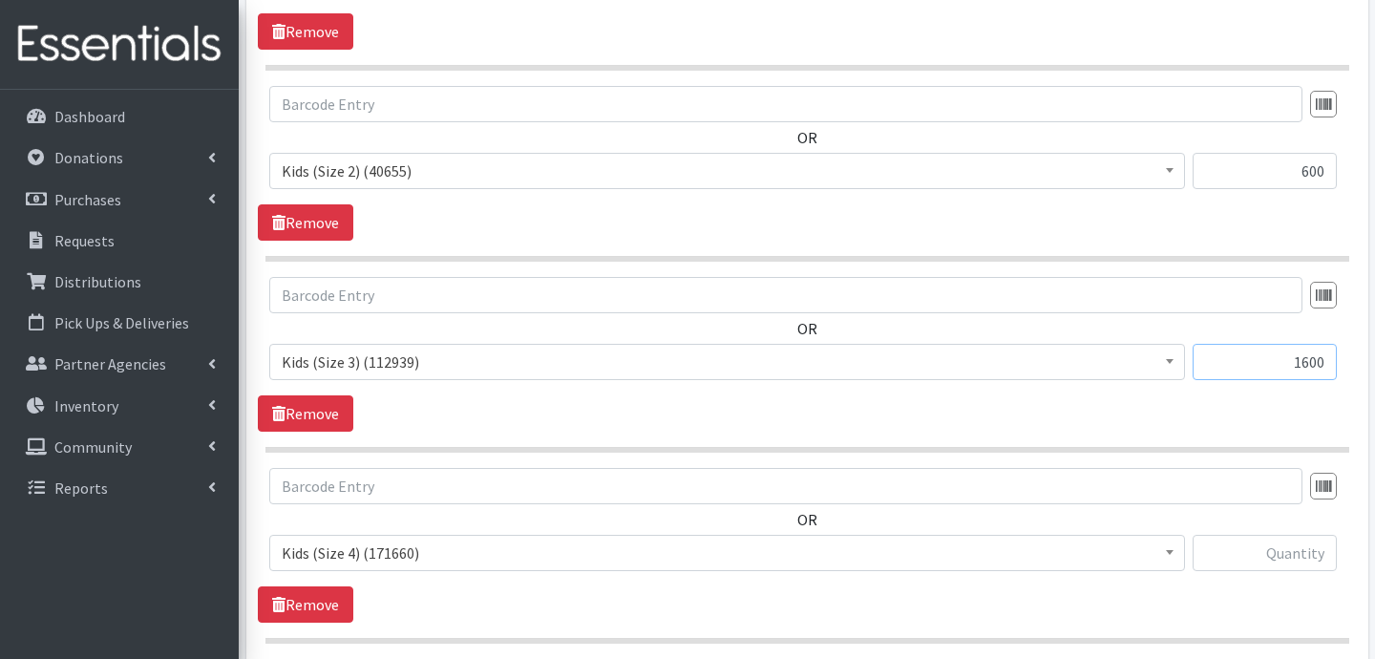
scroll to position [901, 0]
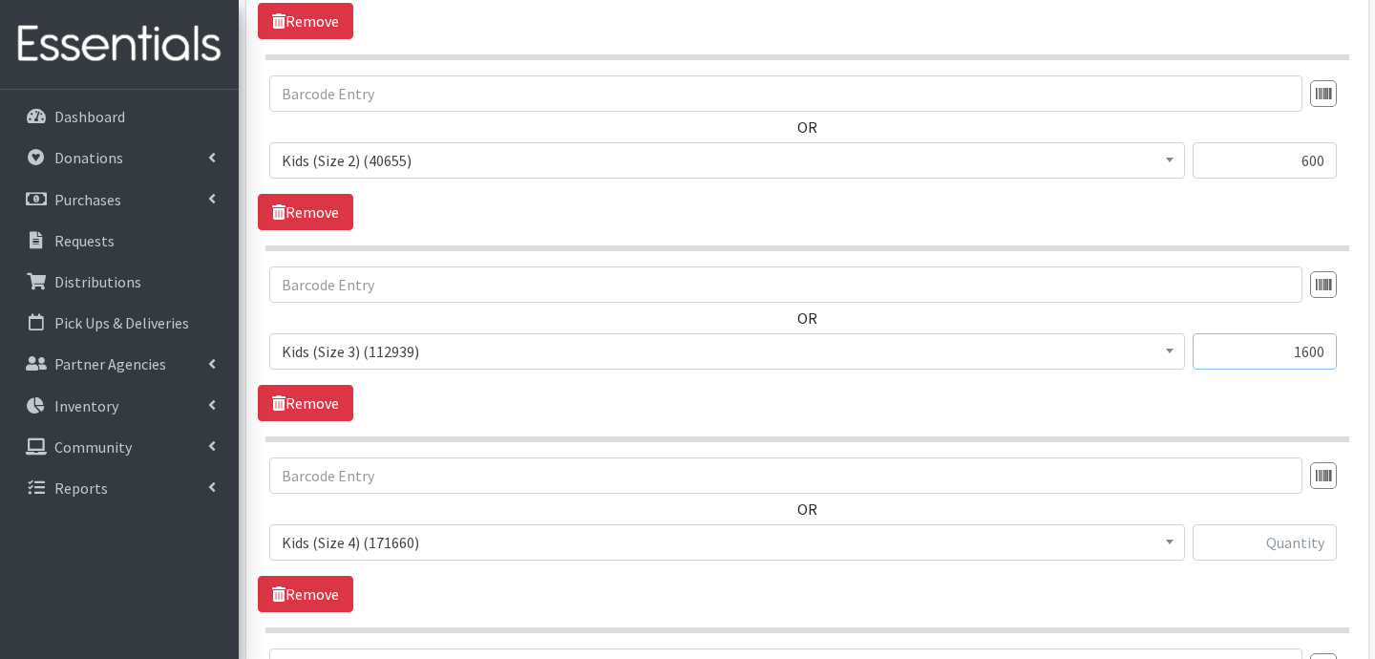
type input "1600"
click at [1234, 544] on input "text" at bounding box center [1265, 542] width 144 height 36
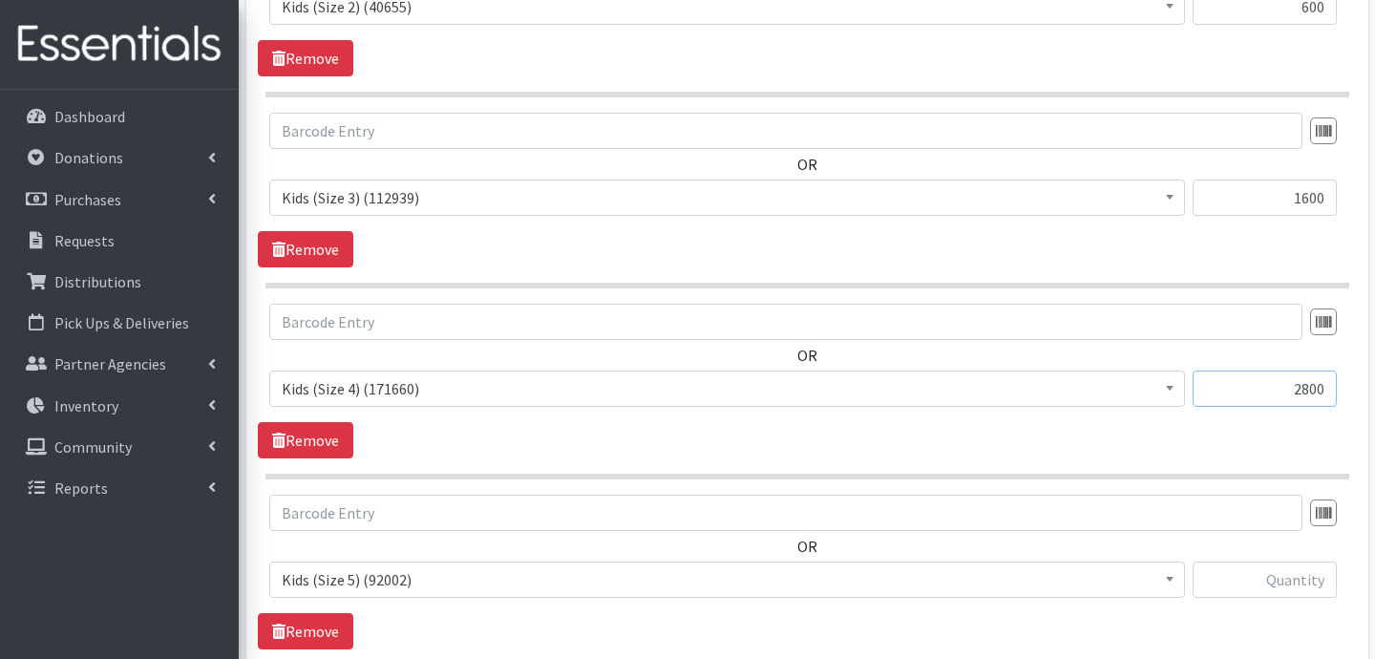
type input "2800"
click at [1257, 582] on input "text" at bounding box center [1265, 579] width 144 height 36
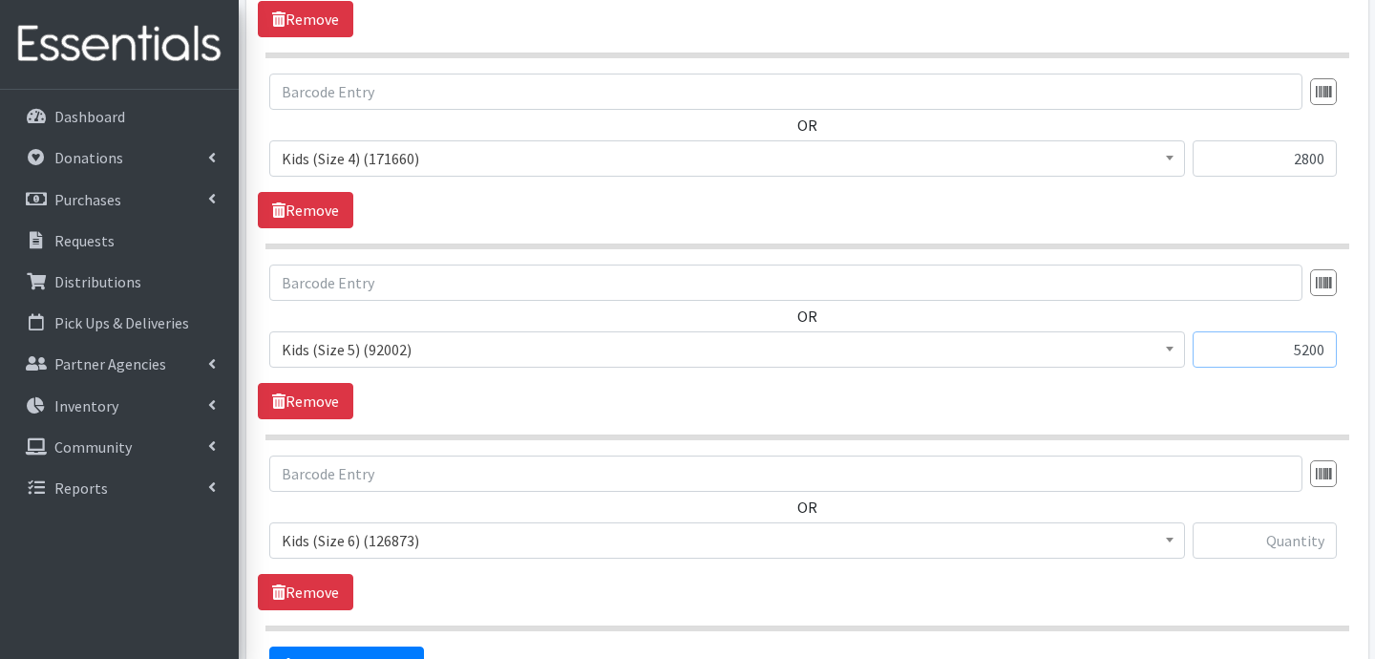
scroll to position [1293, 0]
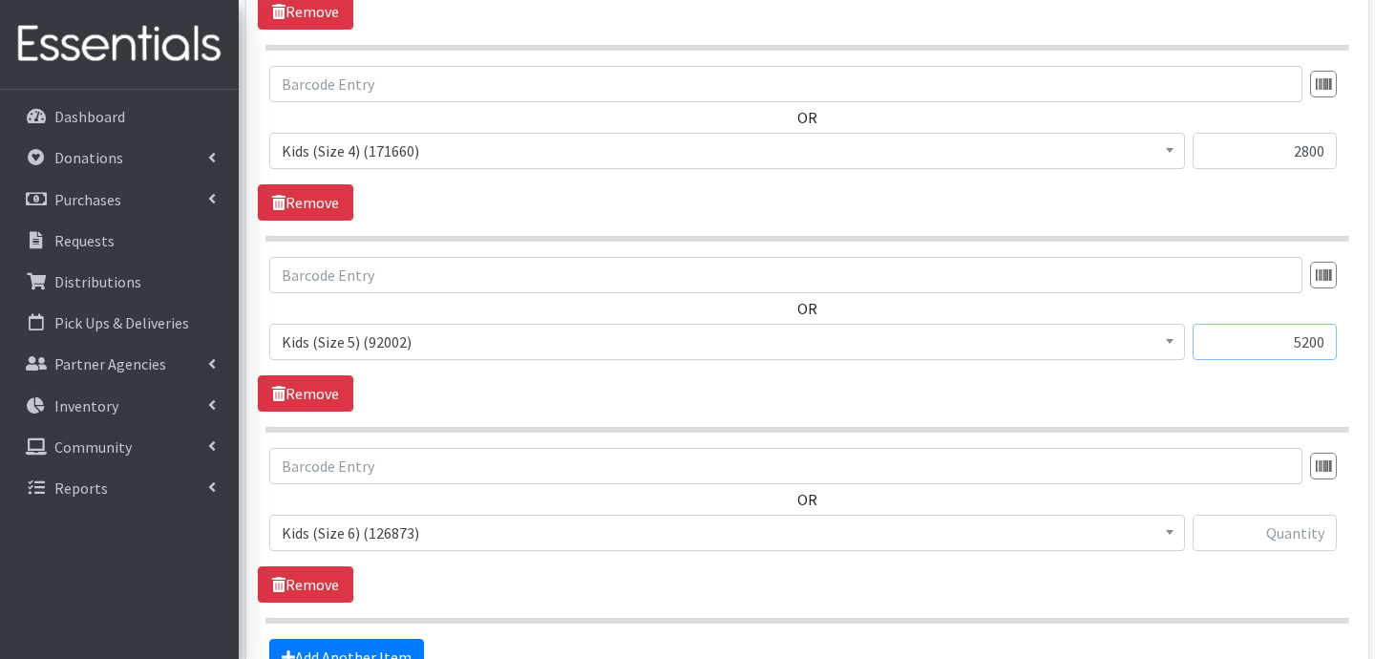
type input "5200"
click at [1280, 539] on input "text" at bounding box center [1265, 533] width 144 height 36
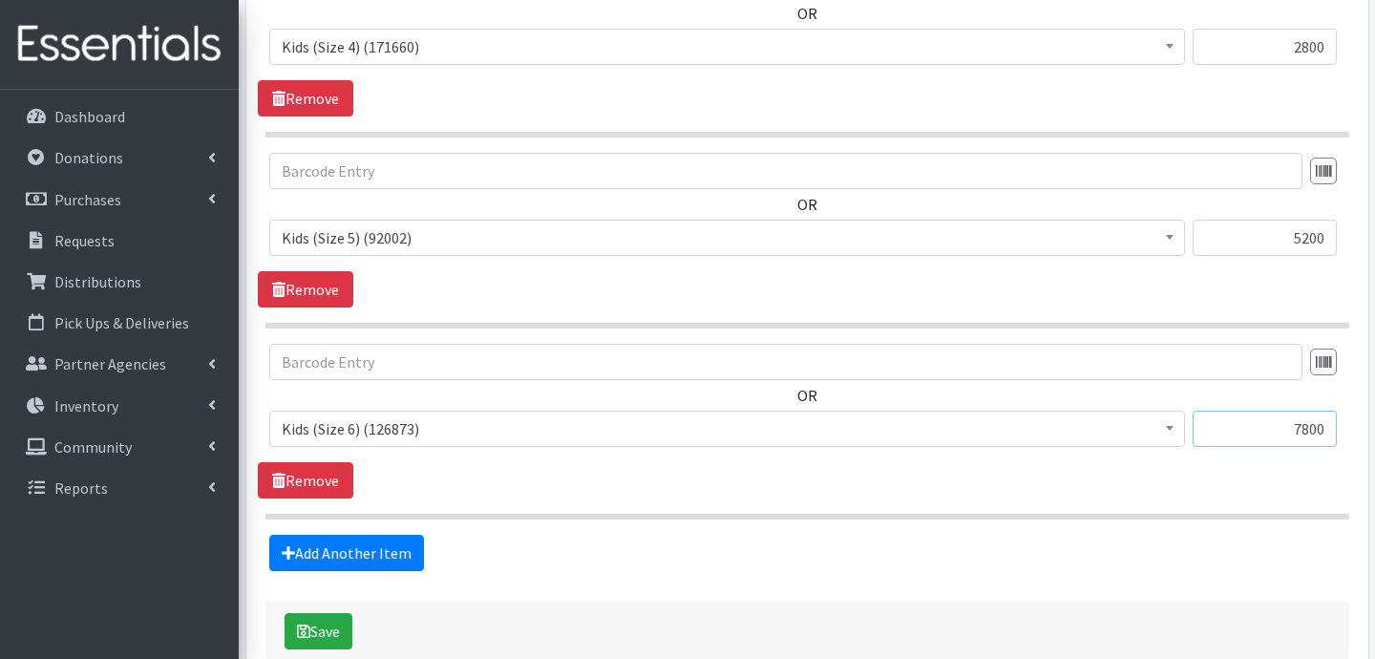
scroll to position [1460, 0]
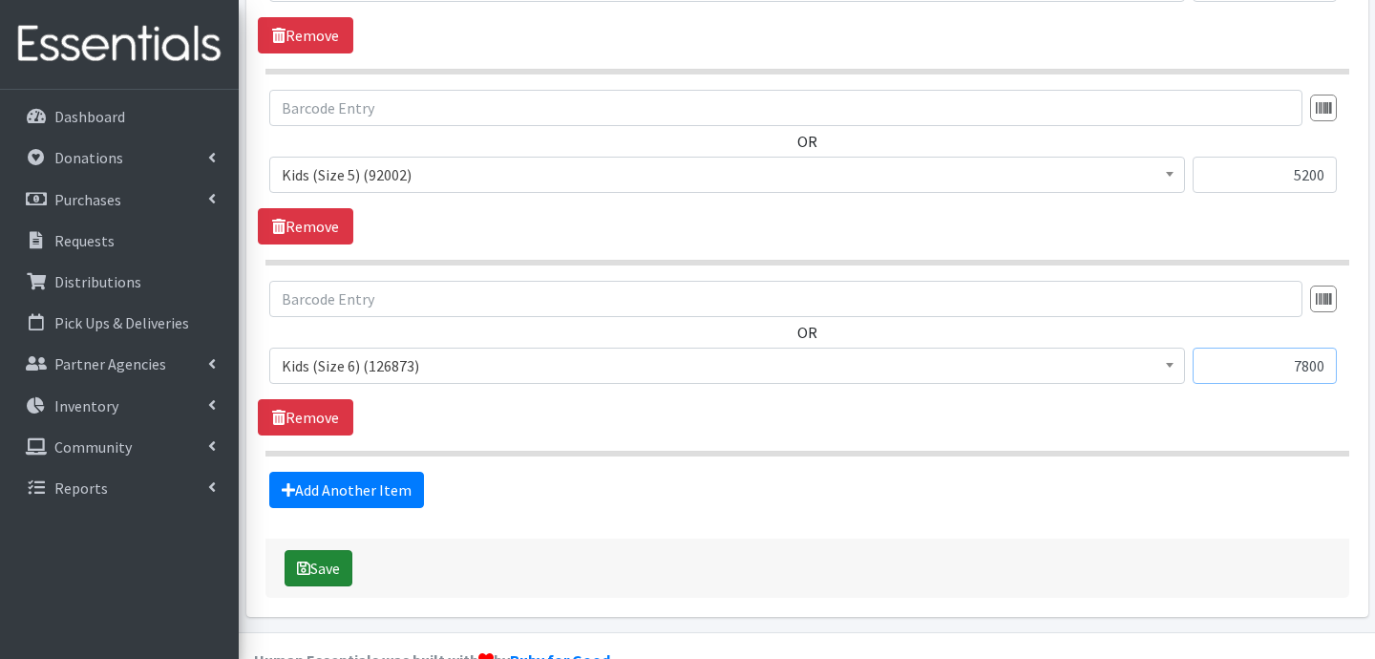
type input "7800"
click at [334, 568] on button "Save" at bounding box center [319, 568] width 68 height 36
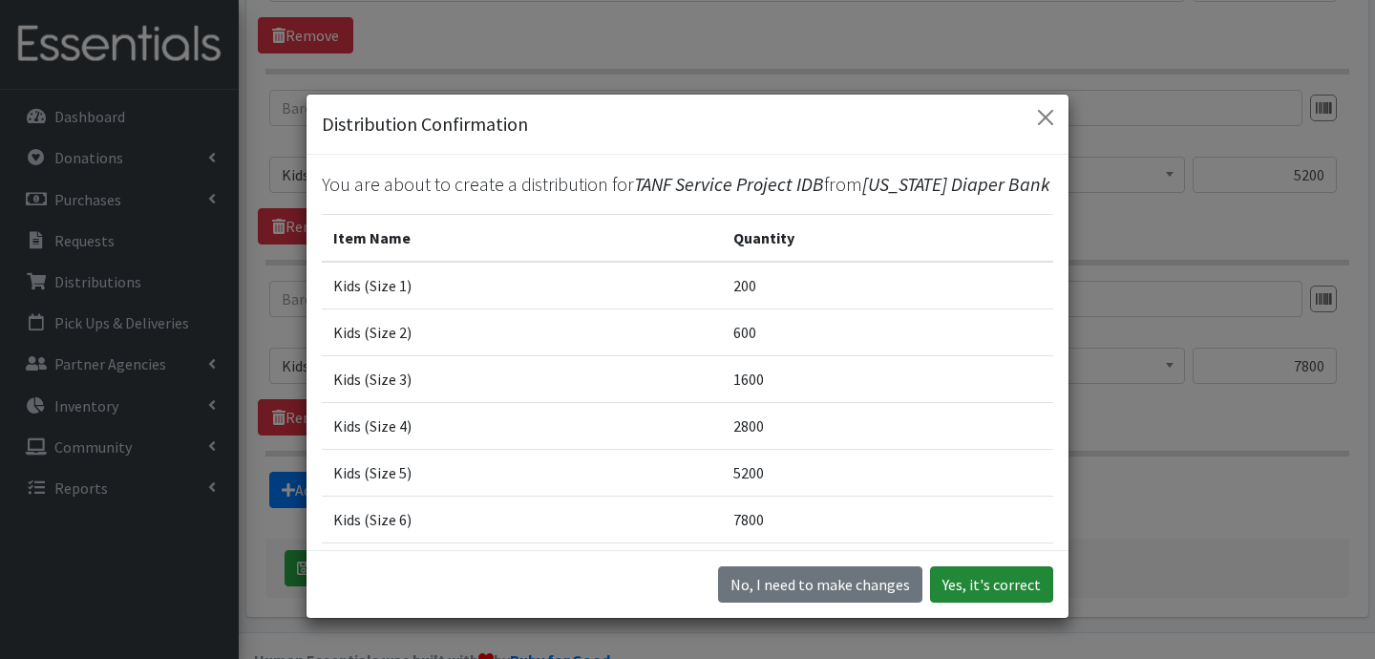
click at [1013, 581] on button "Yes, it's correct" at bounding box center [991, 584] width 123 height 36
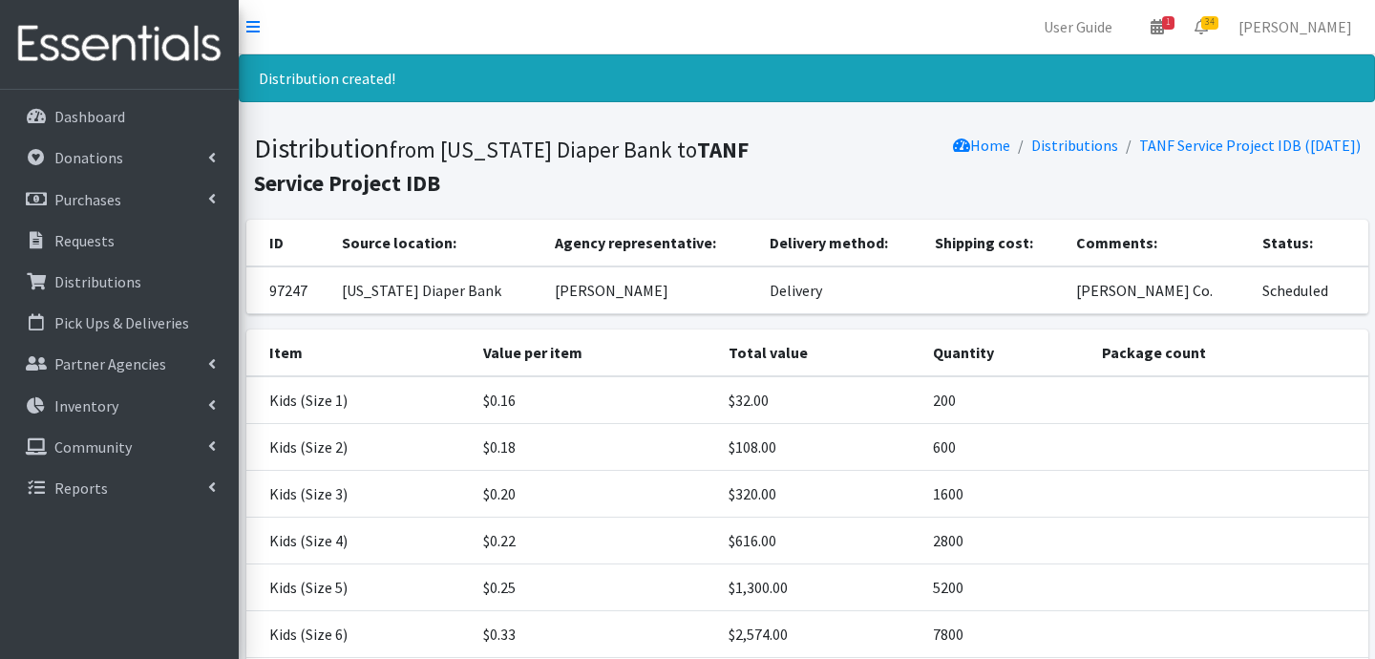
scroll to position [192, 0]
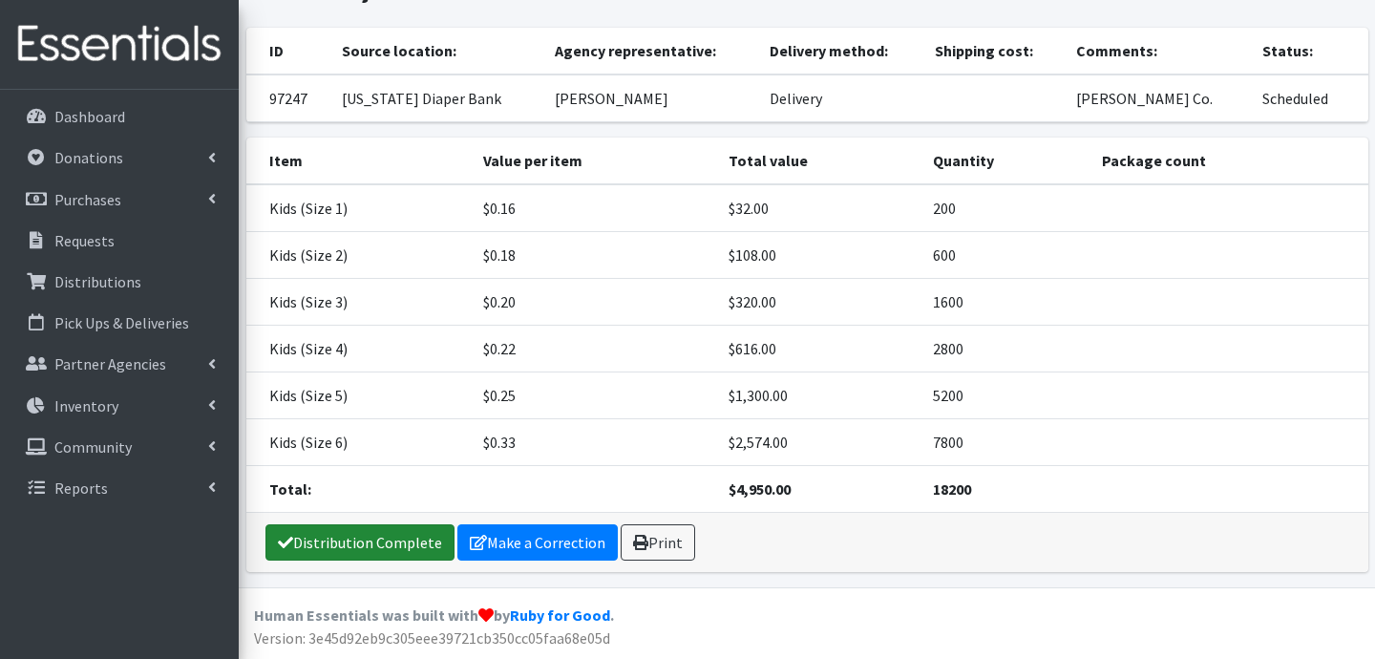
click at [382, 541] on link "Distribution Complete" at bounding box center [359, 542] width 189 height 36
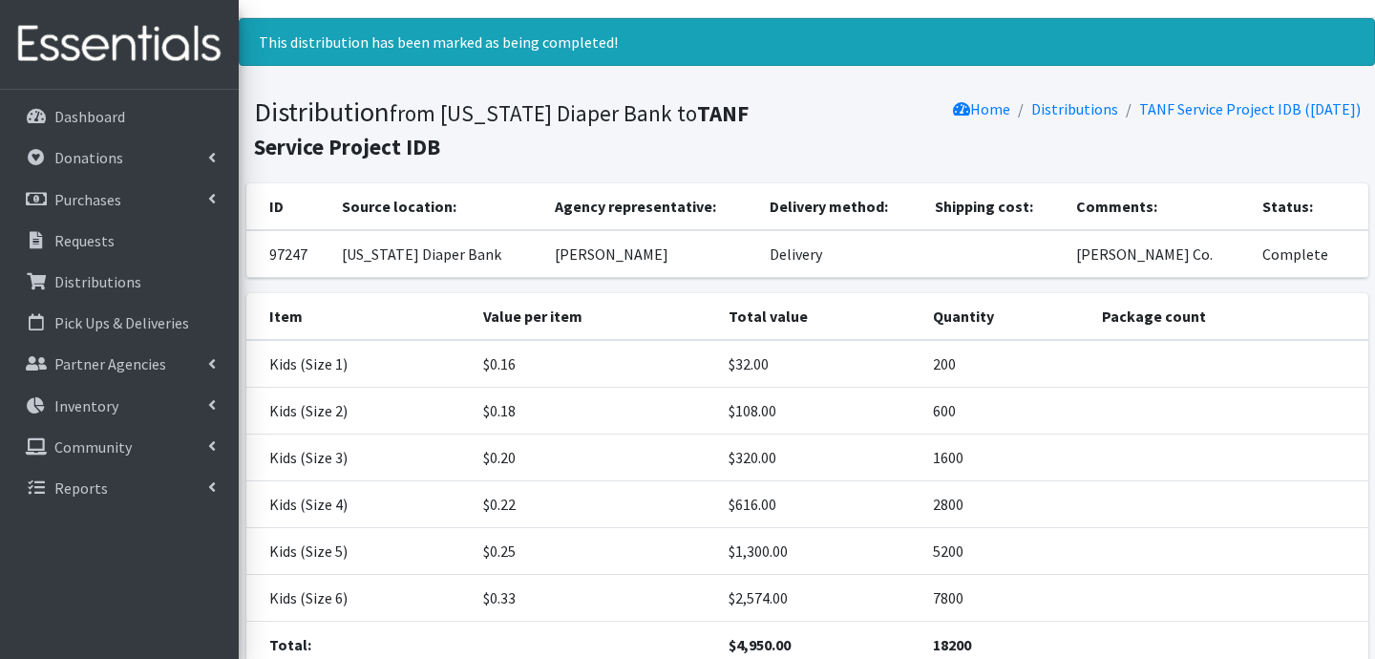
scroll to position [0, 0]
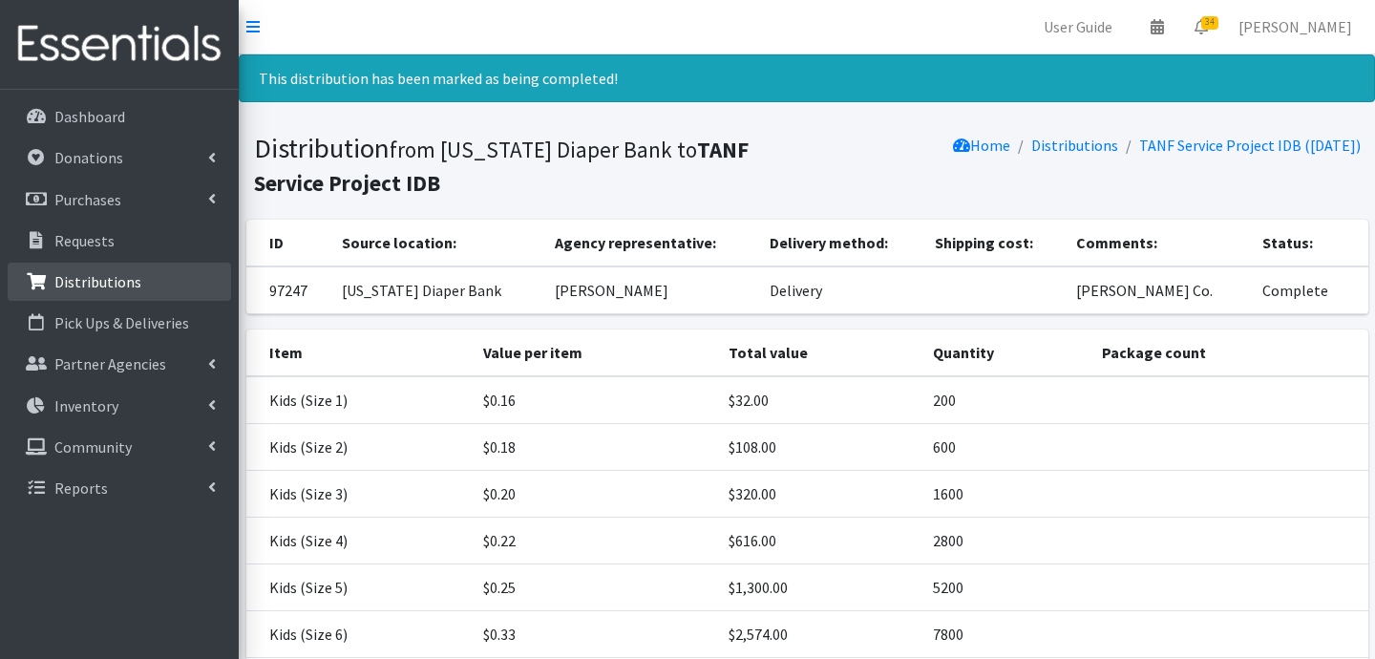
click at [98, 283] on p "Distributions" at bounding box center [97, 281] width 87 height 19
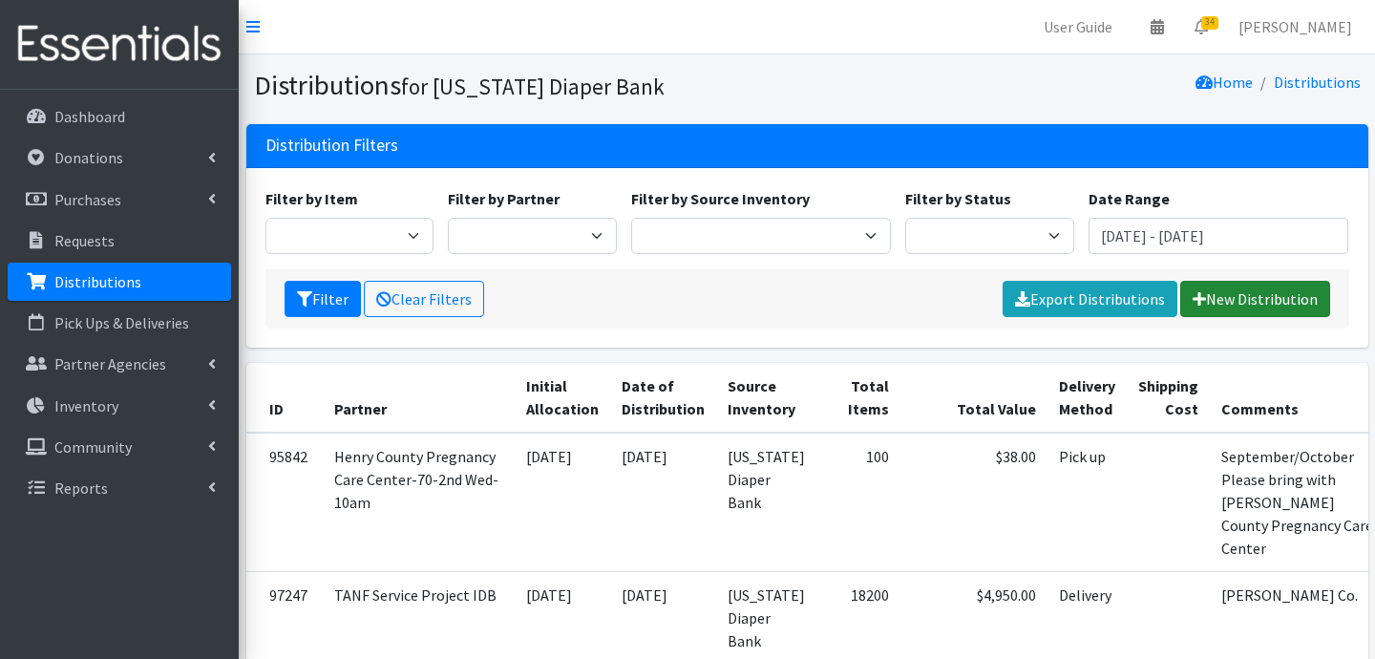
click at [1227, 305] on link "New Distribution" at bounding box center [1255, 299] width 150 height 36
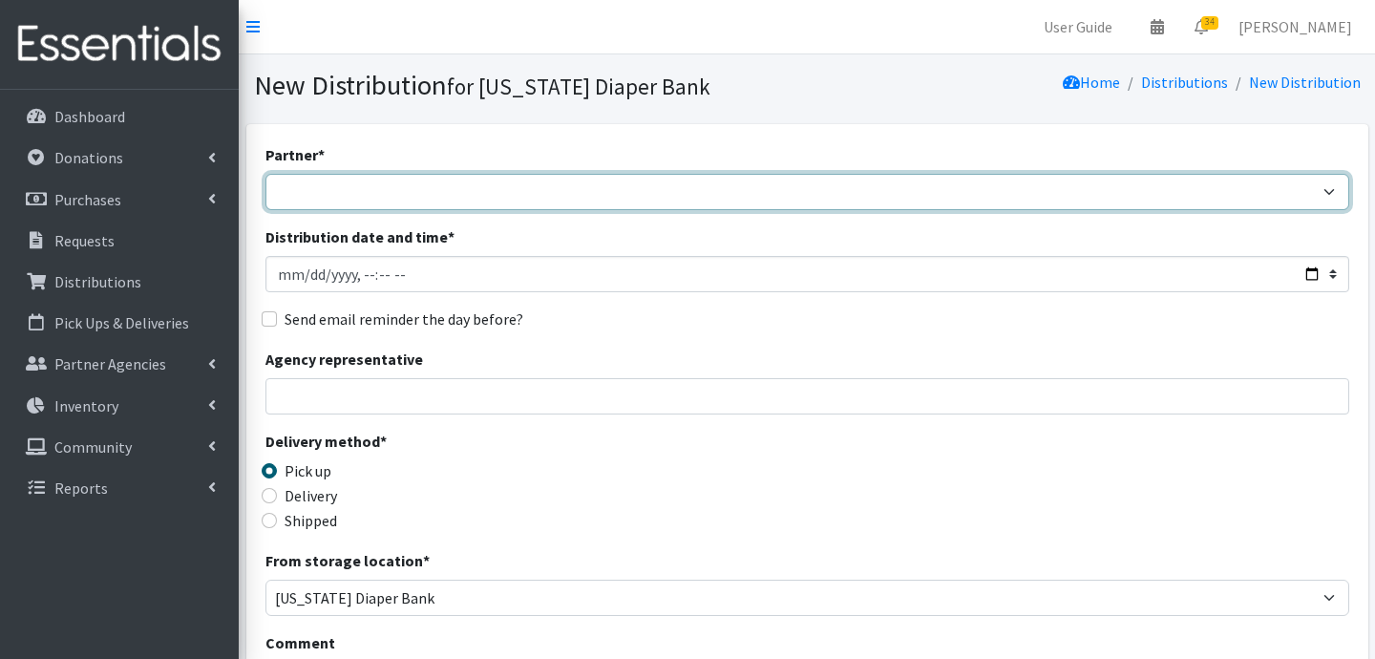
click at [823, 179] on select "ARC [PERSON_NAME] and [GEOGRAPHIC_DATA] [GEOGRAPHIC_DATA] Babies Basic Needs No…" at bounding box center [807, 192] width 1084 height 36
select select "5004"
click at [265, 174] on select "ARC [PERSON_NAME] and [GEOGRAPHIC_DATA] [GEOGRAPHIC_DATA] Babies Basic Needs No…" at bounding box center [807, 192] width 1084 height 36
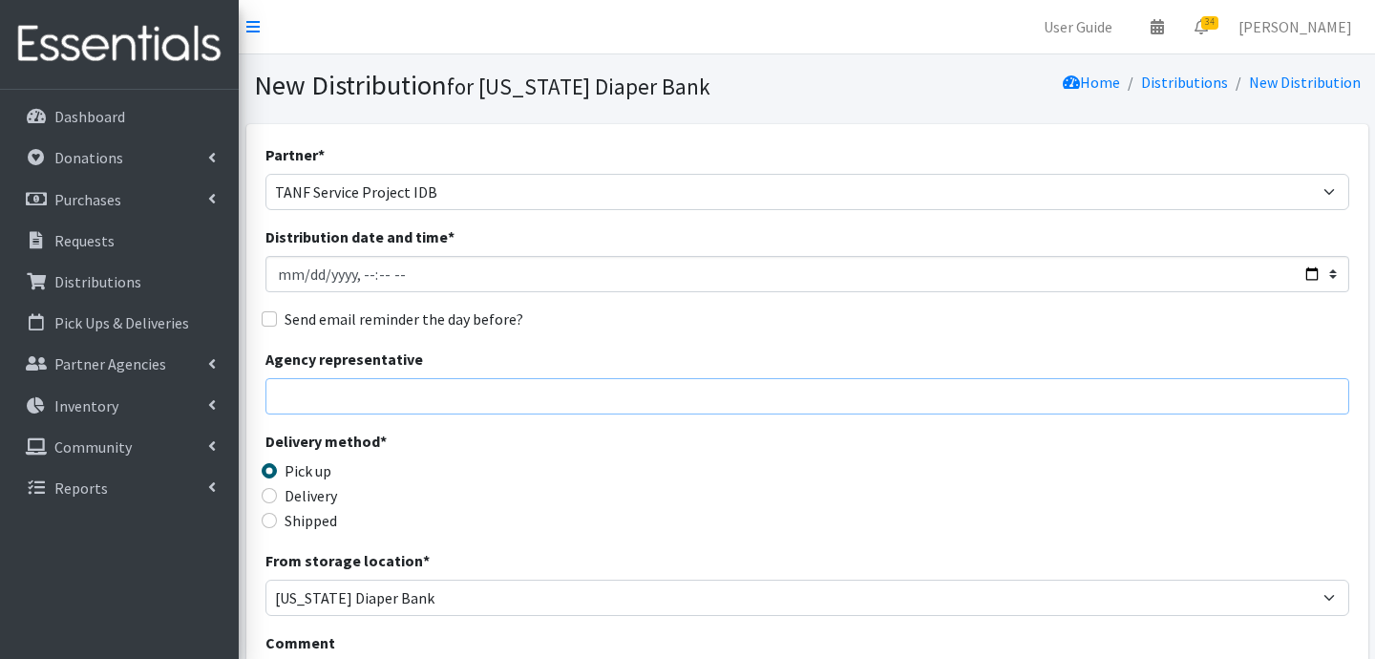
click at [413, 400] on input "Agency representative" at bounding box center [807, 396] width 1084 height 36
type input "[PERSON_NAME]"
click at [269, 503] on input "Delivery" at bounding box center [269, 495] width 15 height 15
radio input "true"
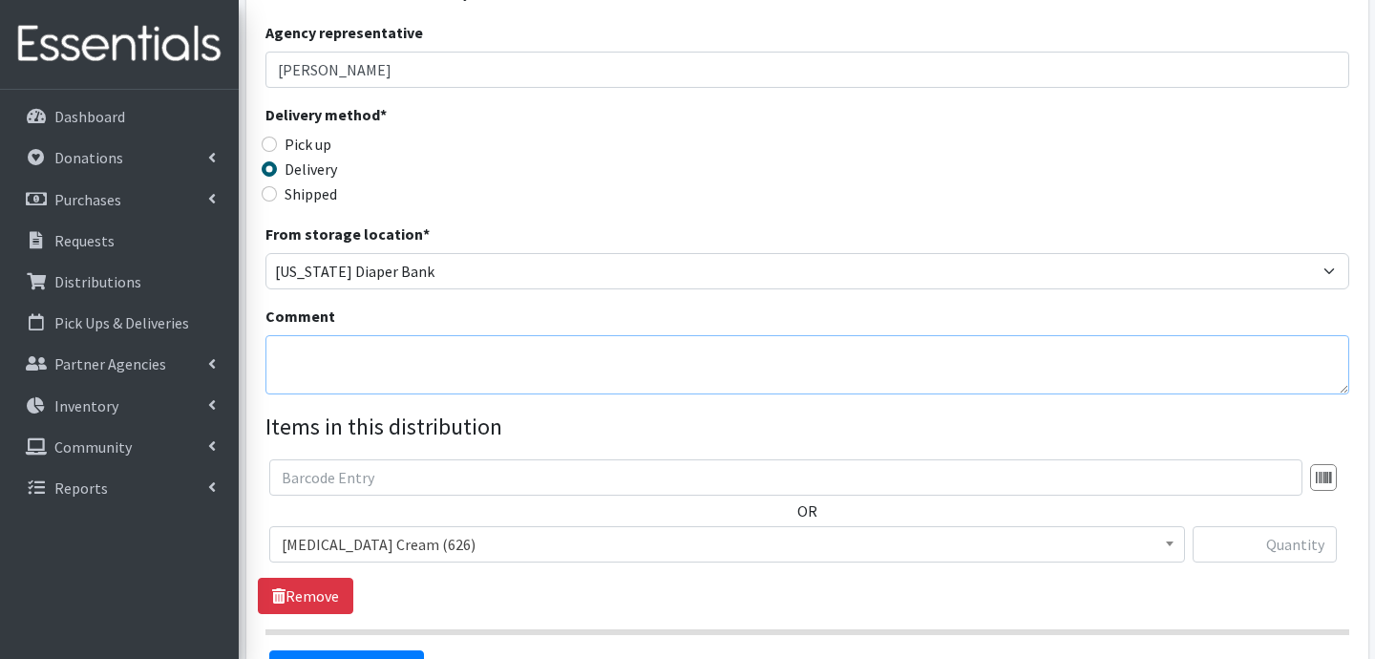
click at [675, 344] on textarea "Comment" at bounding box center [807, 364] width 1084 height 59
type textarea "[PERSON_NAME] Co. [GEOGRAPHIC_DATA][PERSON_NAME]"
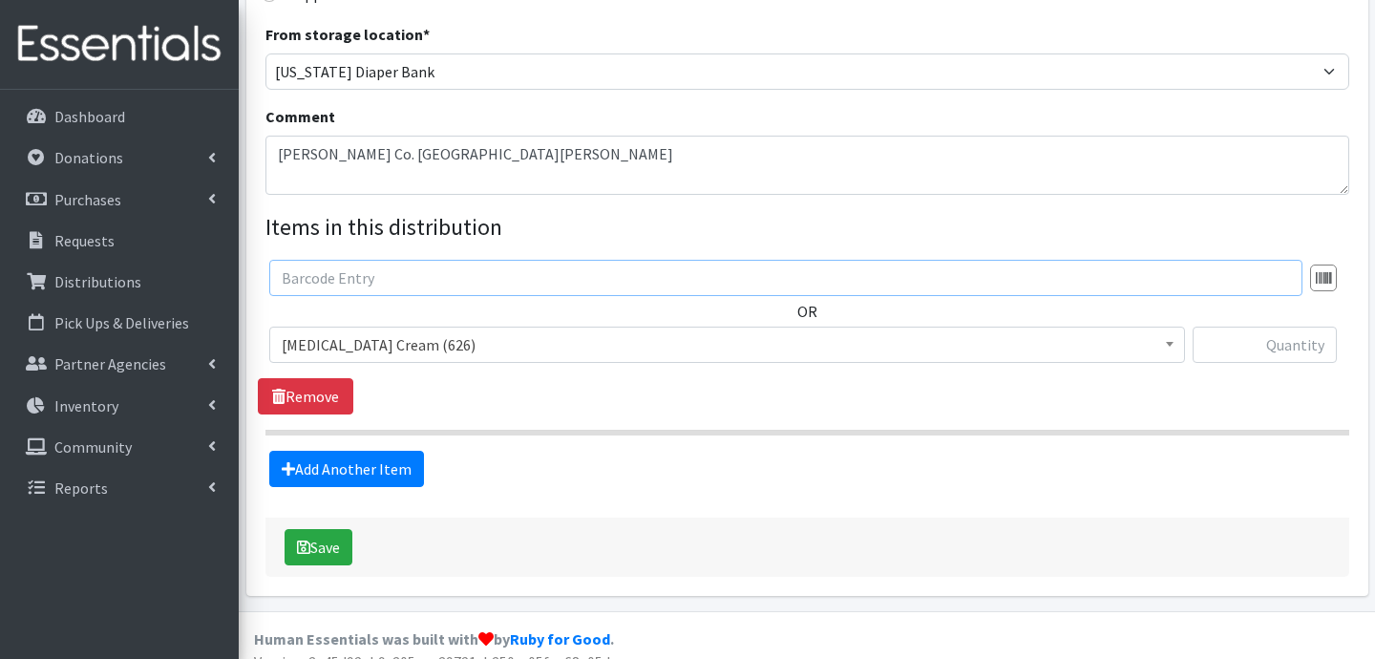
scroll to position [527, 0]
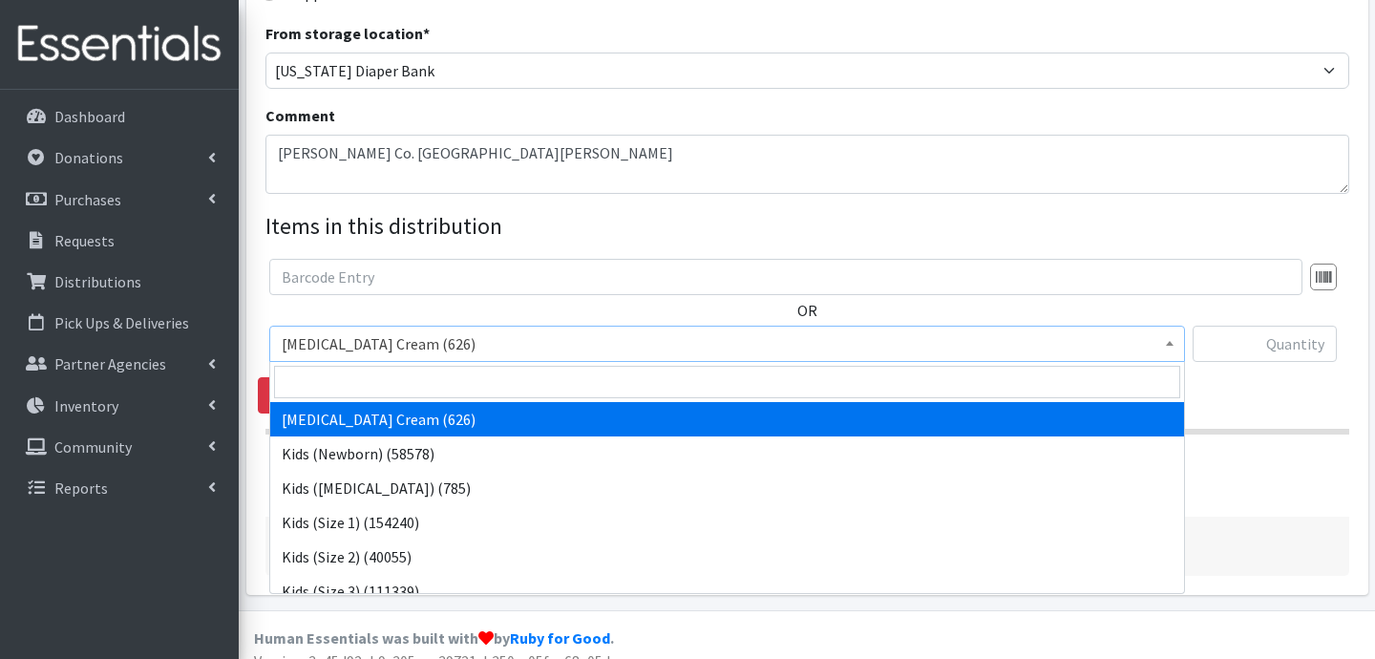
click at [412, 350] on span "[MEDICAL_DATA] Cream (626)" at bounding box center [727, 343] width 891 height 27
click at [375, 308] on div "OR [MEDICAL_DATA] Cream (626) Kids (Newborn) (58578) Kids ([MEDICAL_DATA]) (785…" at bounding box center [807, 318] width 1098 height 118
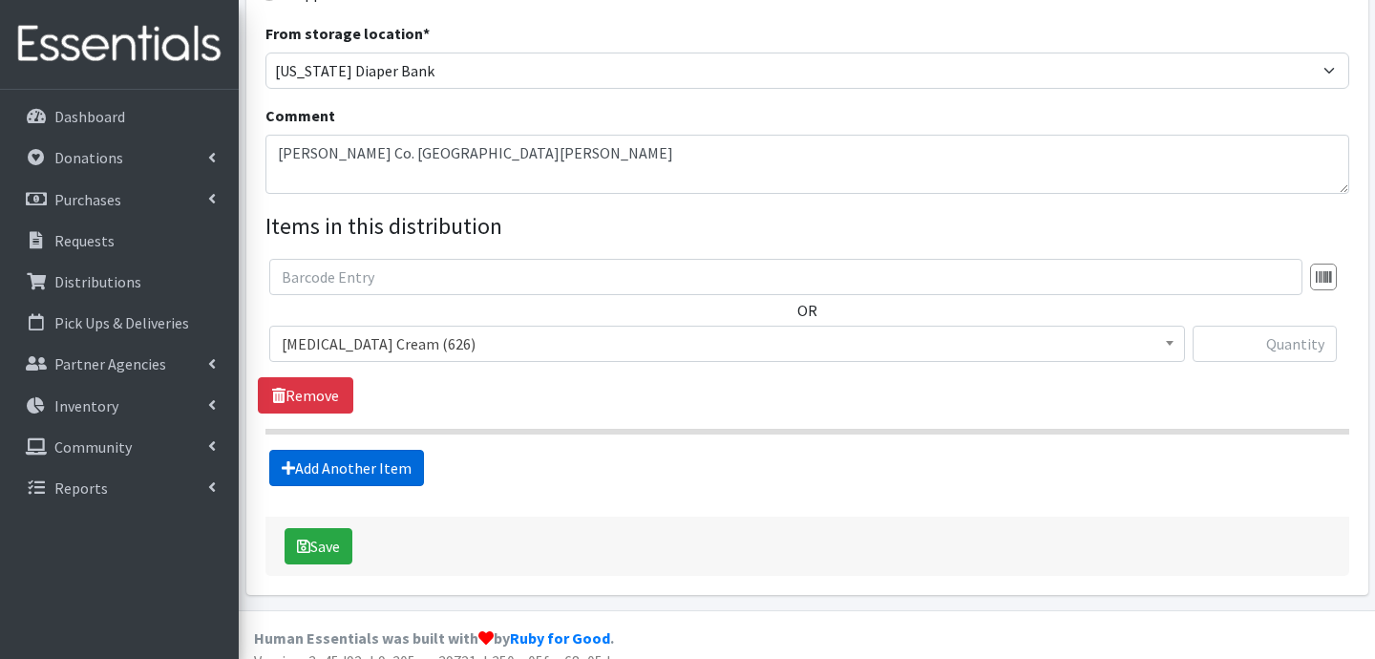
click at [354, 473] on link "Add Another Item" at bounding box center [346, 468] width 155 height 36
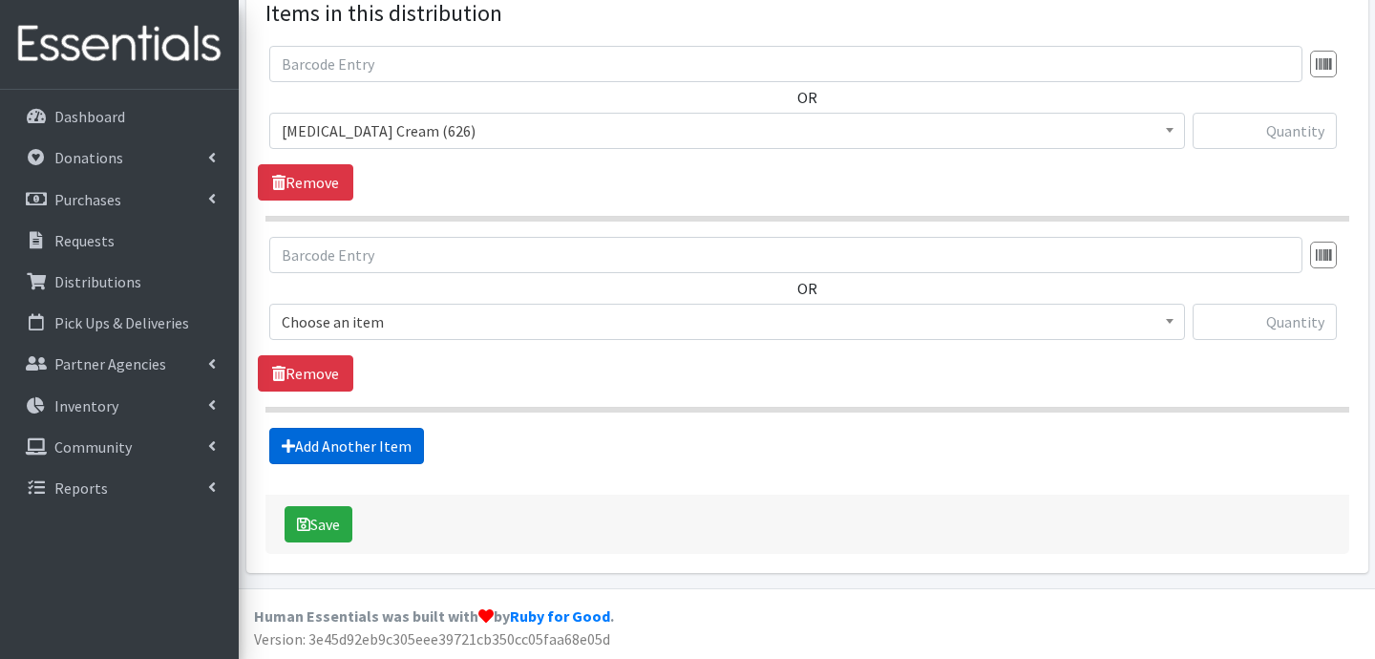
click at [380, 457] on link "Add Another Item" at bounding box center [346, 446] width 155 height 36
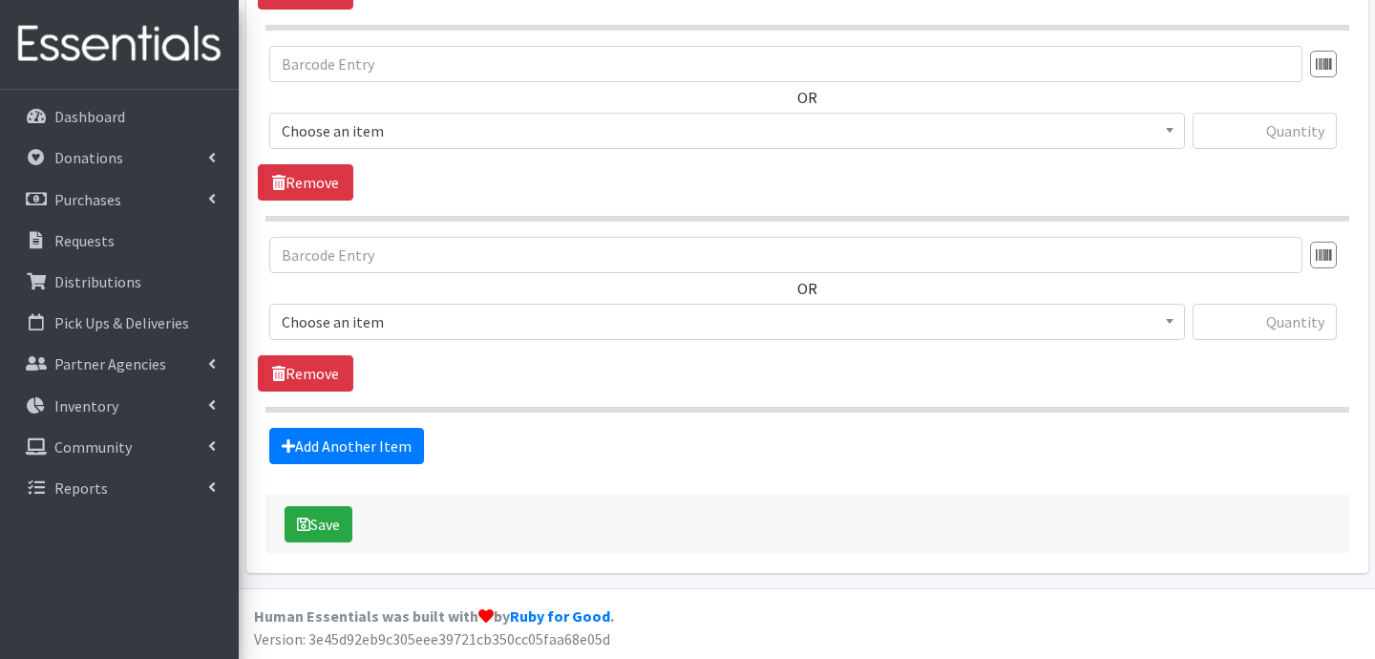
click at [390, 462] on link "Add Another Item" at bounding box center [346, 446] width 155 height 36
click at [384, 454] on link "Add Another Item" at bounding box center [346, 446] width 155 height 36
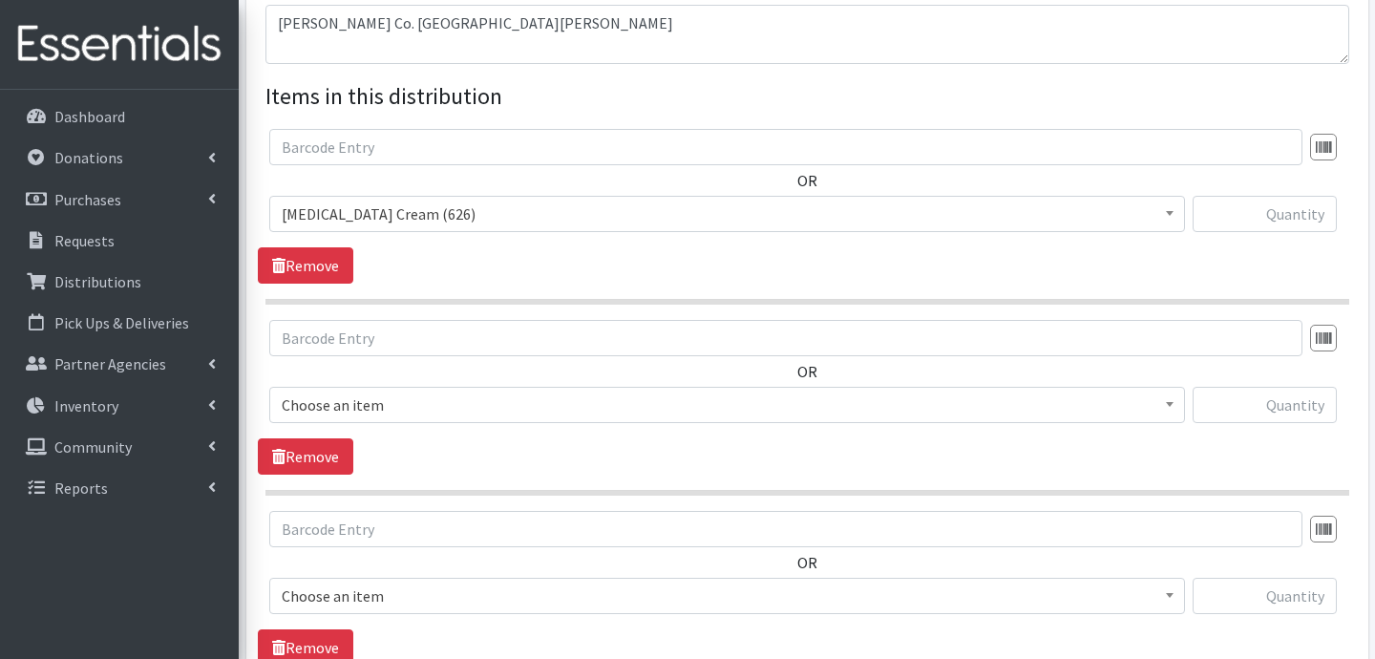
scroll to position [658, 0]
click at [430, 222] on span "[MEDICAL_DATA] Cream (626)" at bounding box center [727, 213] width 891 height 27
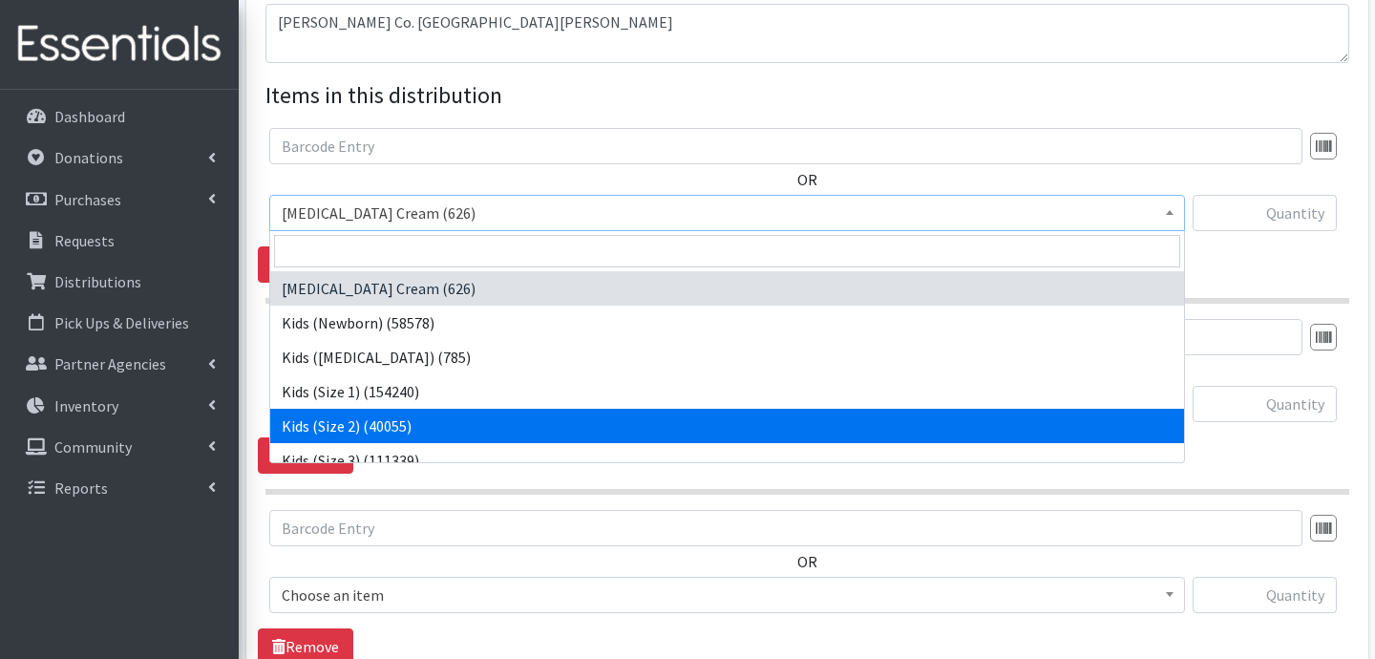
select select "3420"
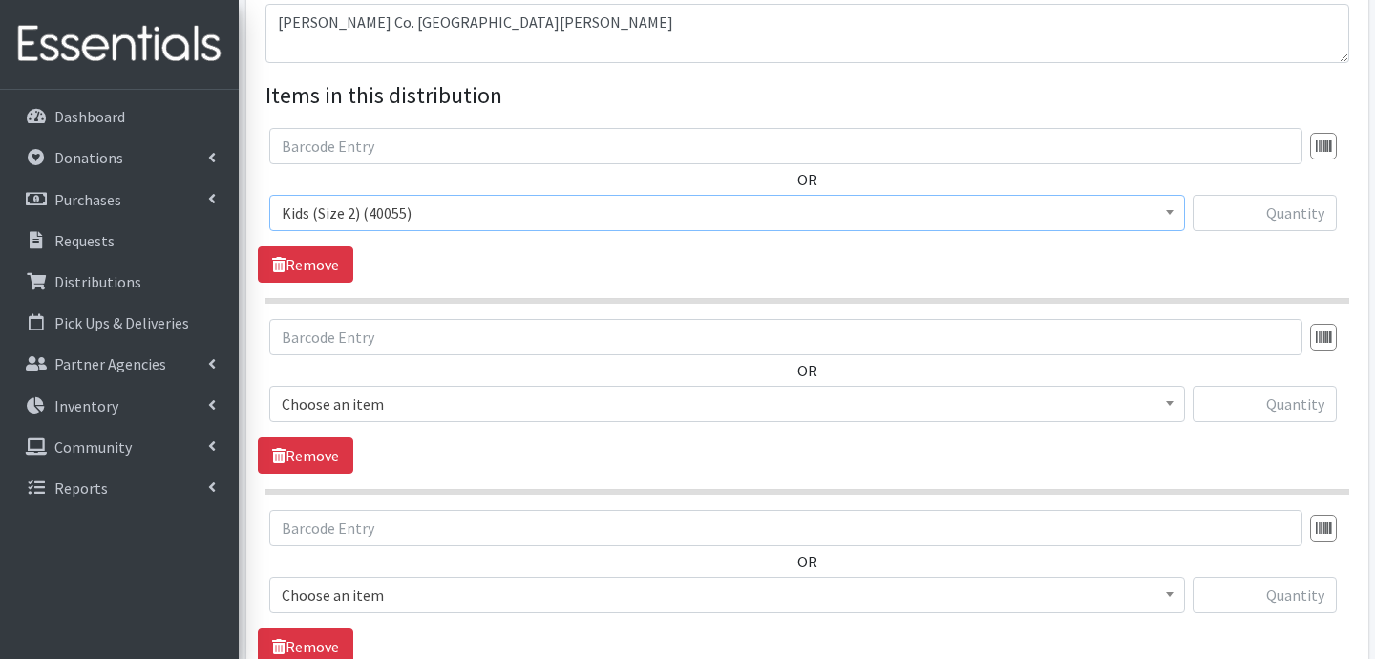
scroll to position [690, 0]
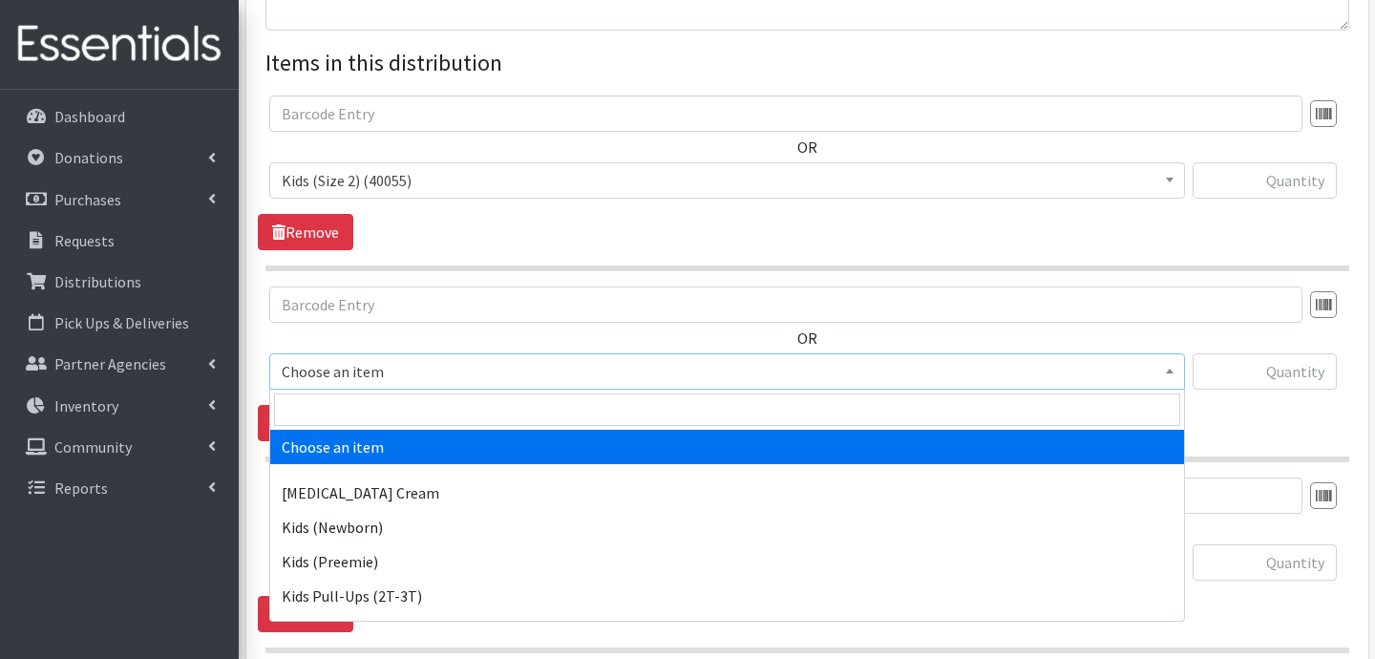
click at [418, 353] on span "Choose an item" at bounding box center [727, 371] width 916 height 36
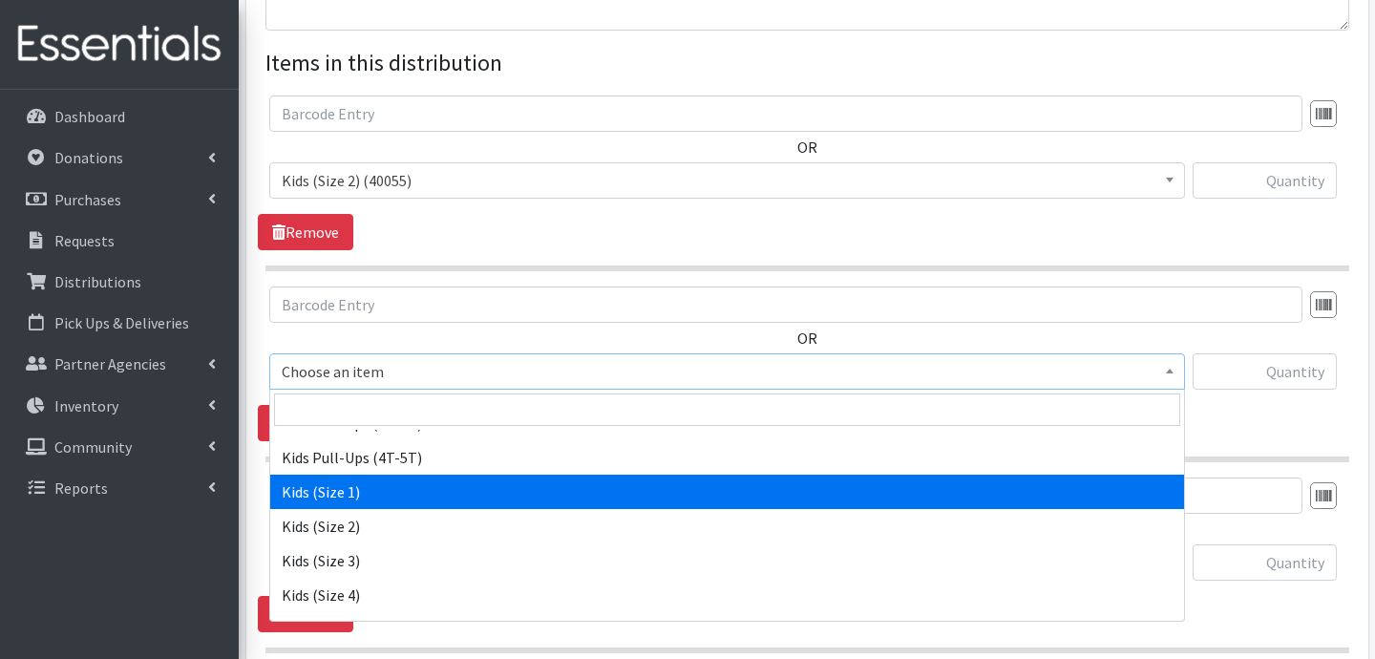
scroll to position [210, 0]
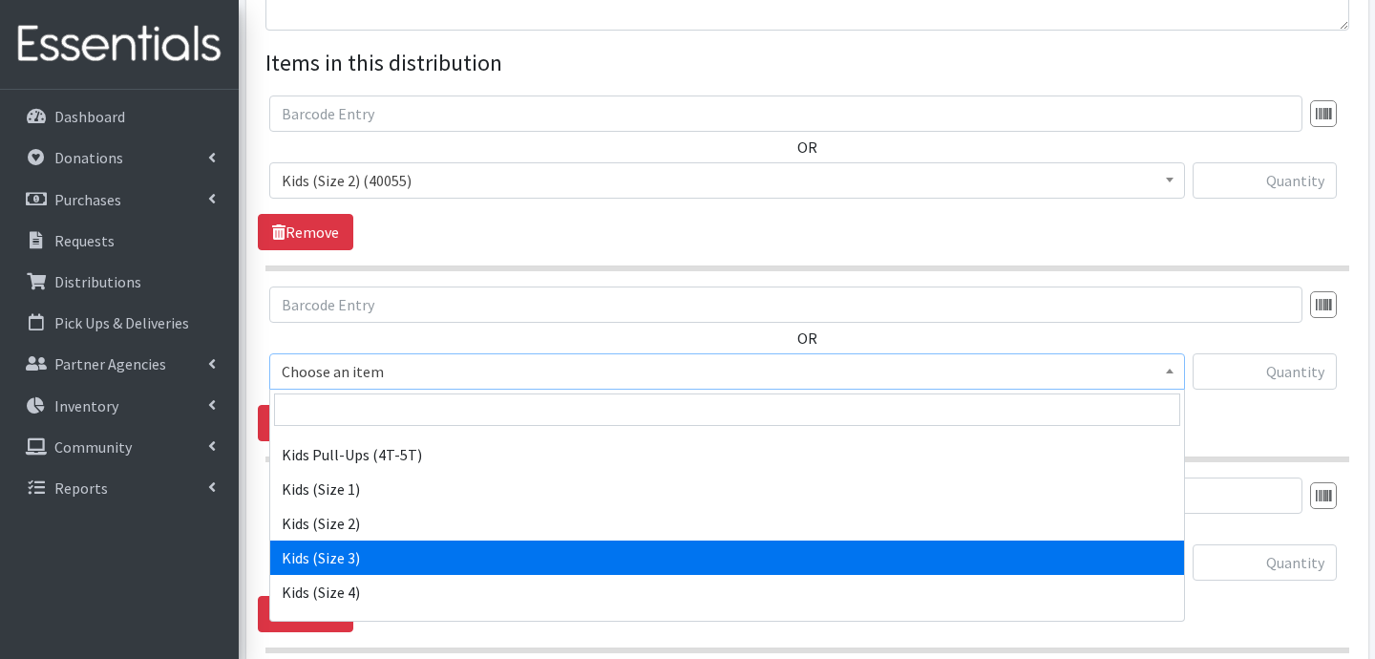
select select "3393"
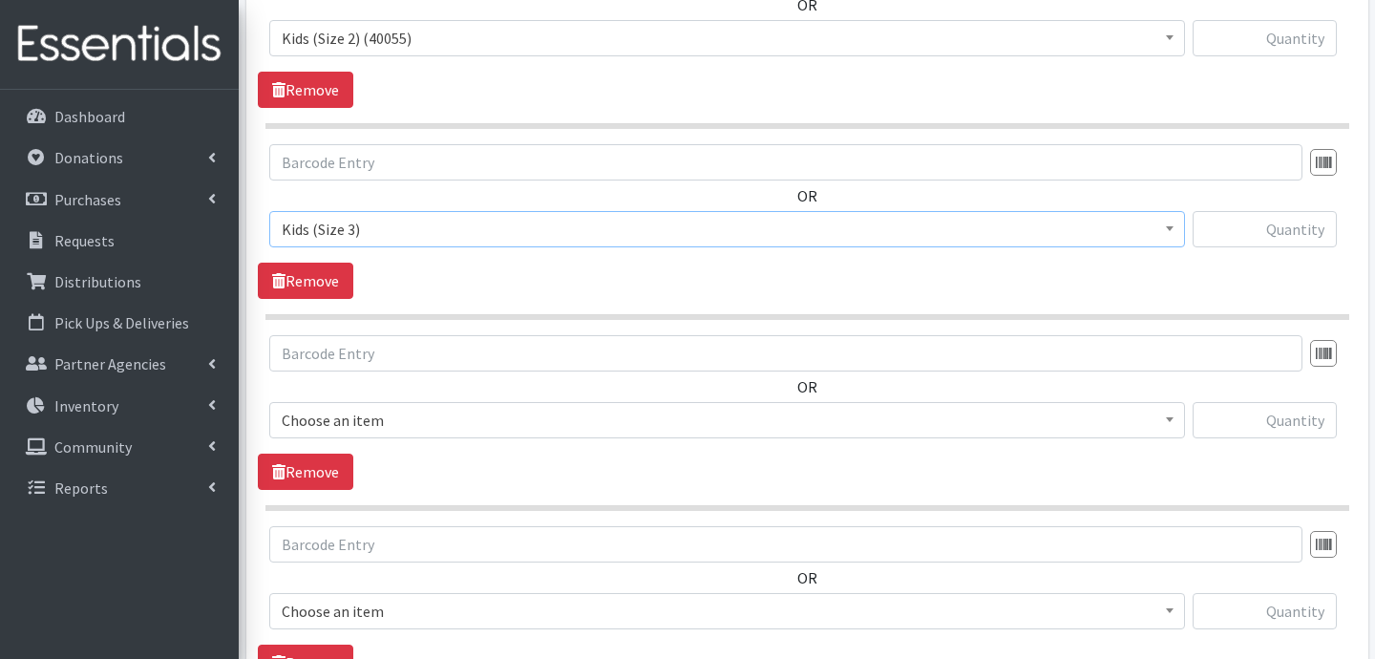
scroll to position [846, 0]
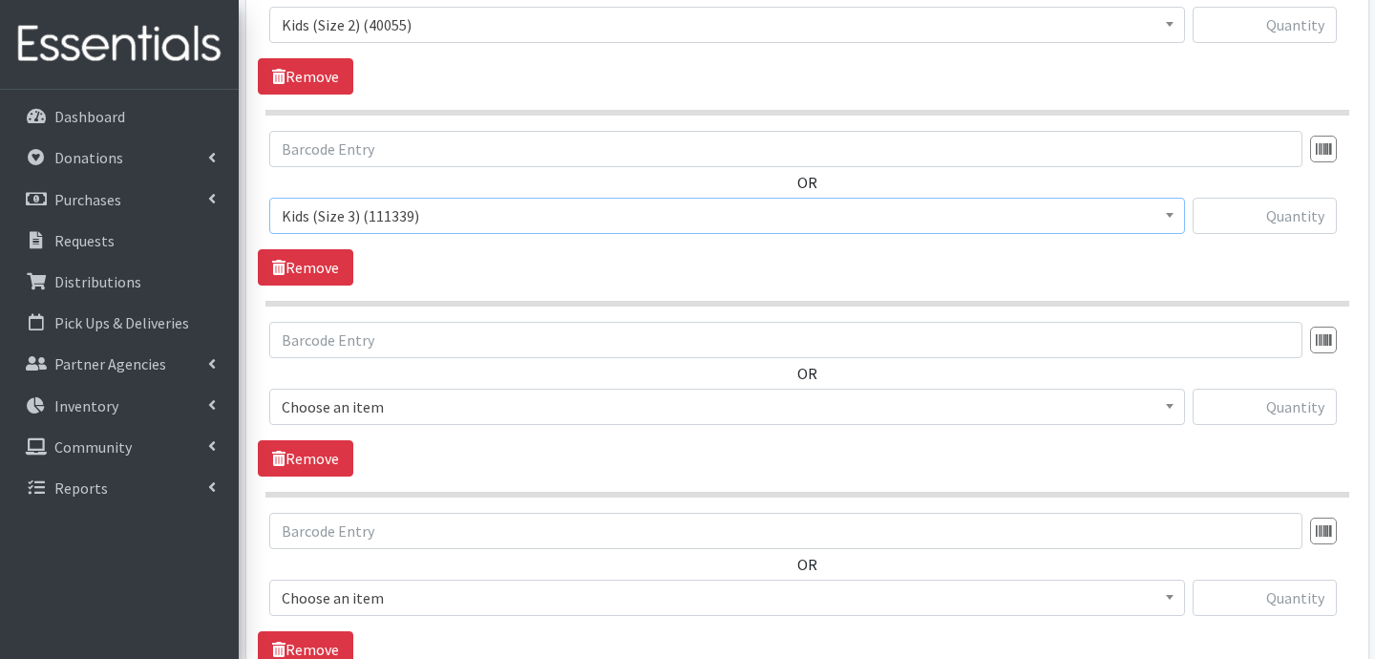
click at [457, 400] on span "Choose an item" at bounding box center [727, 406] width 891 height 27
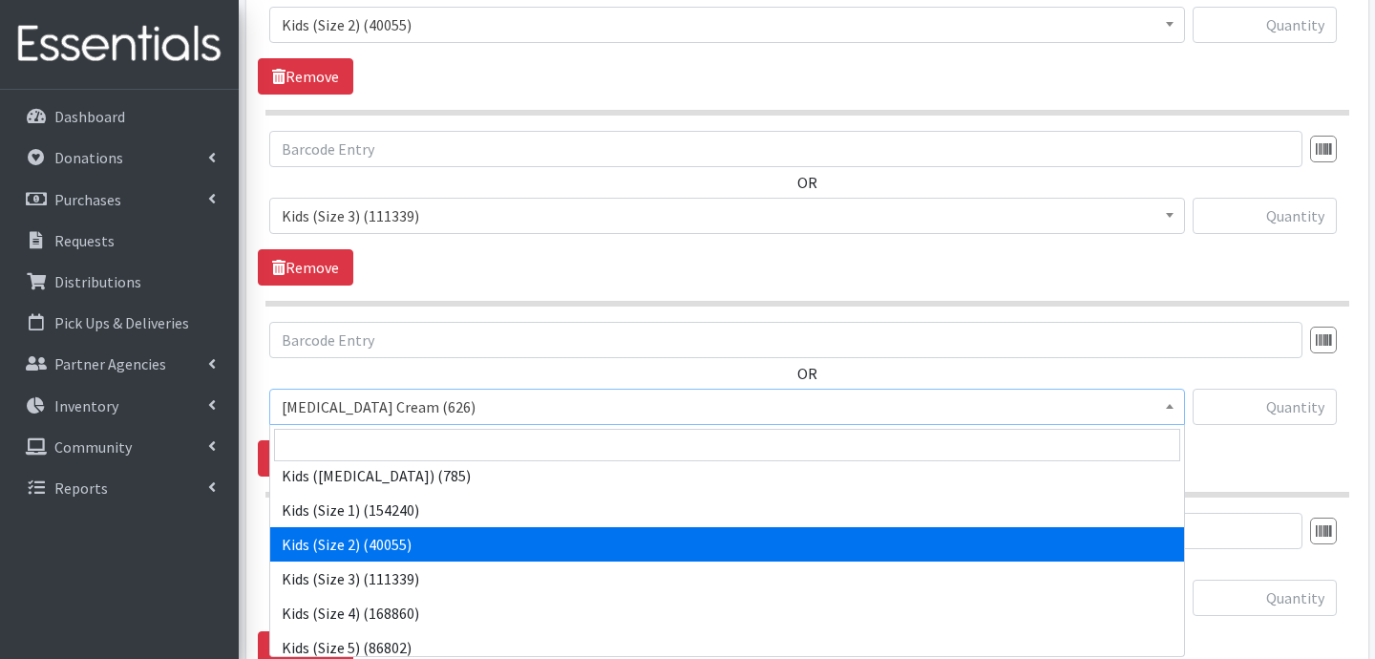
scroll to position [86, 0]
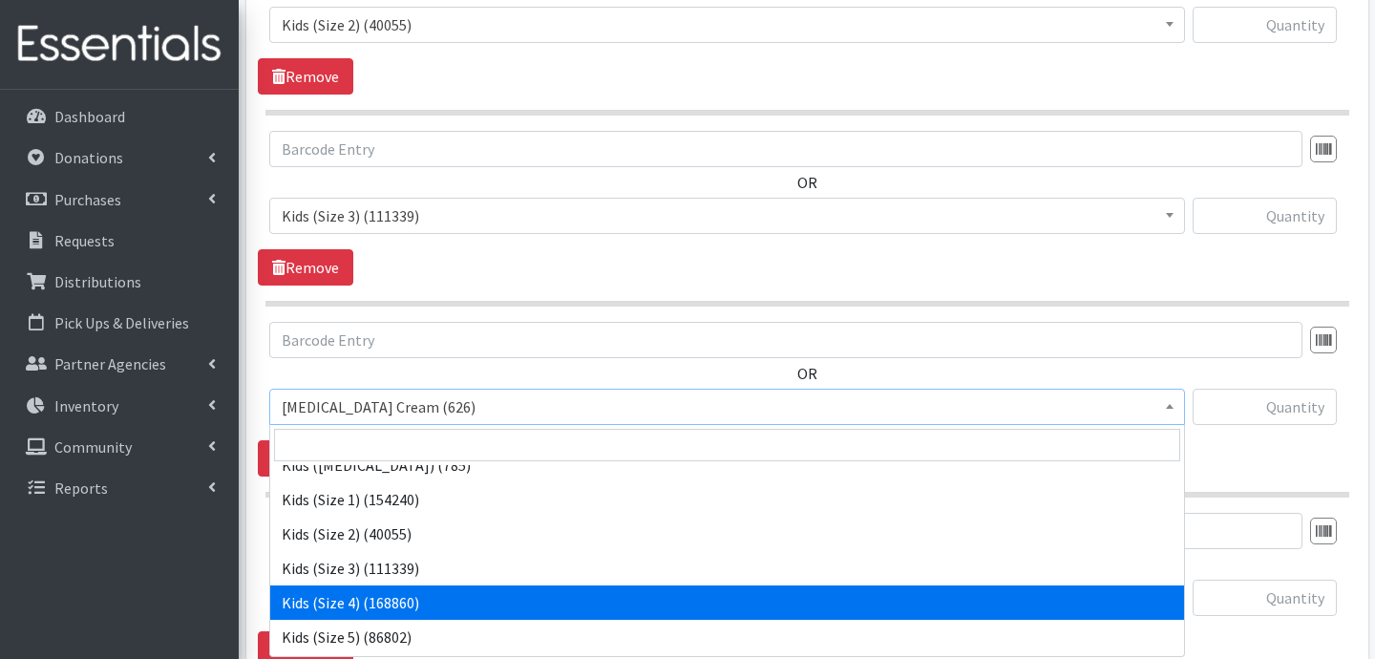
select select "3394"
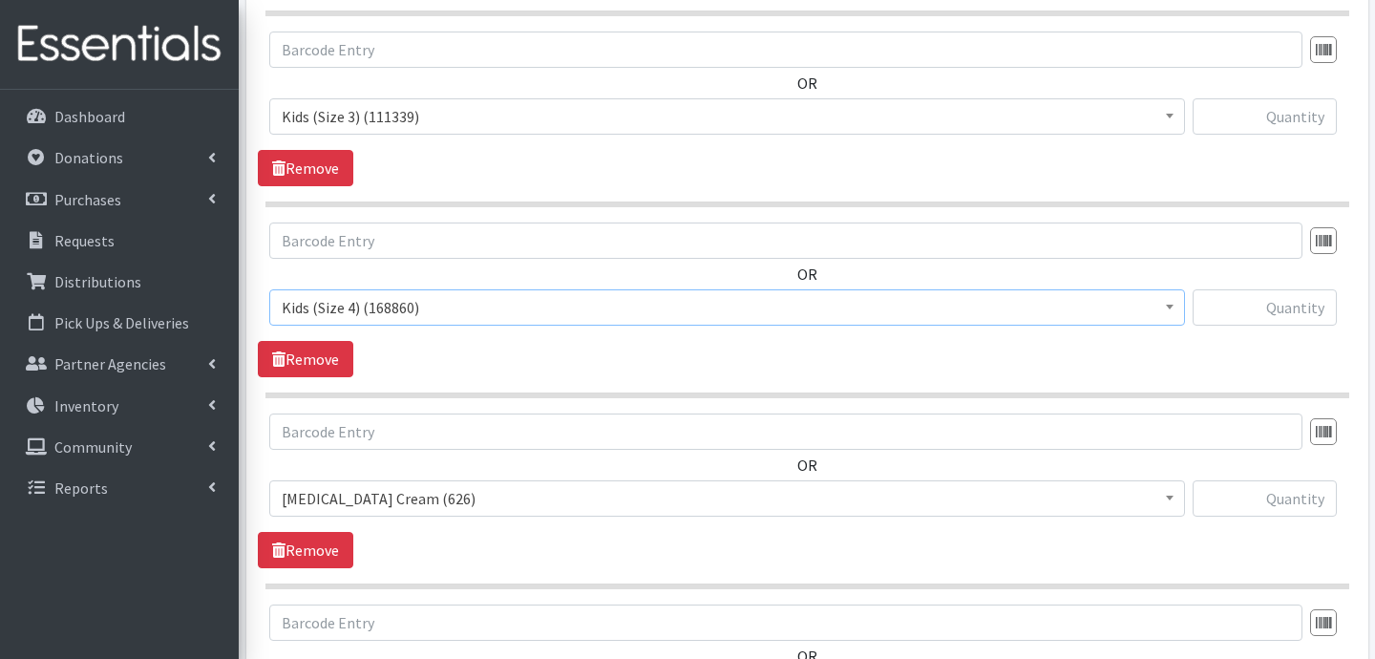
scroll to position [956, 0]
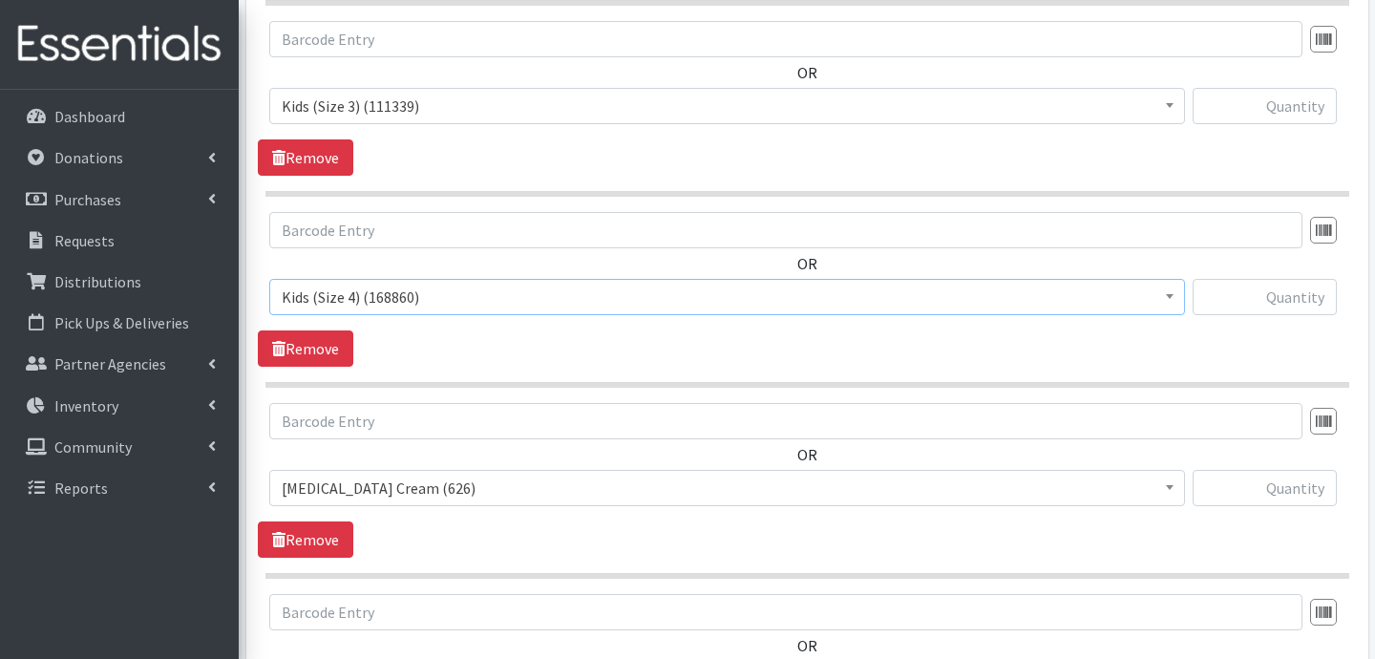
click at [439, 492] on span "[MEDICAL_DATA] Cream (626)" at bounding box center [727, 488] width 891 height 27
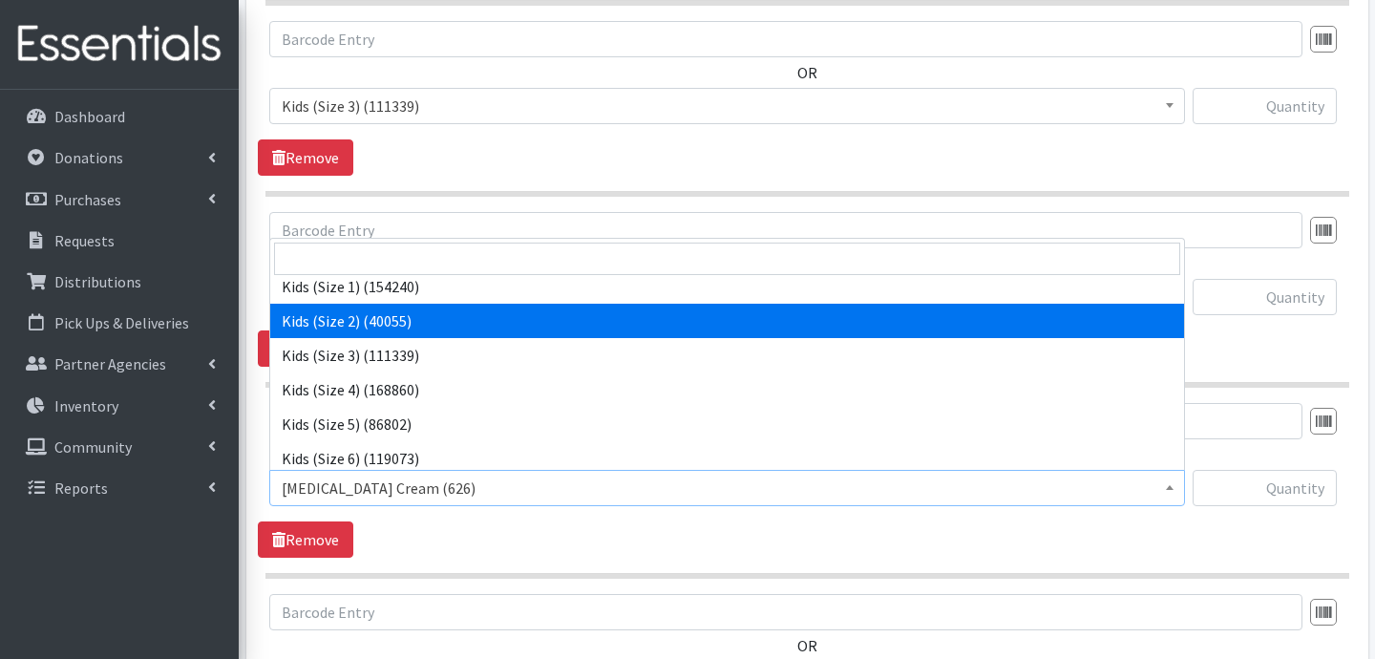
scroll to position [115, 0]
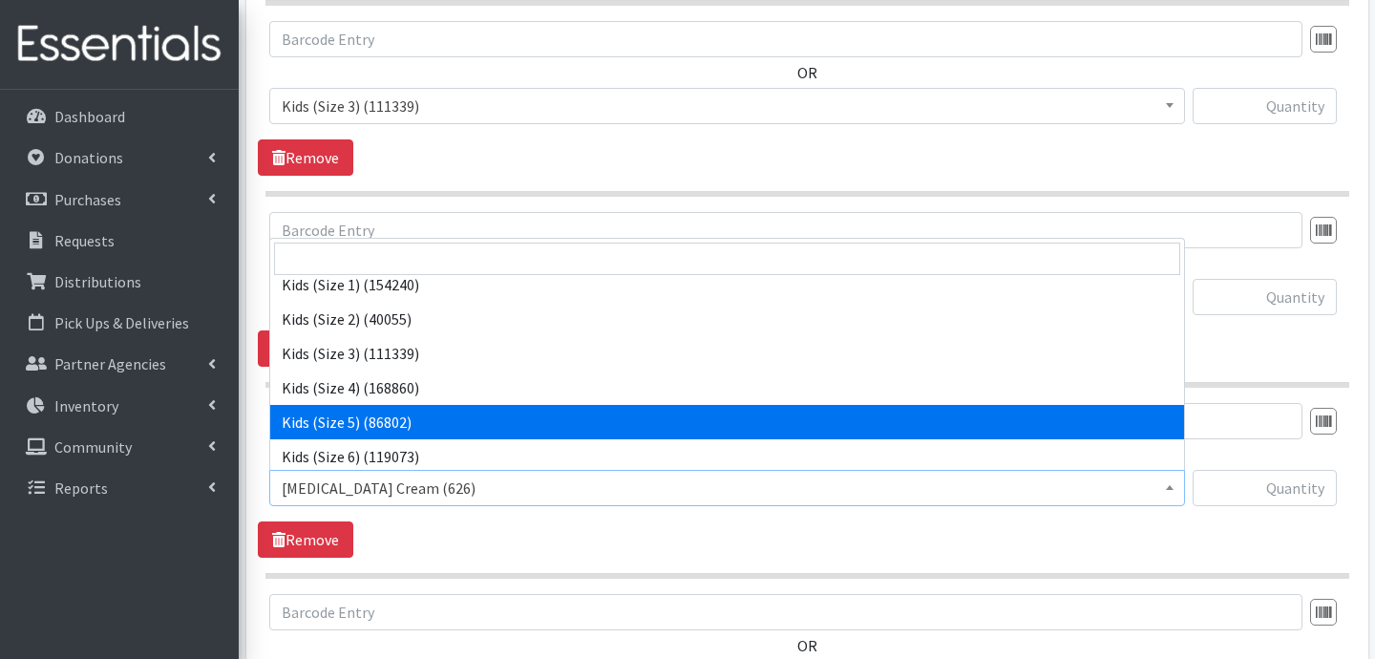
select select "3407"
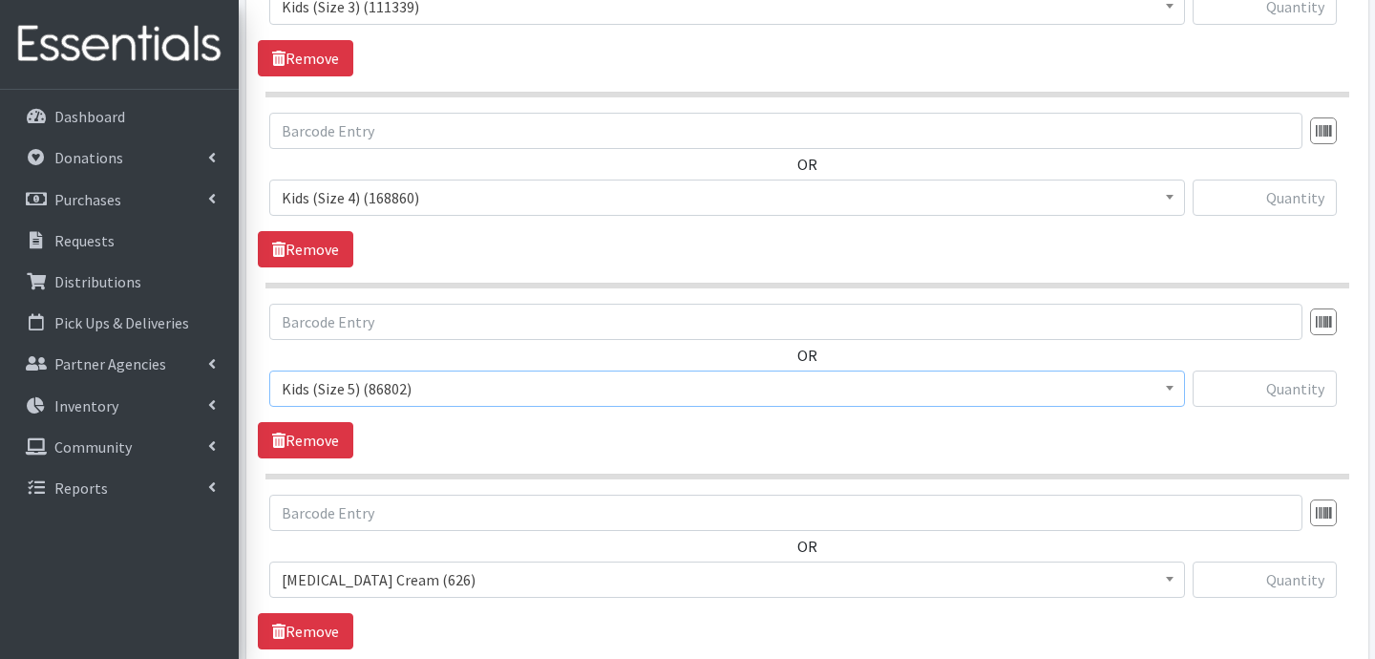
scroll to position [1058, 0]
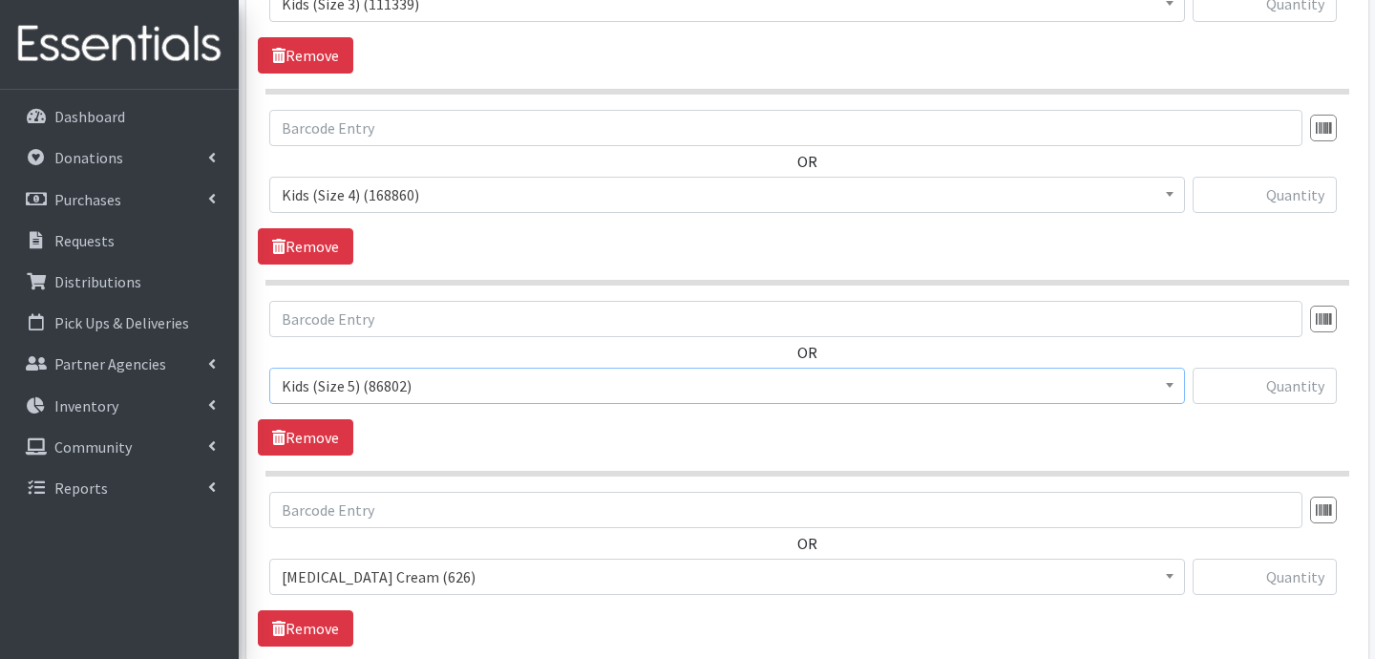
click at [404, 578] on span "[MEDICAL_DATA] Cream (626)" at bounding box center [727, 576] width 891 height 27
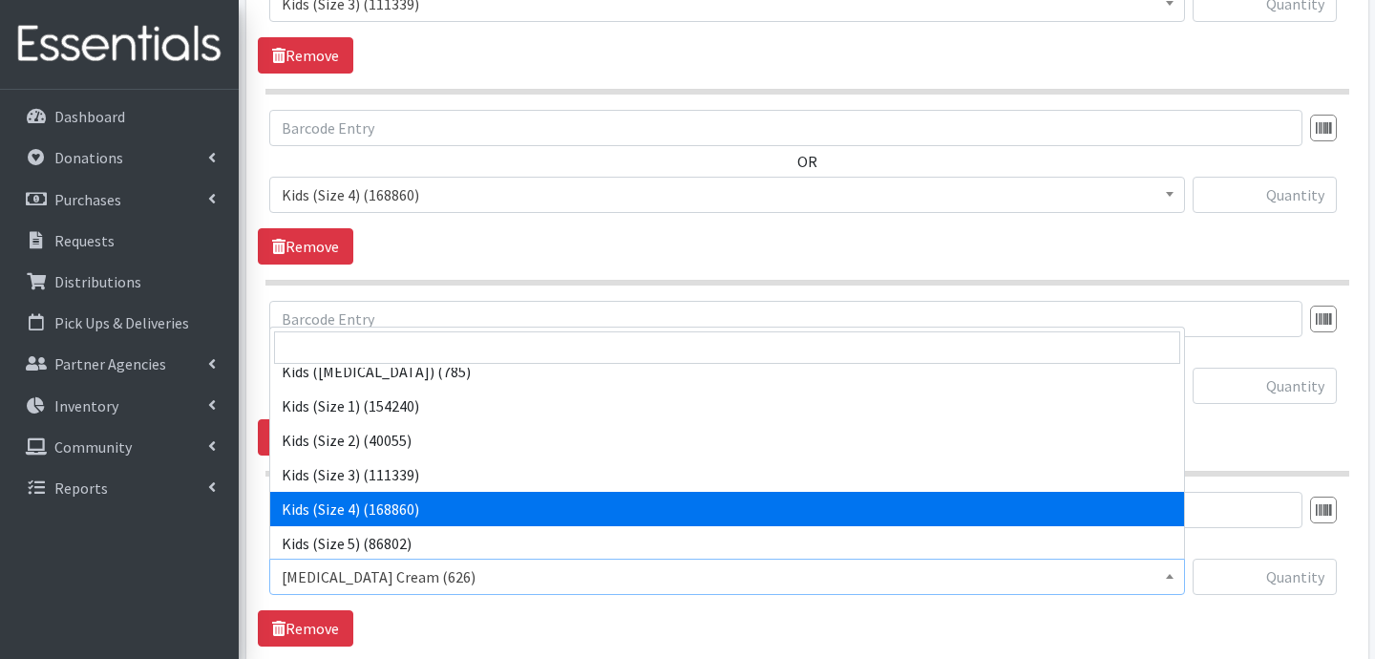
scroll to position [151, 0]
select select "3419"
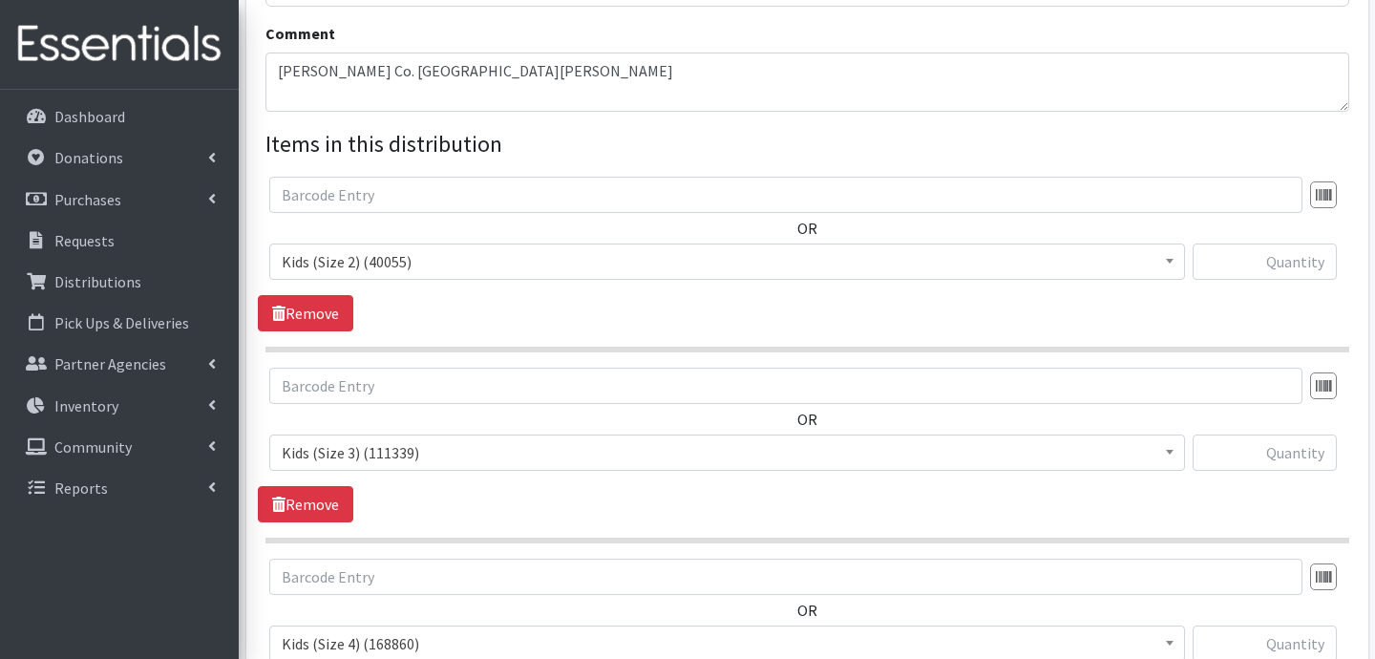
scroll to position [606, 0]
click at [1274, 256] on input "text" at bounding box center [1265, 264] width 144 height 36
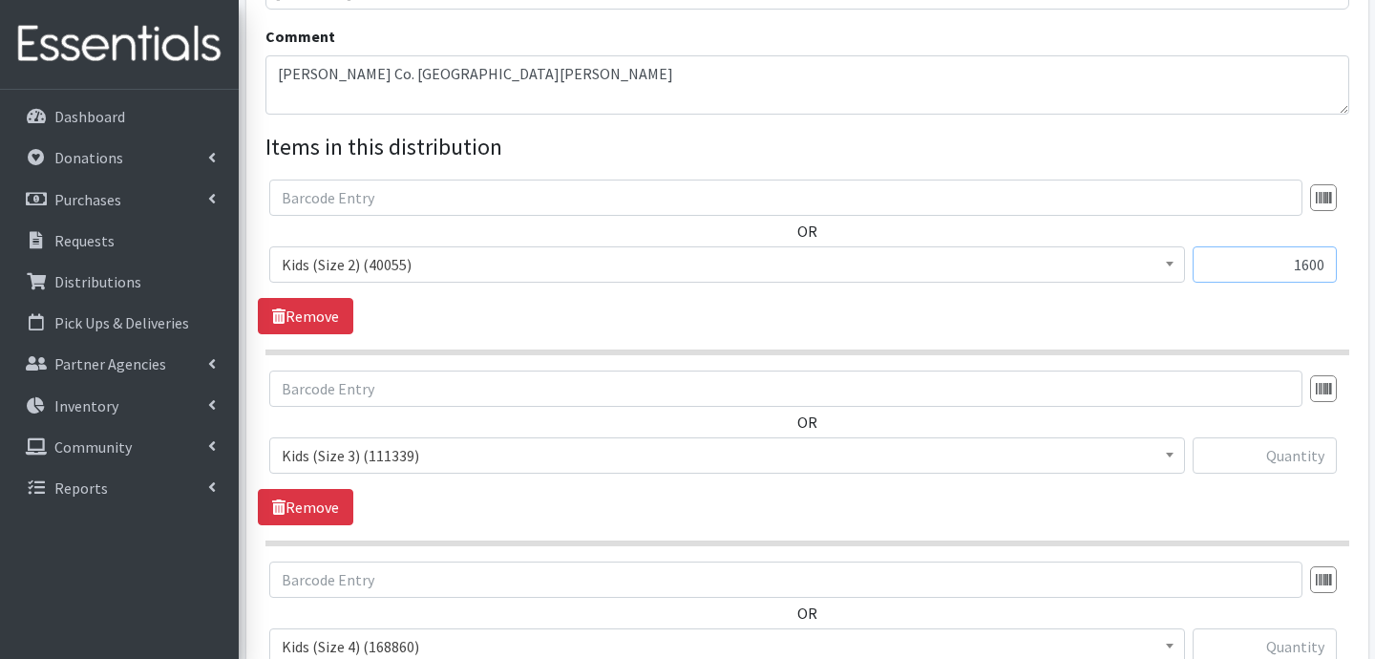
type input "1600"
click at [1286, 446] on input "text" at bounding box center [1265, 455] width 144 height 36
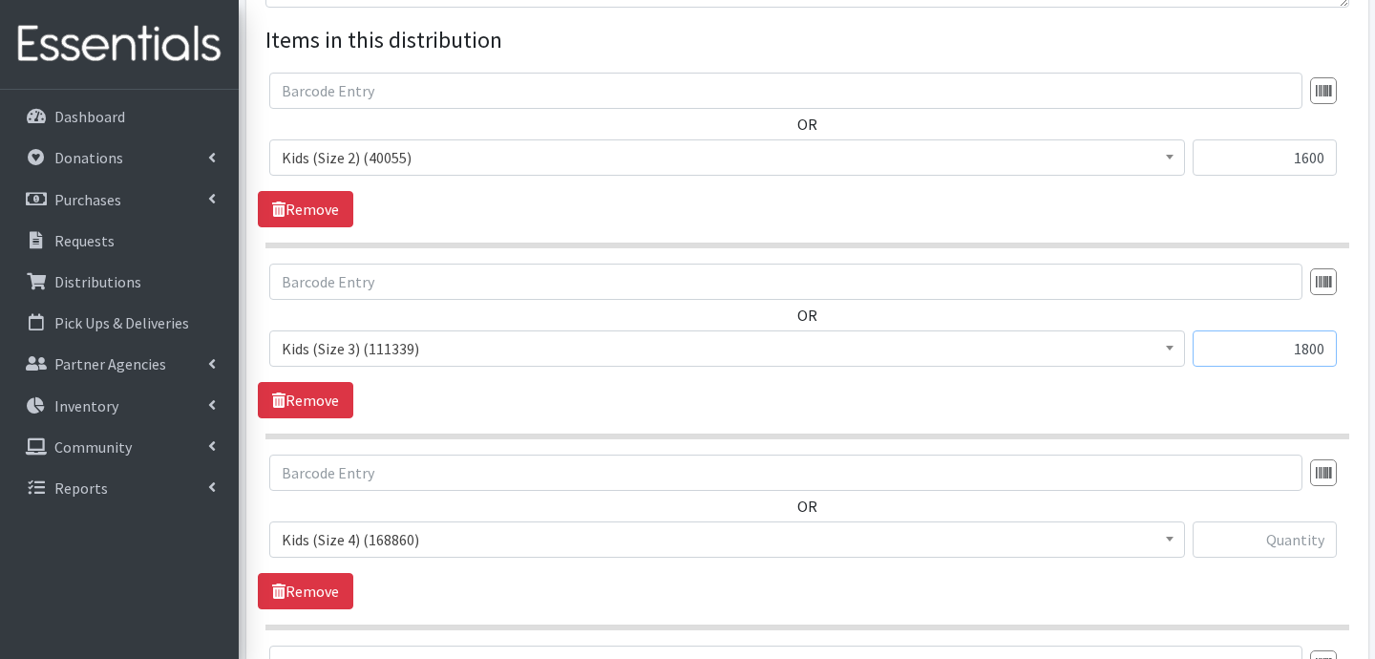
scroll to position [747, 0]
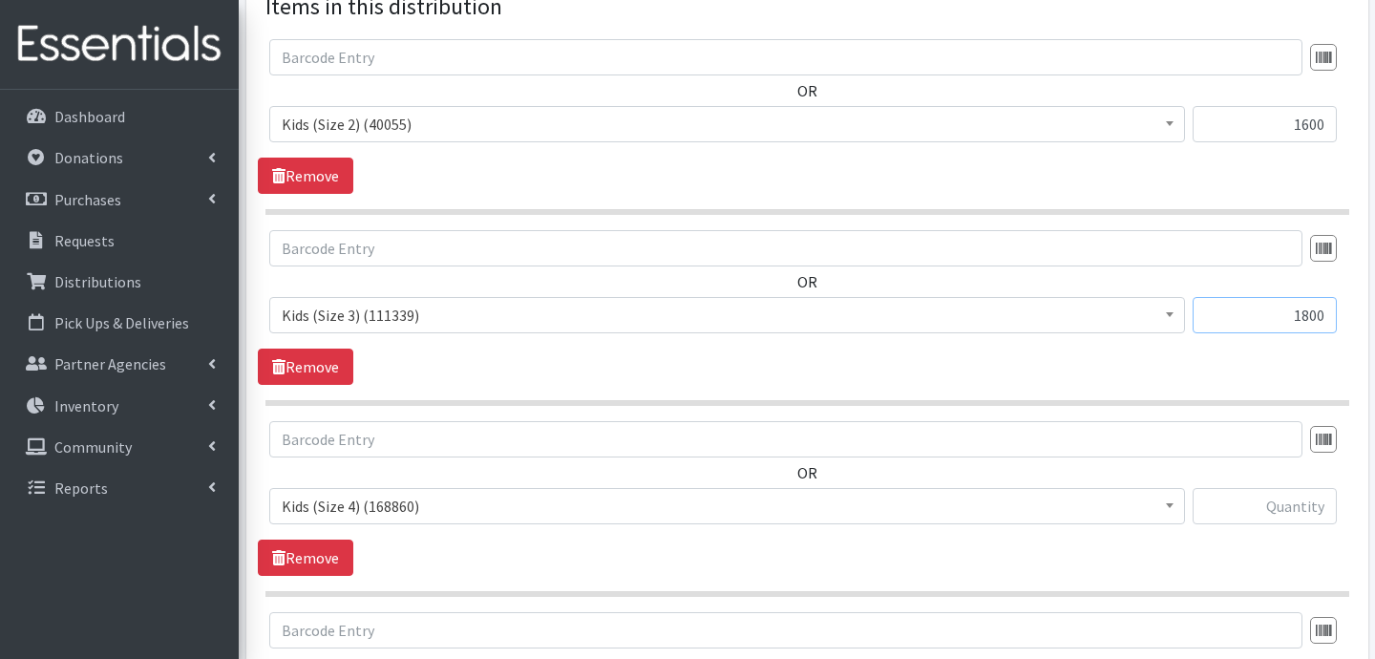
type input "1800"
click at [1270, 508] on input "text" at bounding box center [1265, 506] width 144 height 36
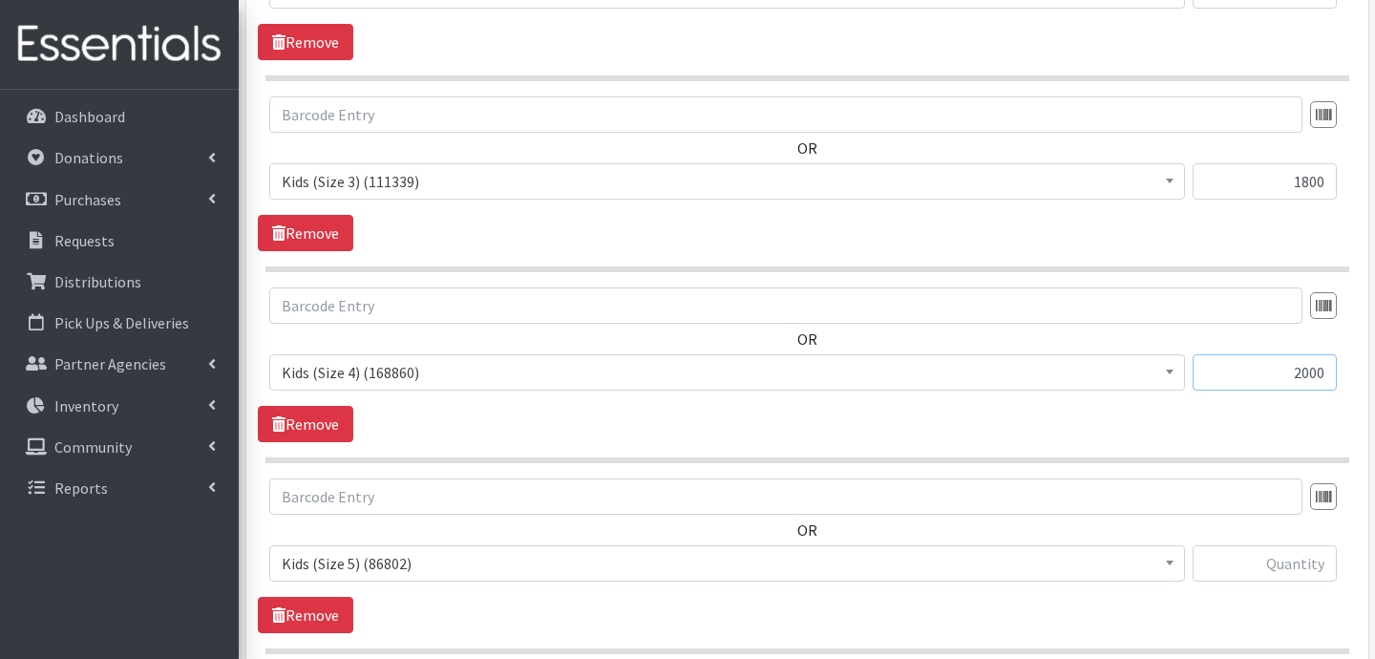
scroll to position [882, 0]
type input "2000"
click at [1269, 561] on input "text" at bounding box center [1265, 561] width 144 height 36
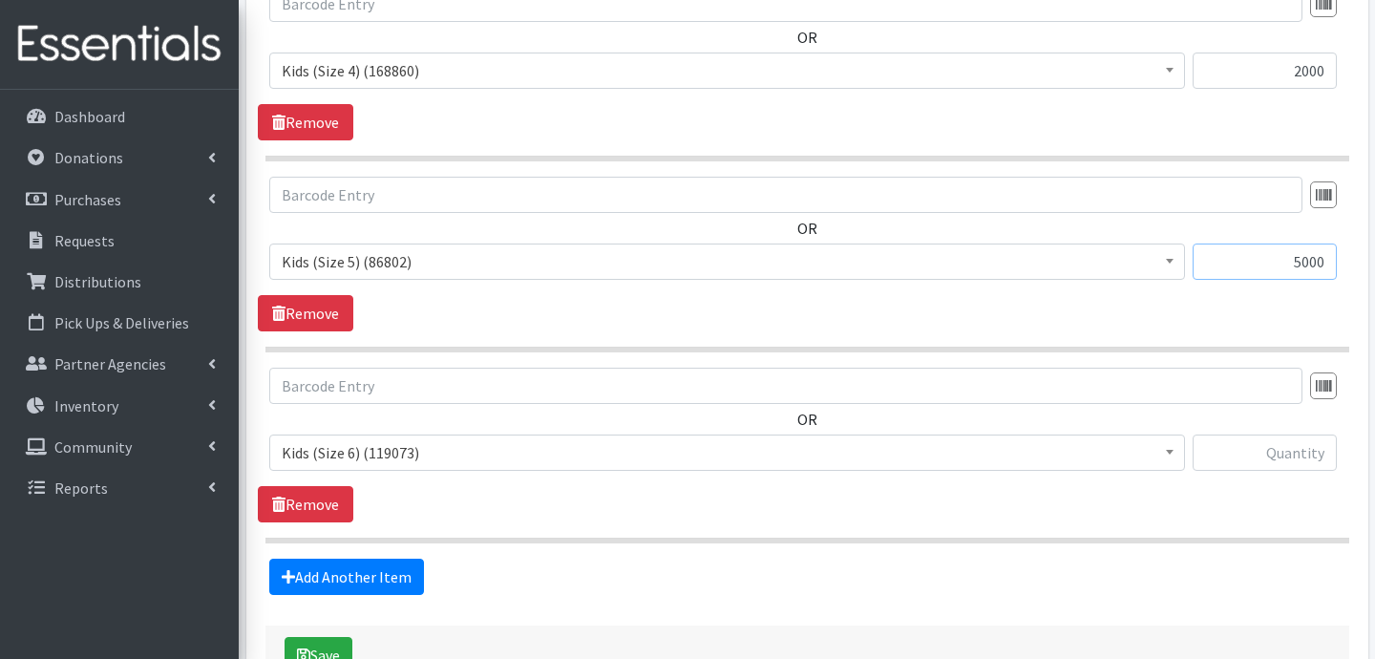
scroll to position [1185, 0]
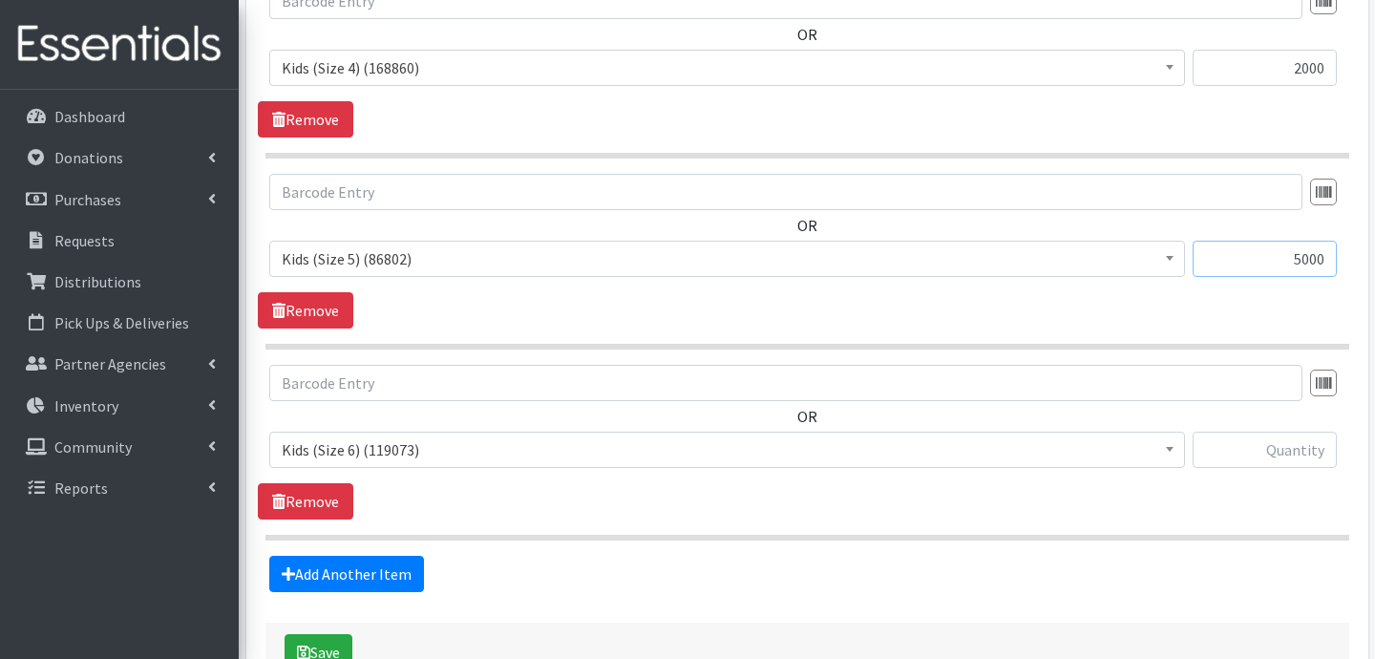
type input "5000"
click at [1273, 454] on input "text" at bounding box center [1265, 450] width 144 height 36
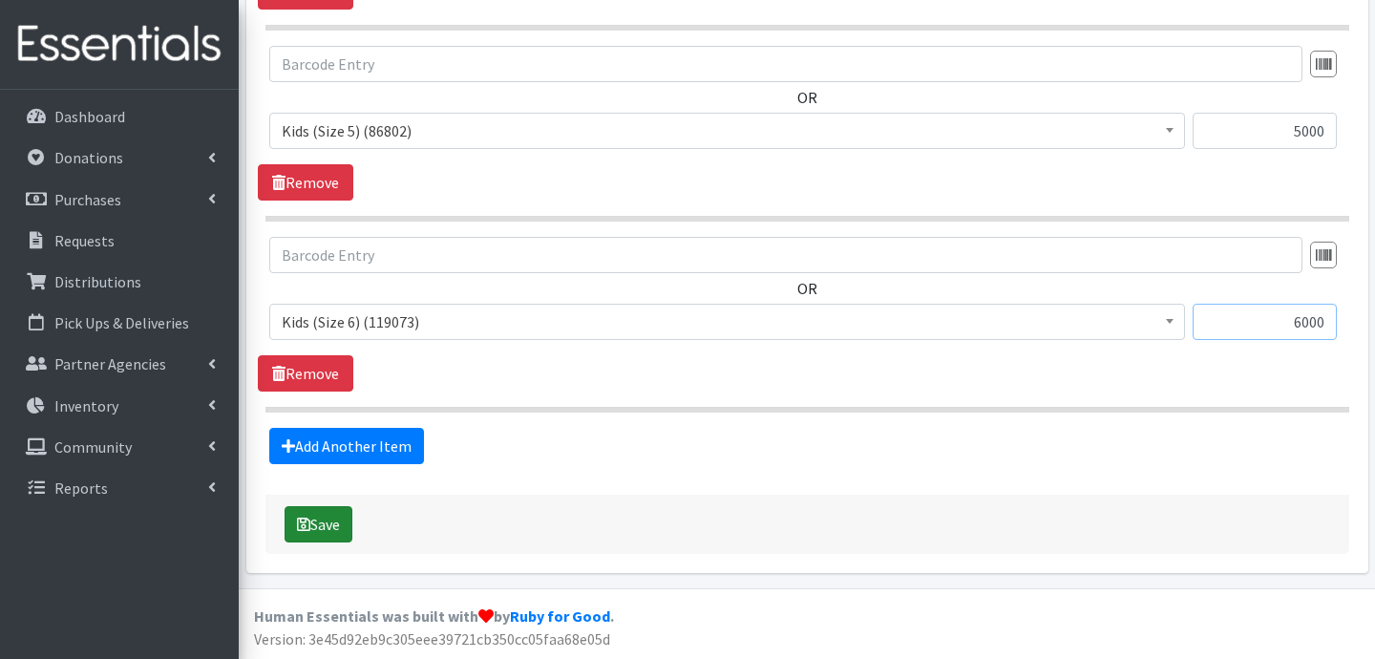
type input "6000"
click at [326, 524] on button "Save" at bounding box center [319, 524] width 68 height 36
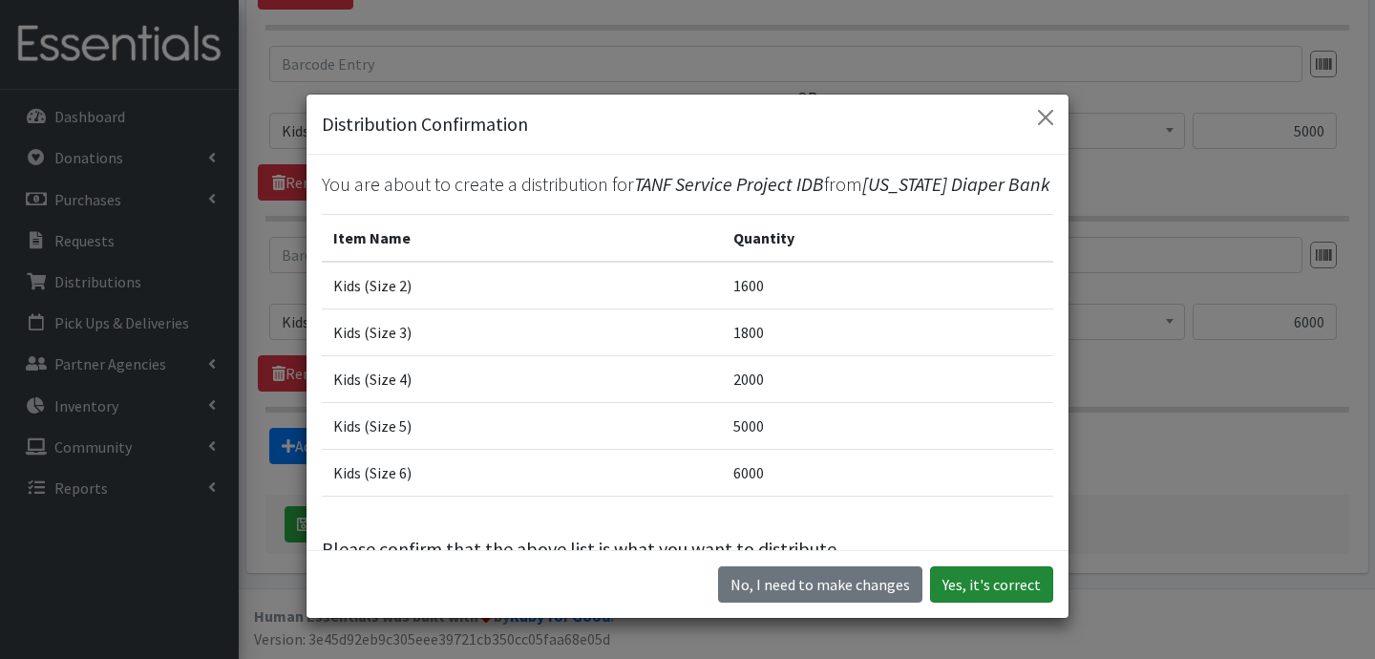
click at [963, 592] on button "Yes, it's correct" at bounding box center [991, 584] width 123 height 36
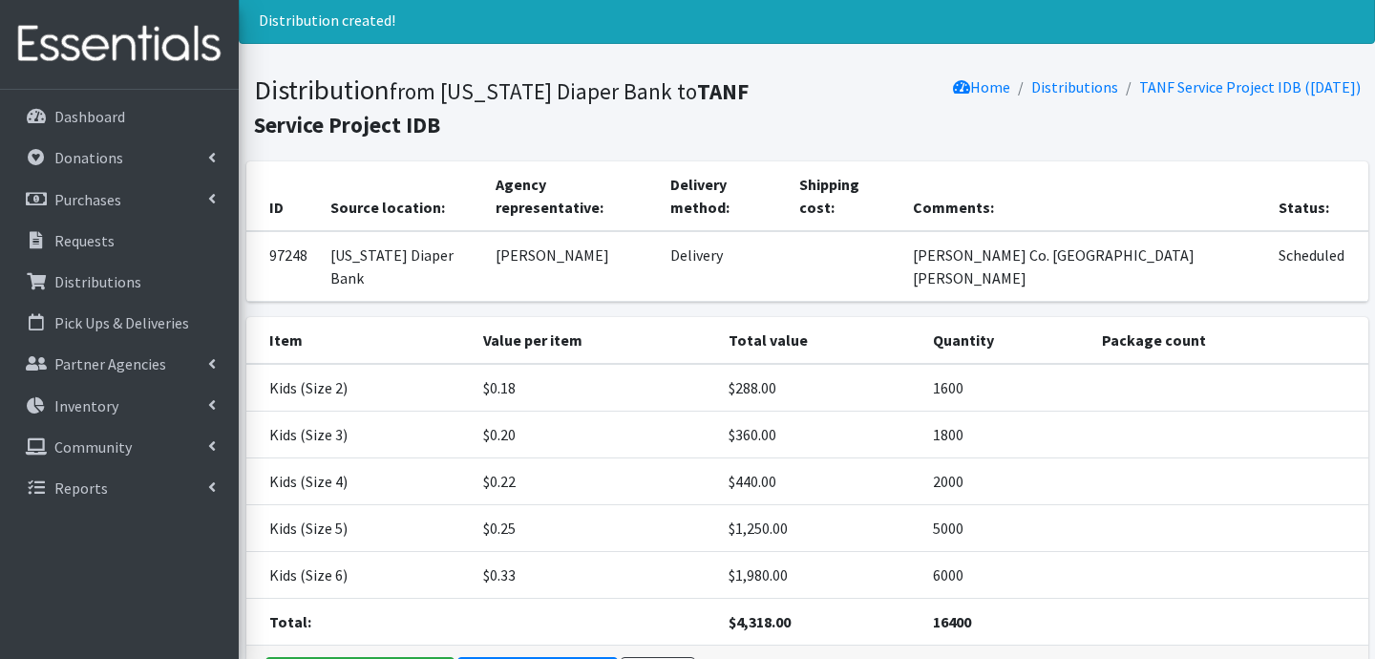
scroll to position [79, 0]
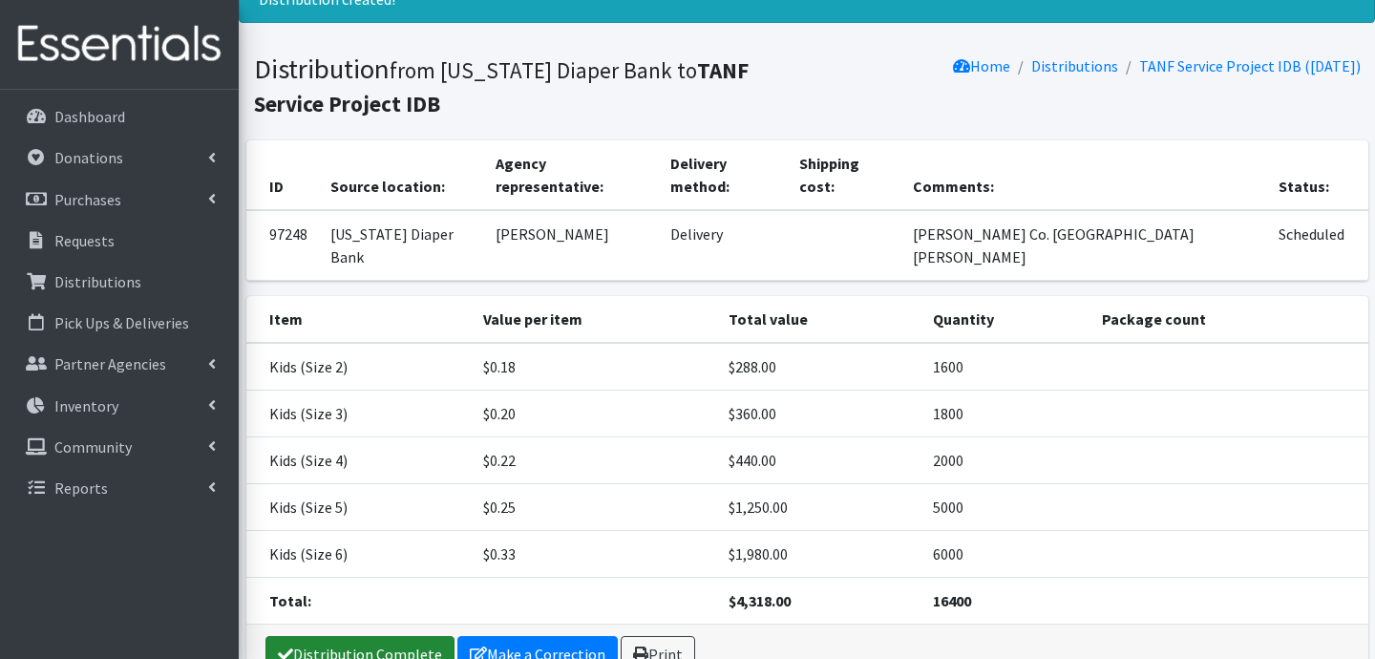
click at [358, 636] on link "Distribution Complete" at bounding box center [359, 654] width 189 height 36
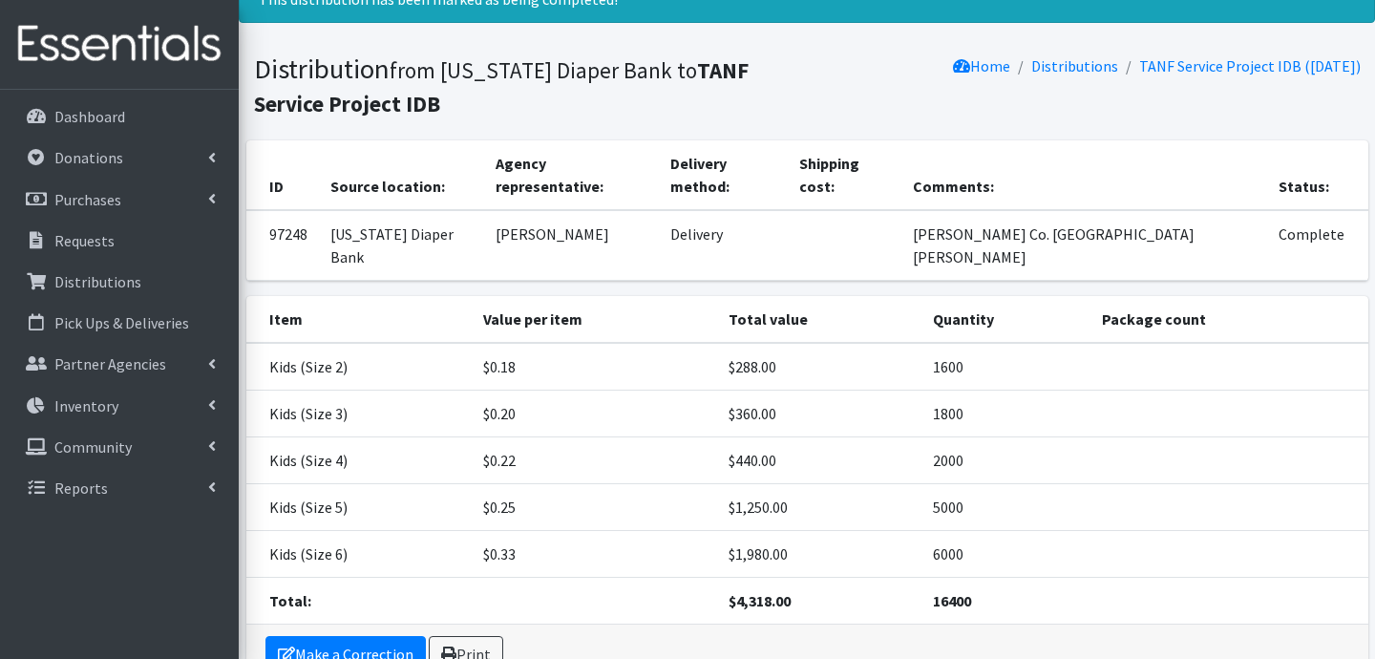
scroll to position [0, 0]
